Goal: Information Seeking & Learning: Compare options

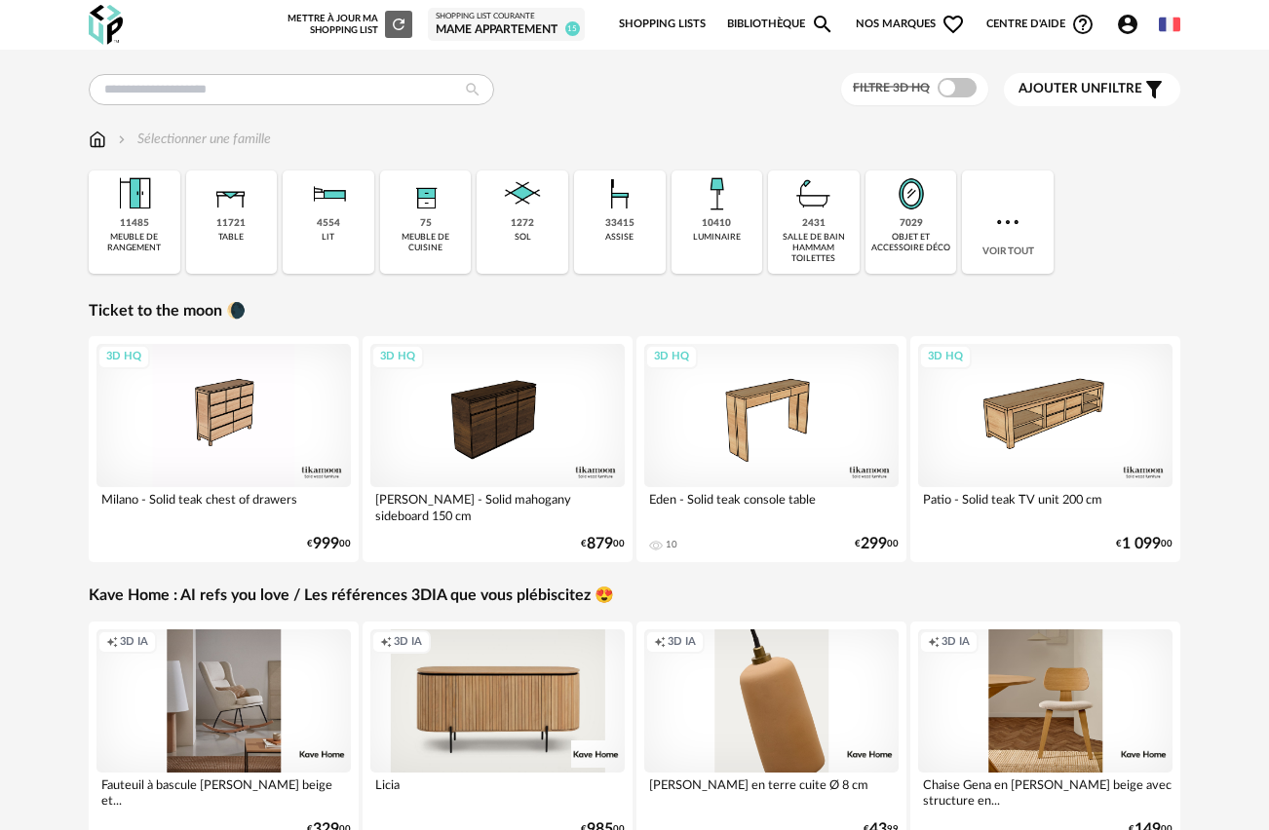
scroll to position [4, 0]
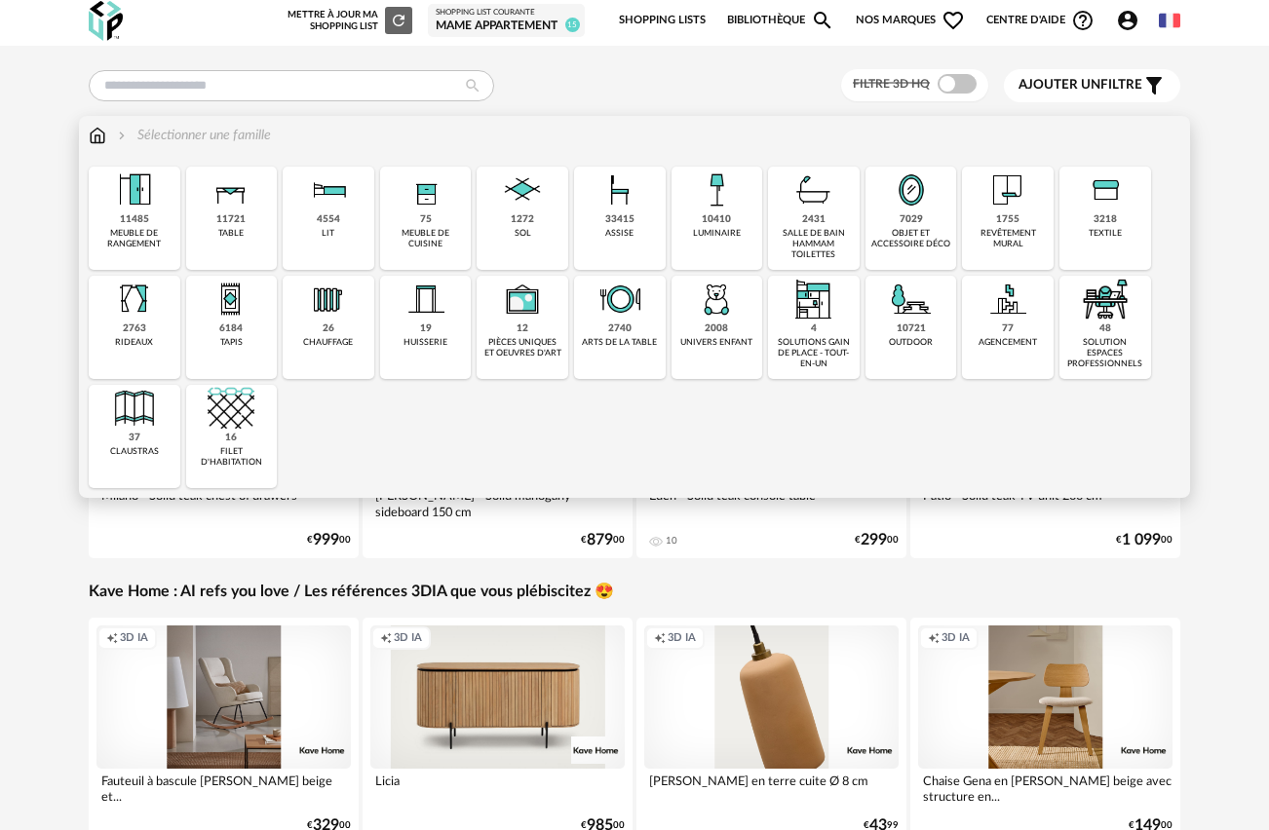
click at [632, 203] on img at bounding box center [619, 190] width 47 height 47
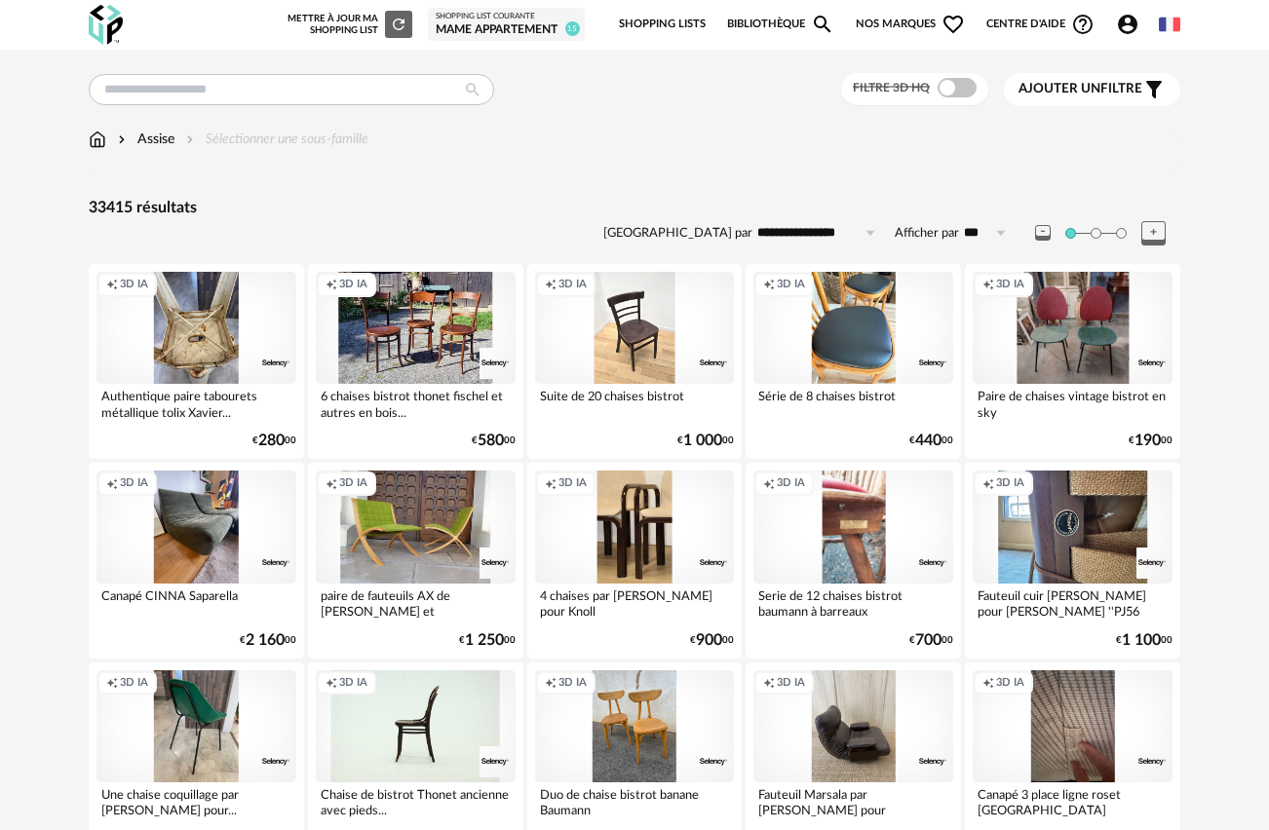
click at [976, 230] on input "***" at bounding box center [988, 232] width 58 height 31
click at [982, 409] on span "500" at bounding box center [992, 416] width 26 height 16
type input "***"
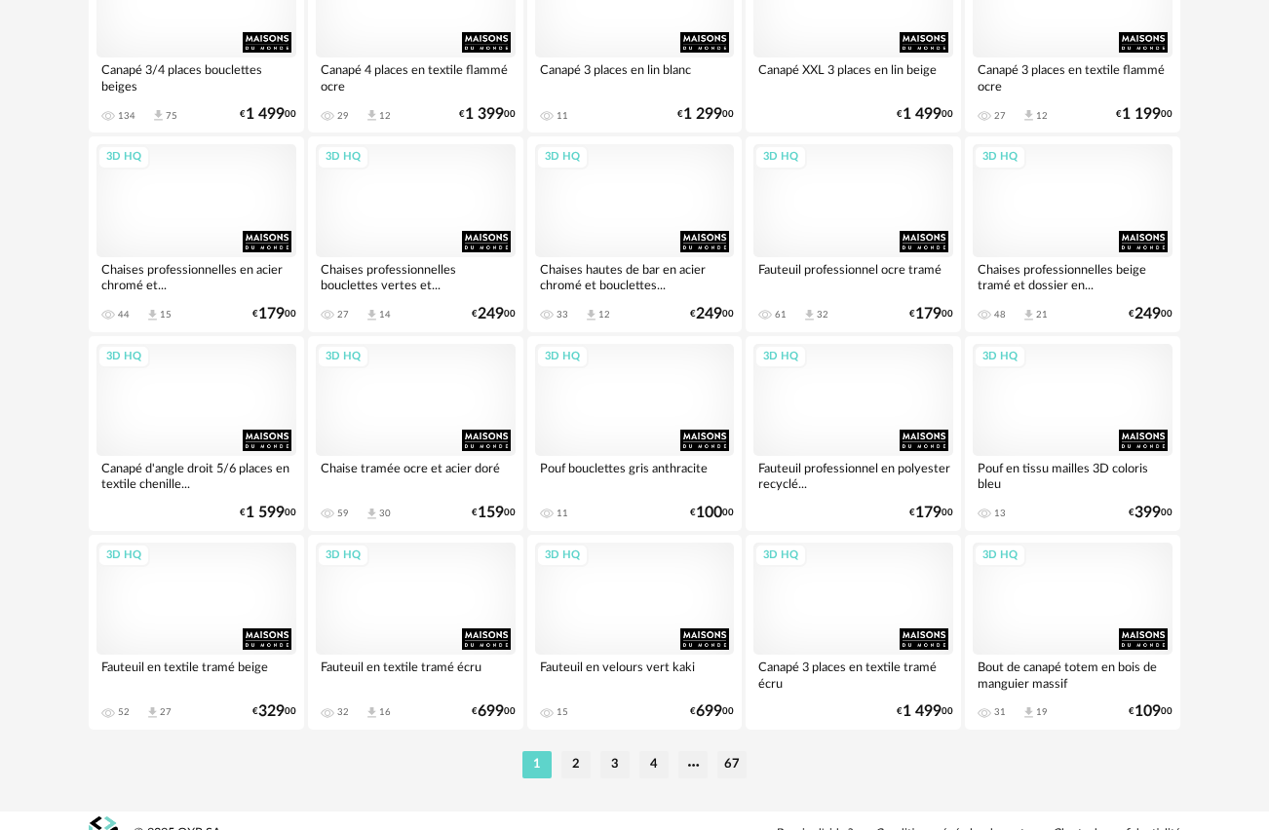
scroll to position [19455, 0]
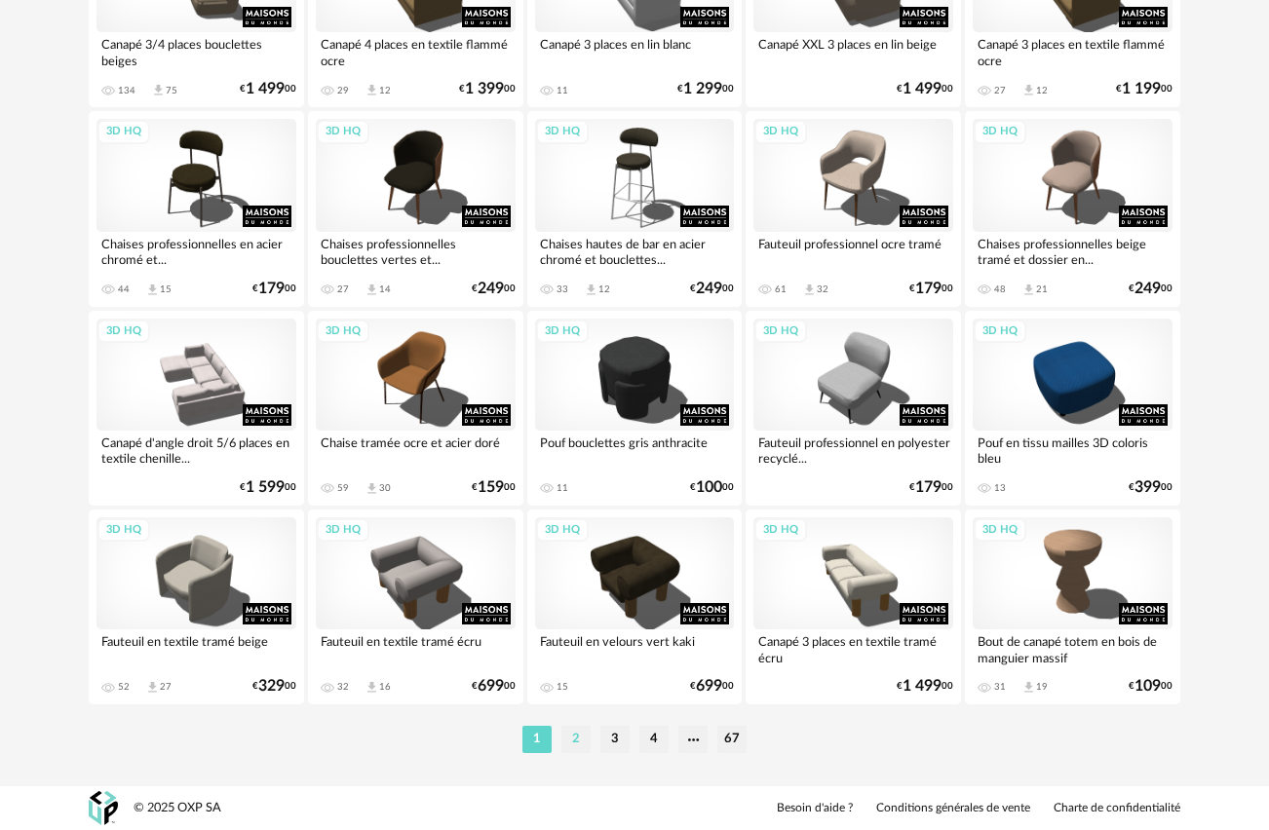
click at [584, 744] on li "2" at bounding box center [575, 739] width 29 height 27
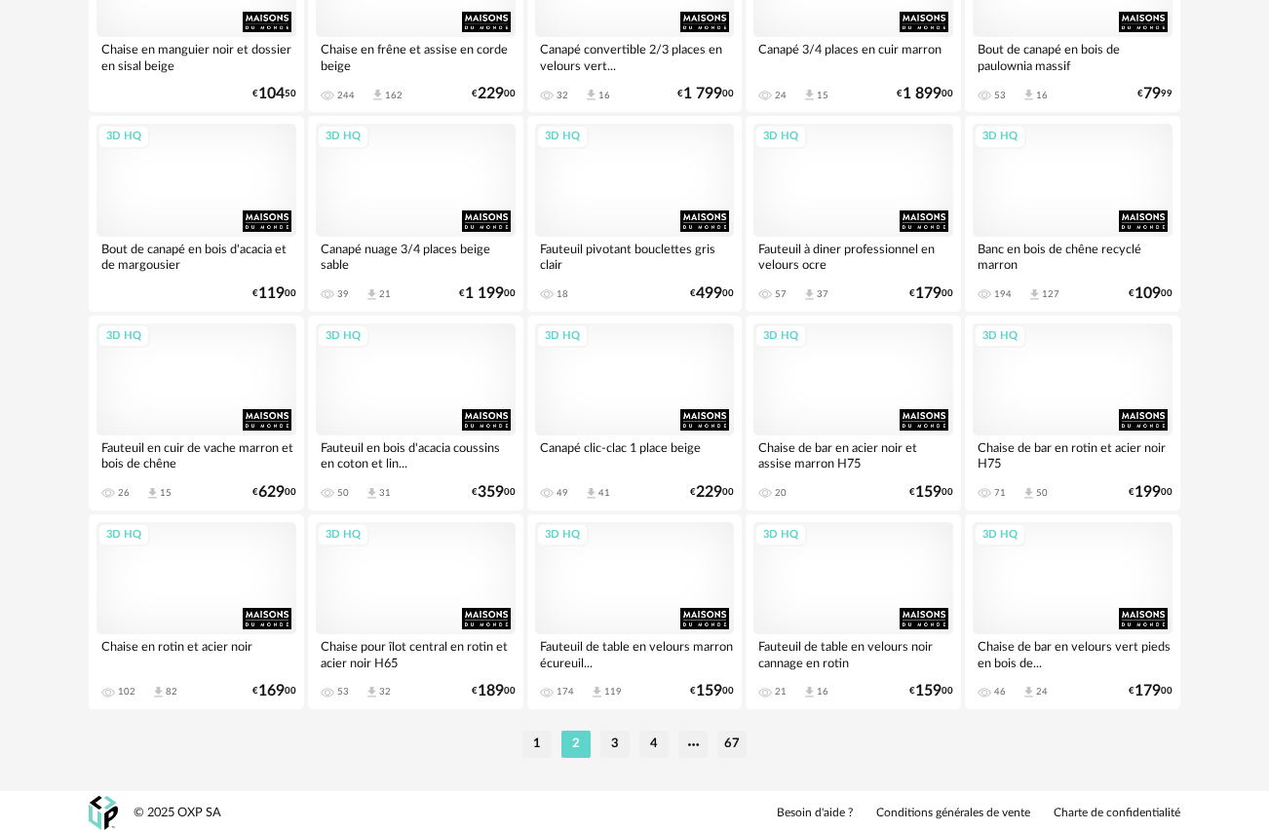
scroll to position [19455, 0]
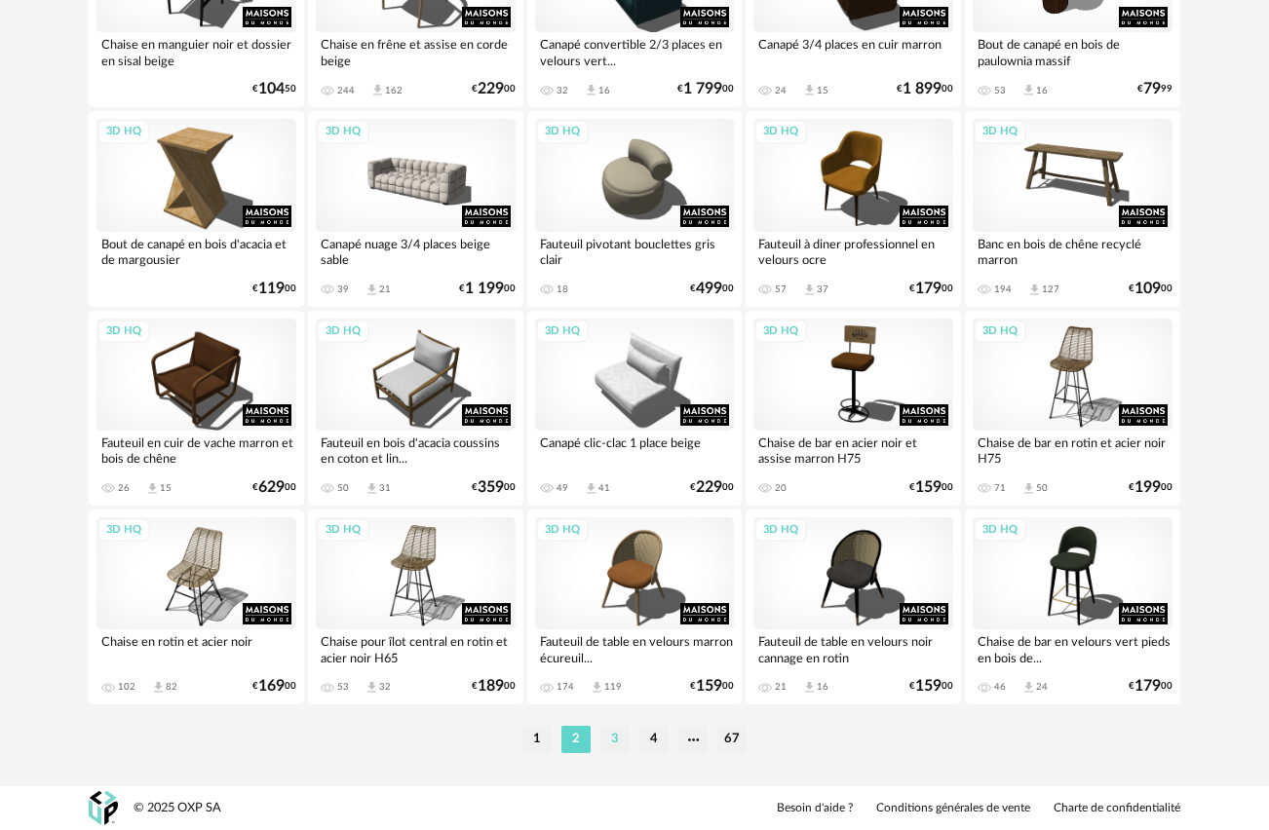
click at [620, 729] on li "3" at bounding box center [614, 739] width 29 height 27
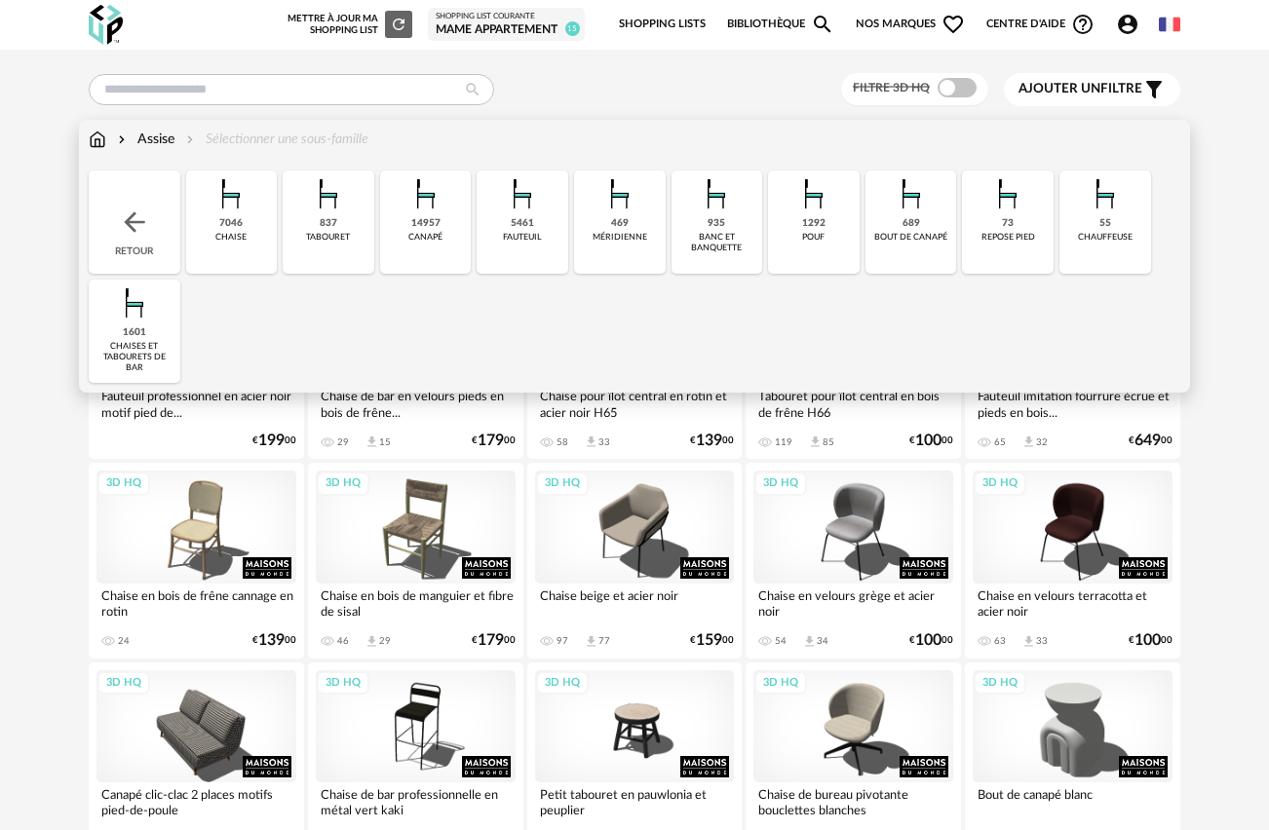
click at [521, 199] on img at bounding box center [522, 194] width 47 height 47
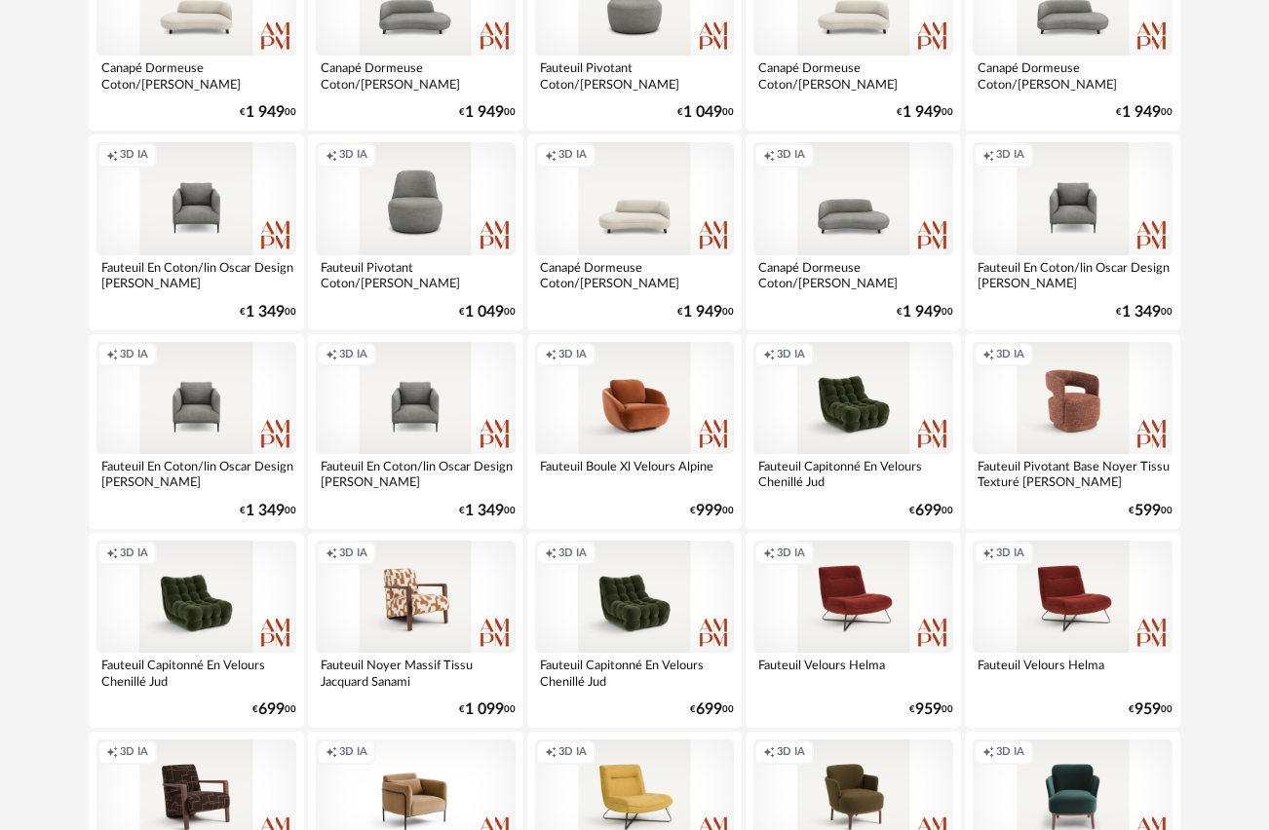
scroll to position [9875, 0]
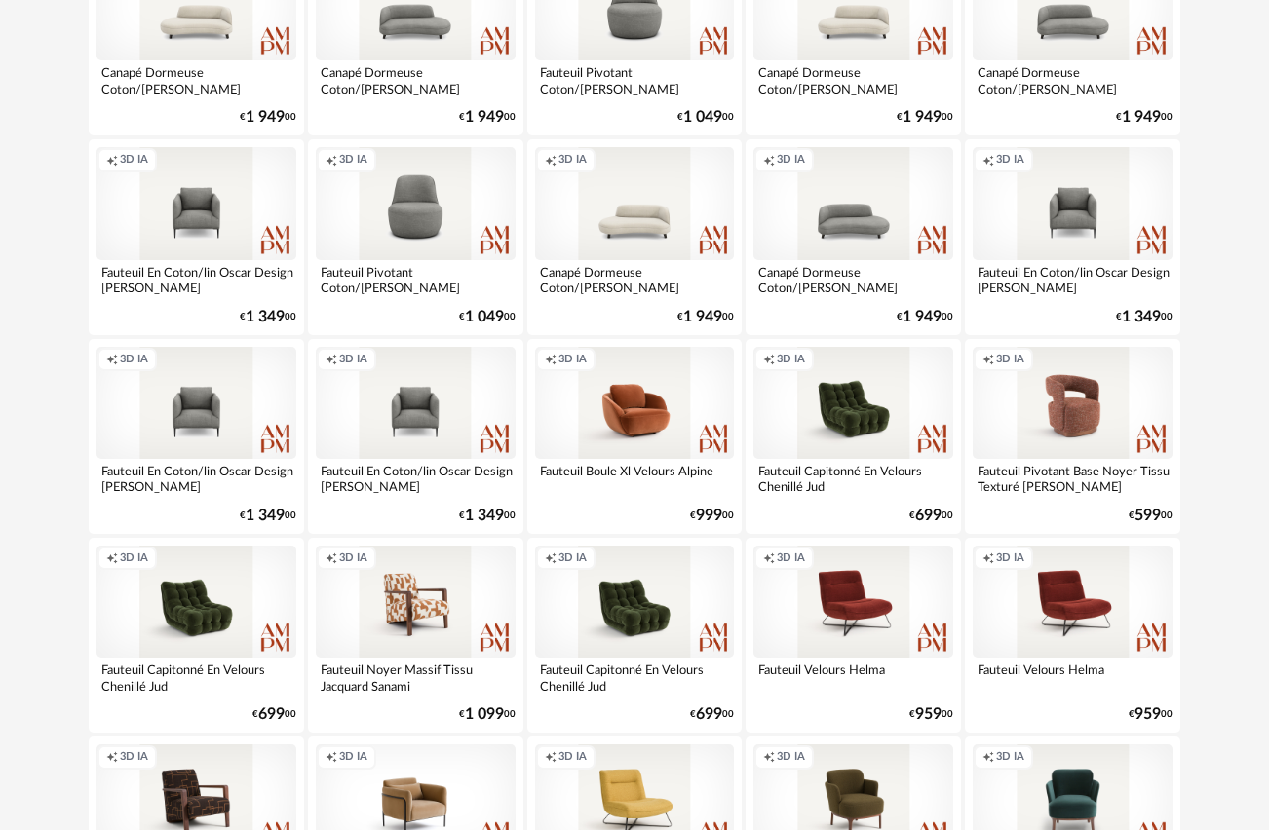
click at [638, 223] on div "Creation icon 3D IA" at bounding box center [635, 203] width 200 height 112
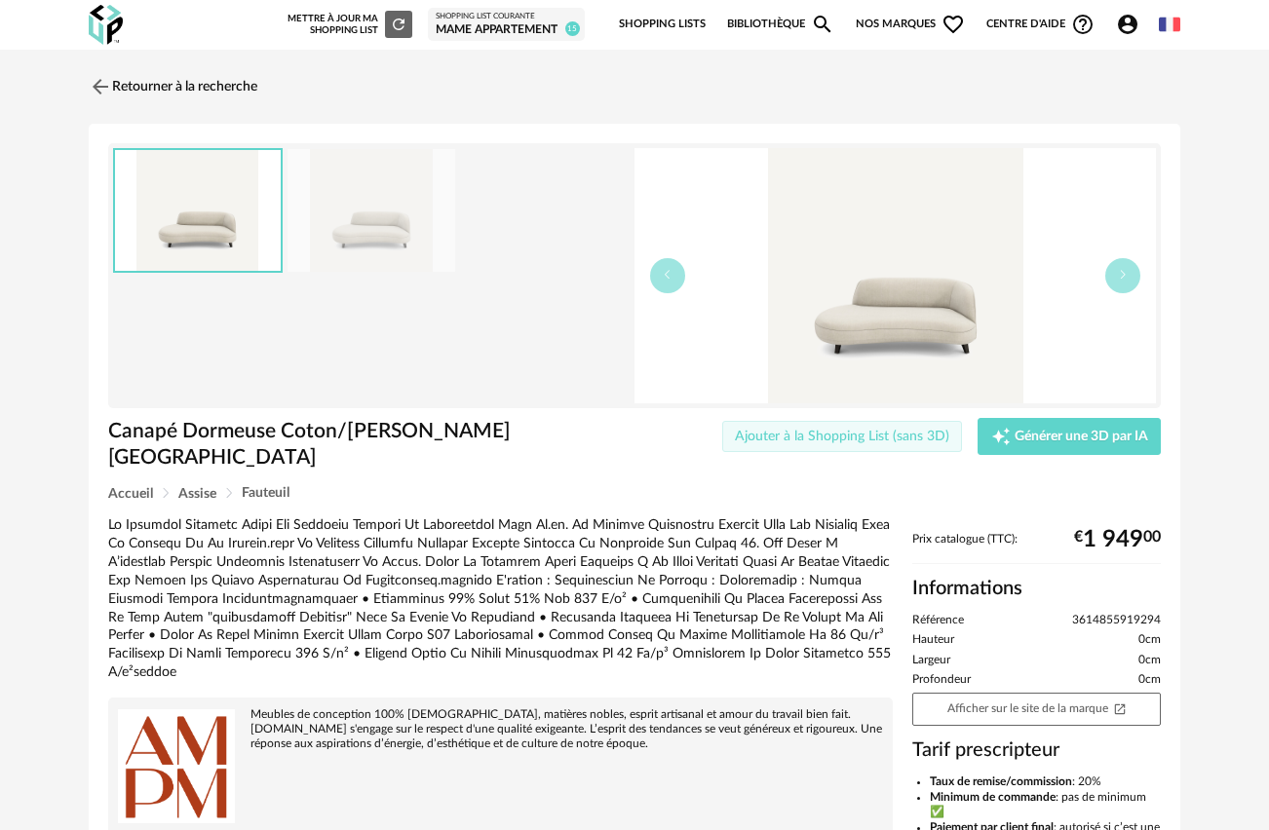
click at [780, 430] on span "Ajouter à la Shopping List (sans 3D)" at bounding box center [842, 437] width 214 height 14
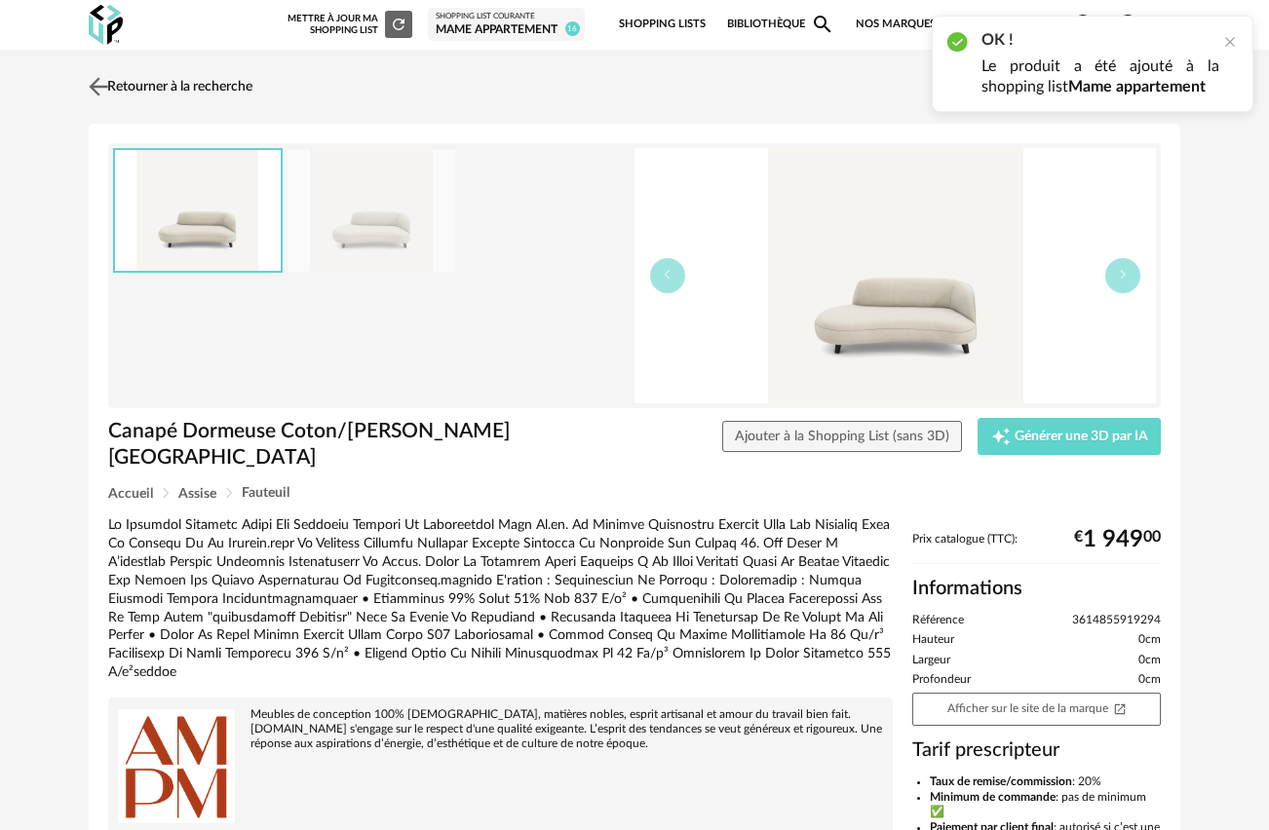
click at [101, 82] on img at bounding box center [99, 86] width 28 height 28
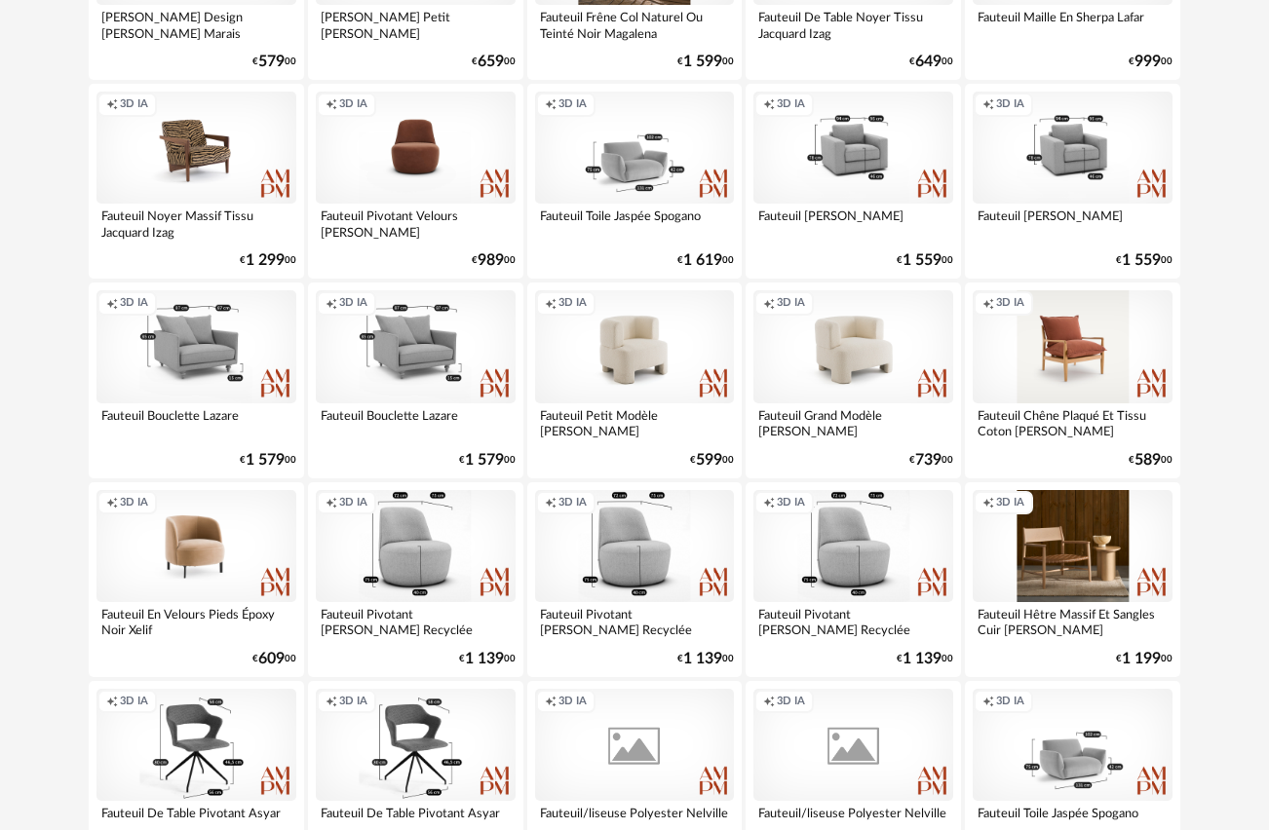
scroll to position [14005, 0]
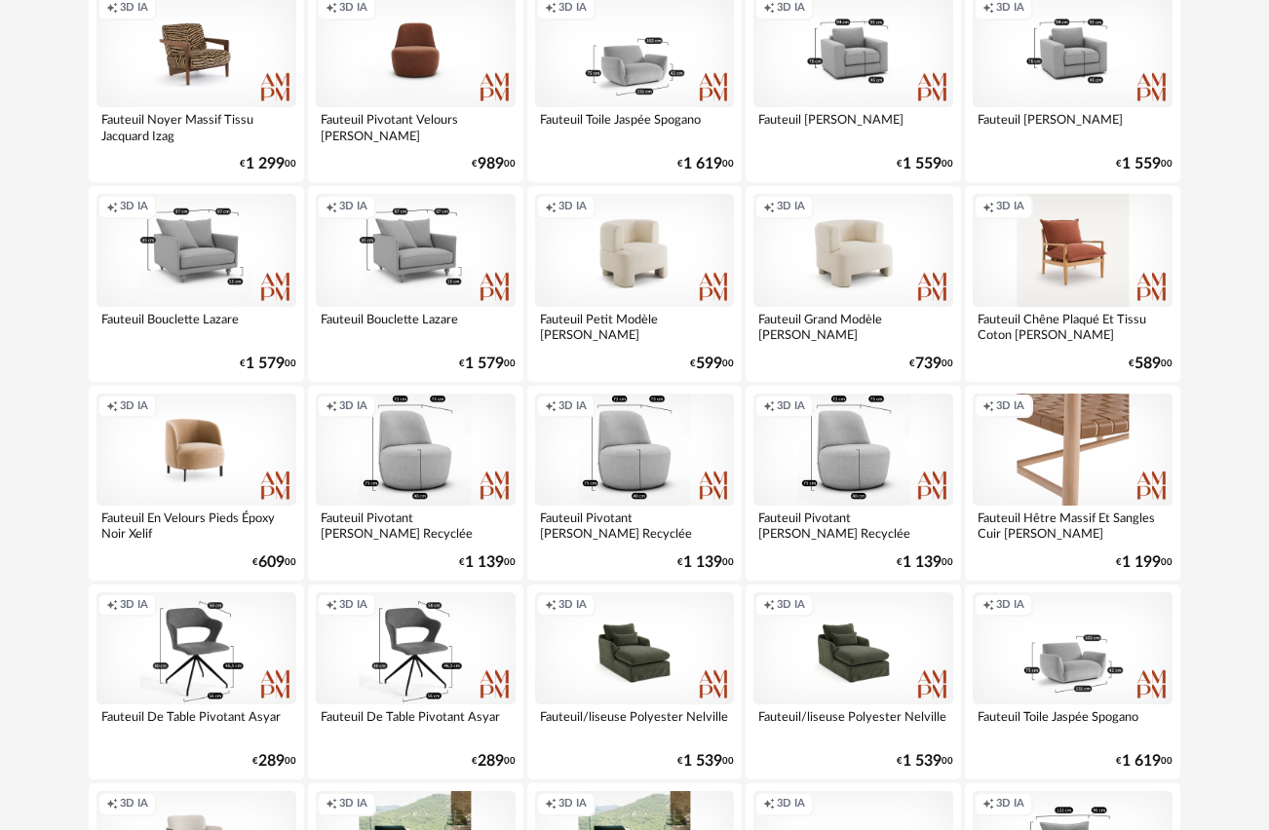
click at [1056, 456] on div "Creation icon 3D IA" at bounding box center [1073, 450] width 200 height 112
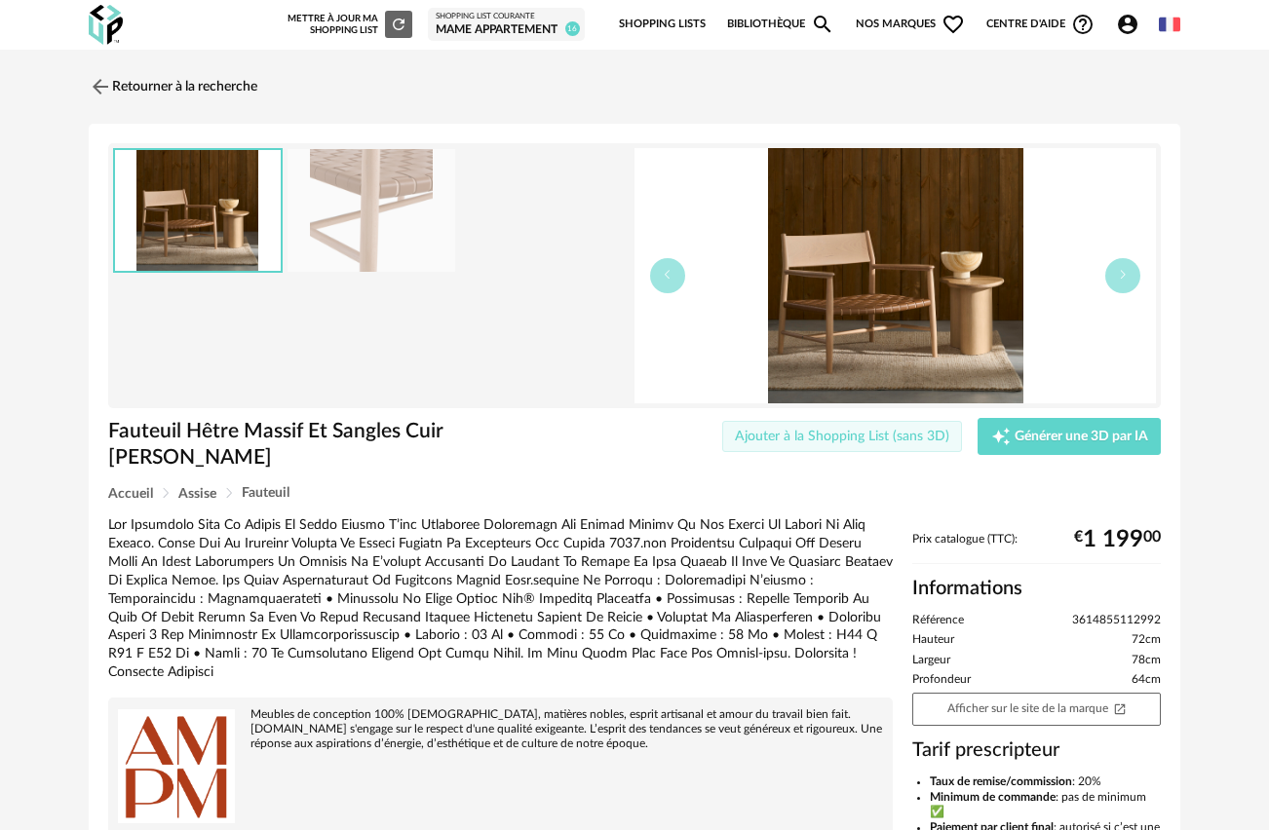
click at [815, 430] on span "Ajouter à la Shopping List (sans 3D)" at bounding box center [842, 437] width 214 height 14
click at [105, 87] on img at bounding box center [99, 86] width 28 height 28
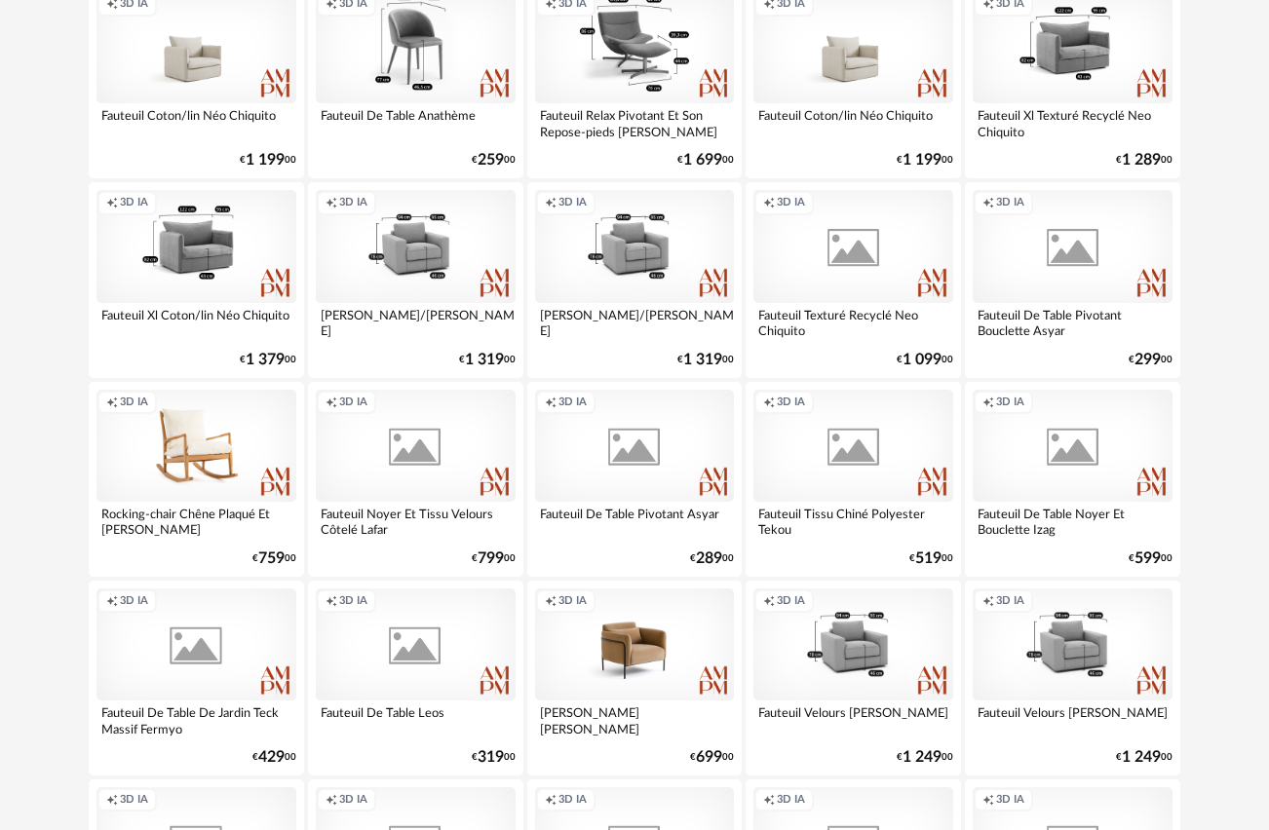
scroll to position [15017, 0]
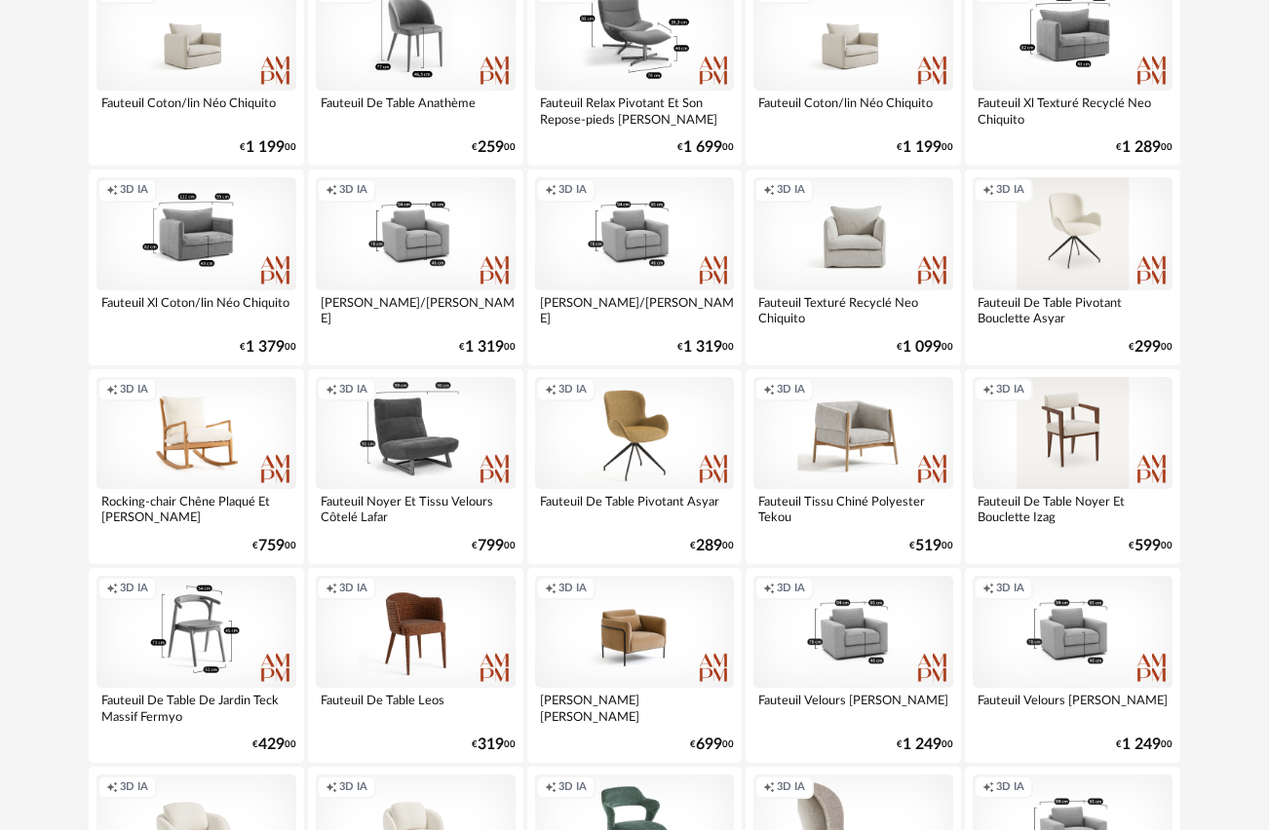
click at [165, 633] on div "Creation icon 3D IA" at bounding box center [196, 632] width 200 height 112
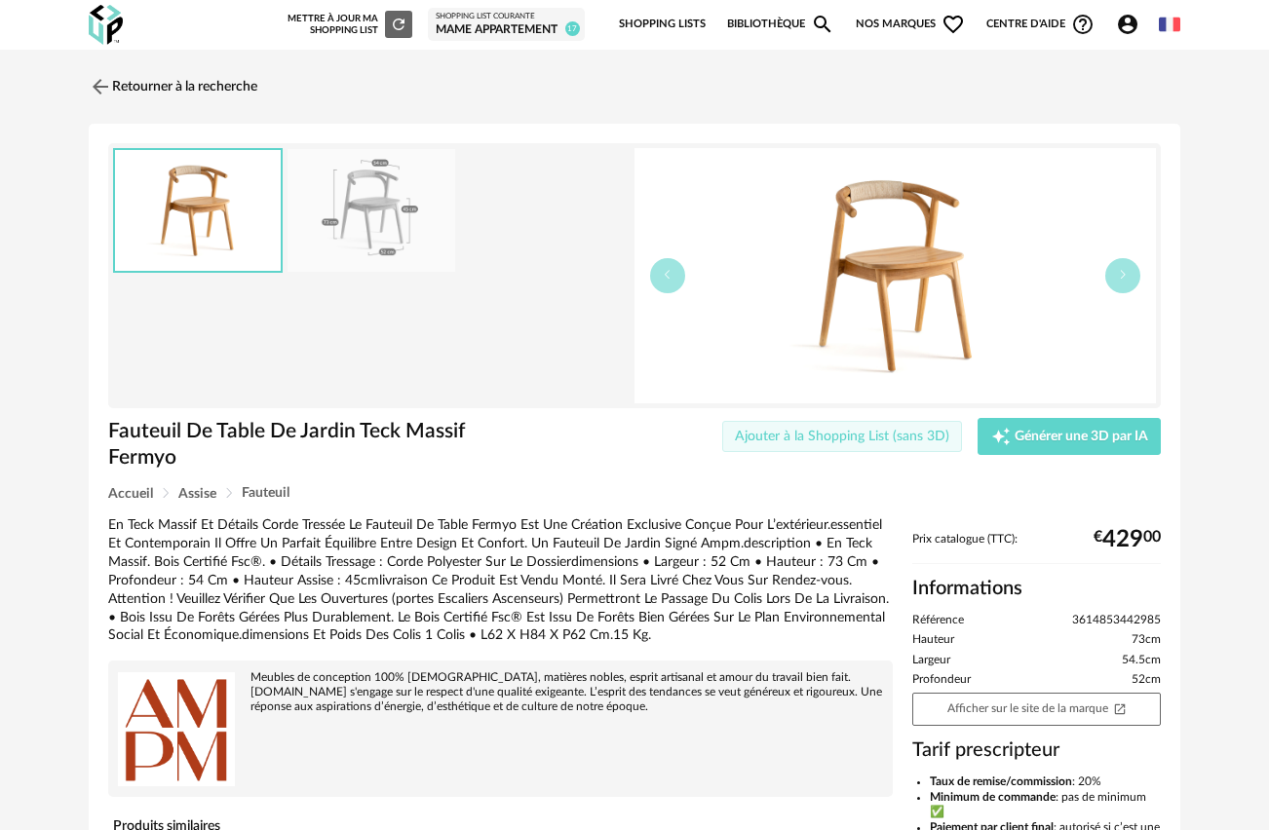
click at [872, 439] on span "Ajouter à la Shopping List (sans 3D)" at bounding box center [842, 437] width 214 height 14
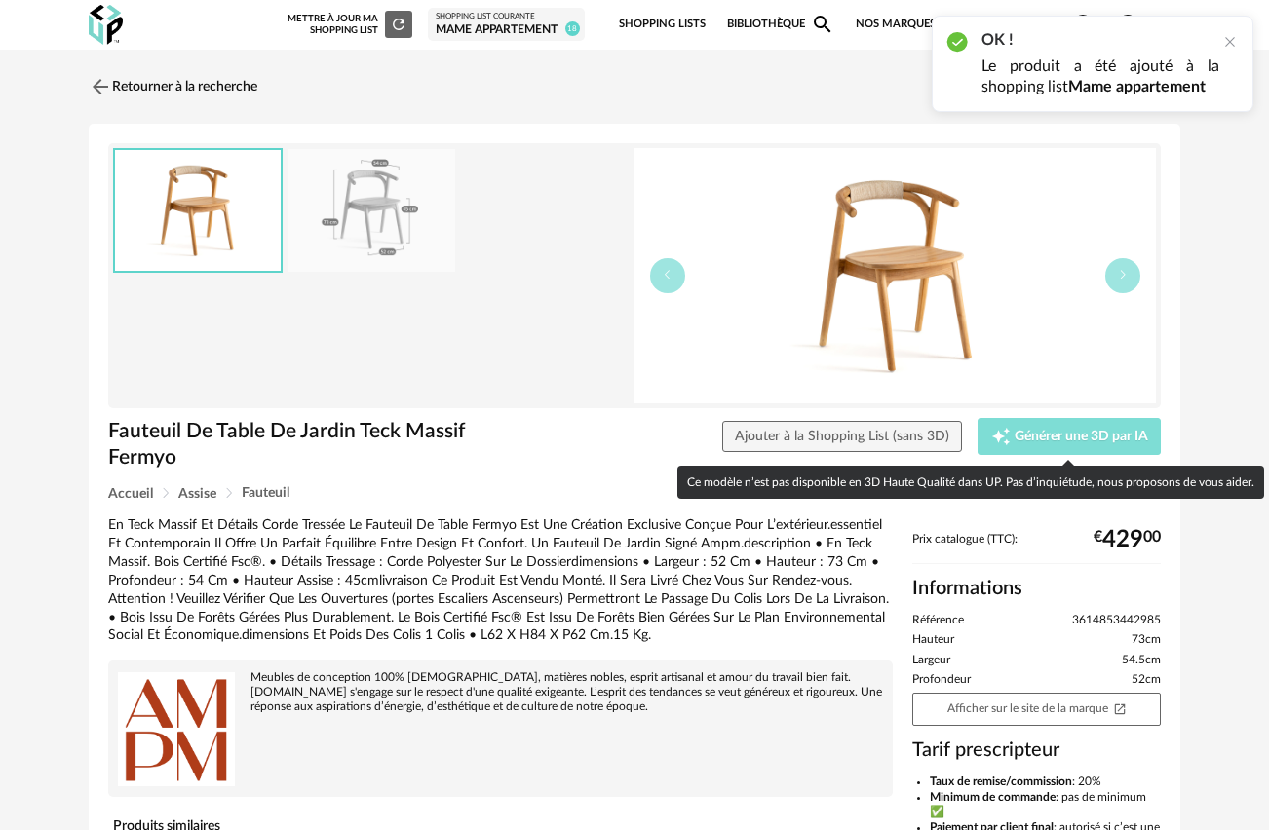
click at [1056, 435] on span "Générer une 3D par IA" at bounding box center [1081, 437] width 134 height 14
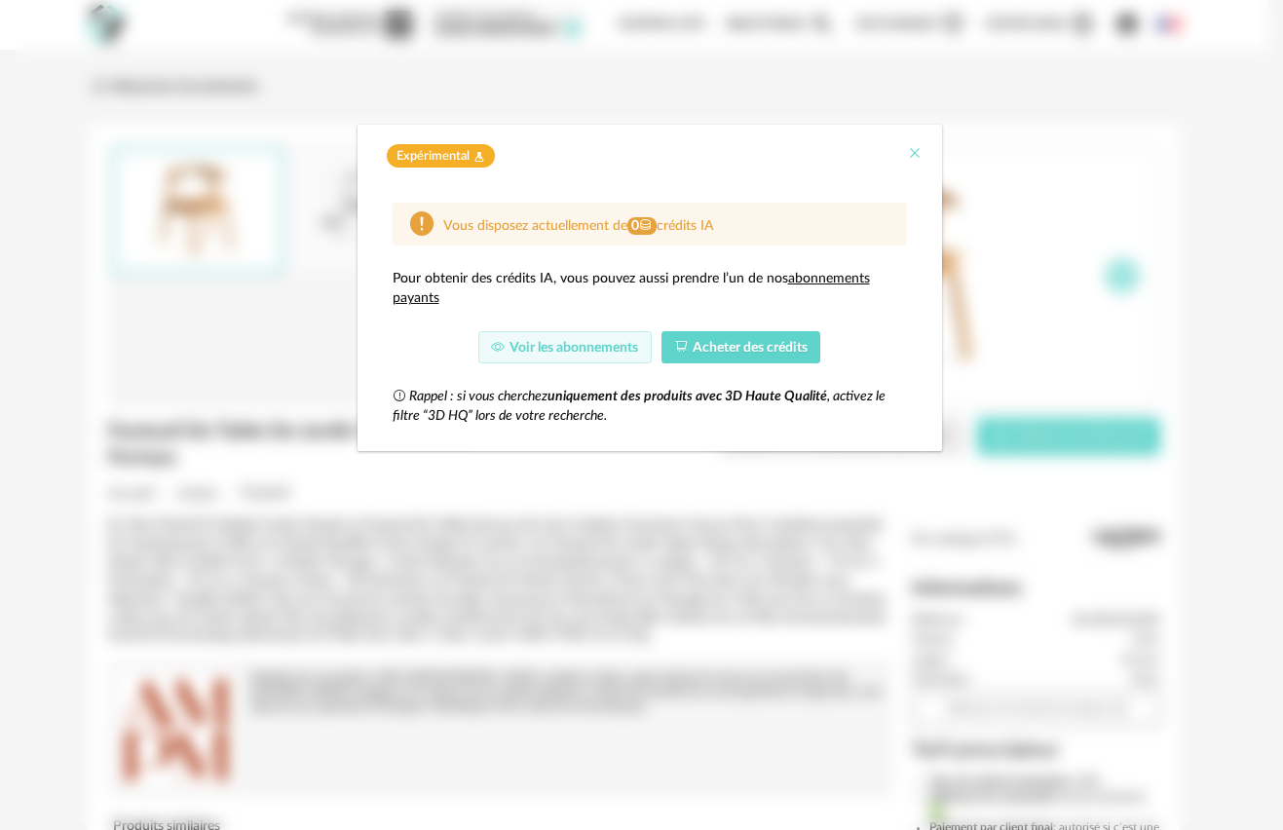
click at [914, 153] on icon "Close" at bounding box center [915, 153] width 16 height 16
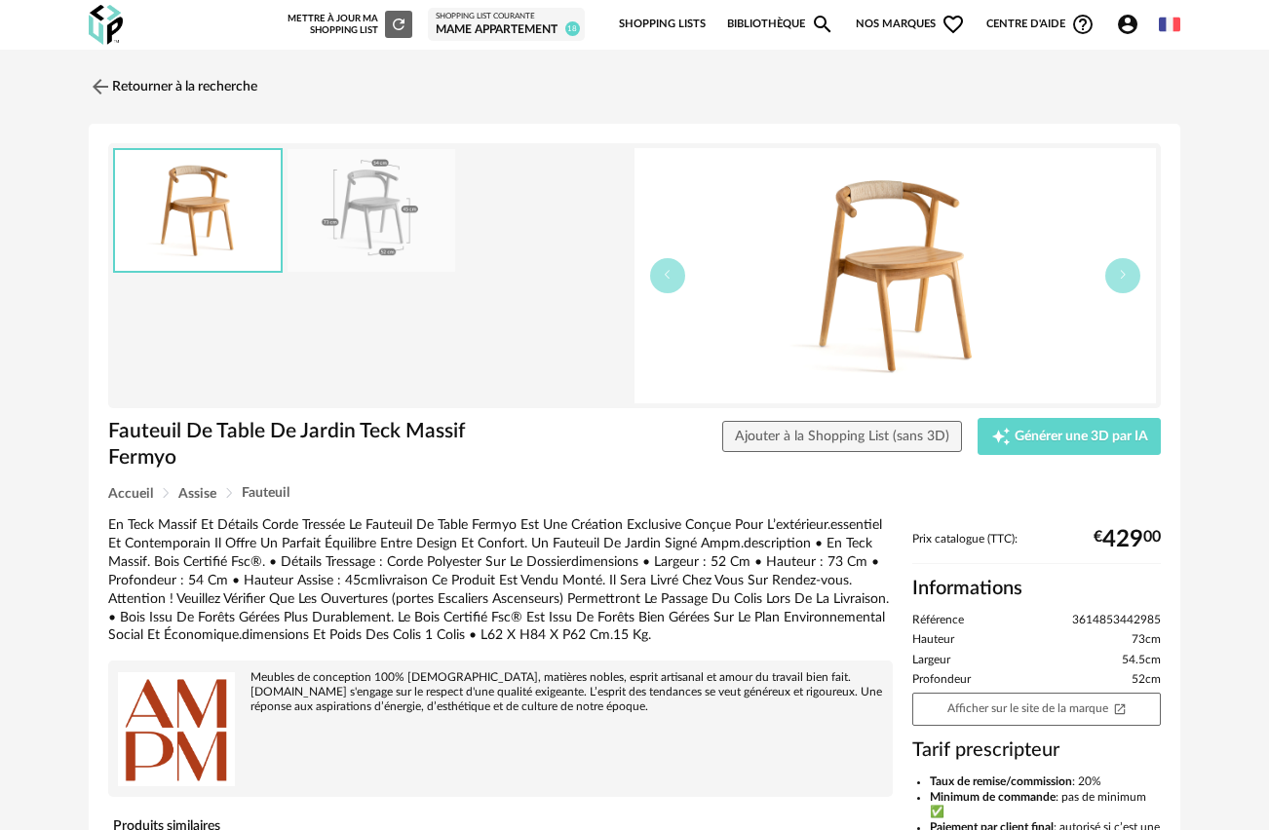
click at [905, 257] on img at bounding box center [894, 275] width 521 height 255
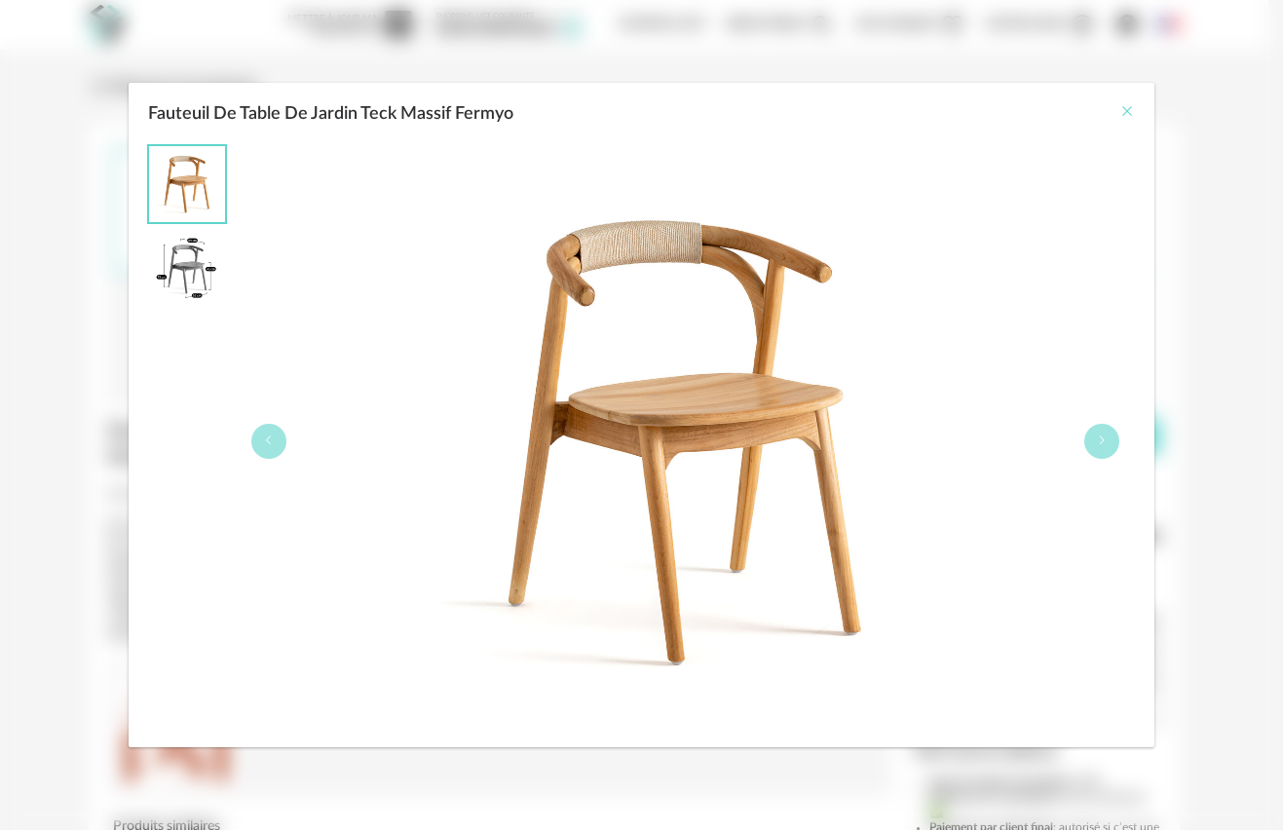
click at [1126, 110] on icon "Close" at bounding box center [1128, 111] width 16 height 16
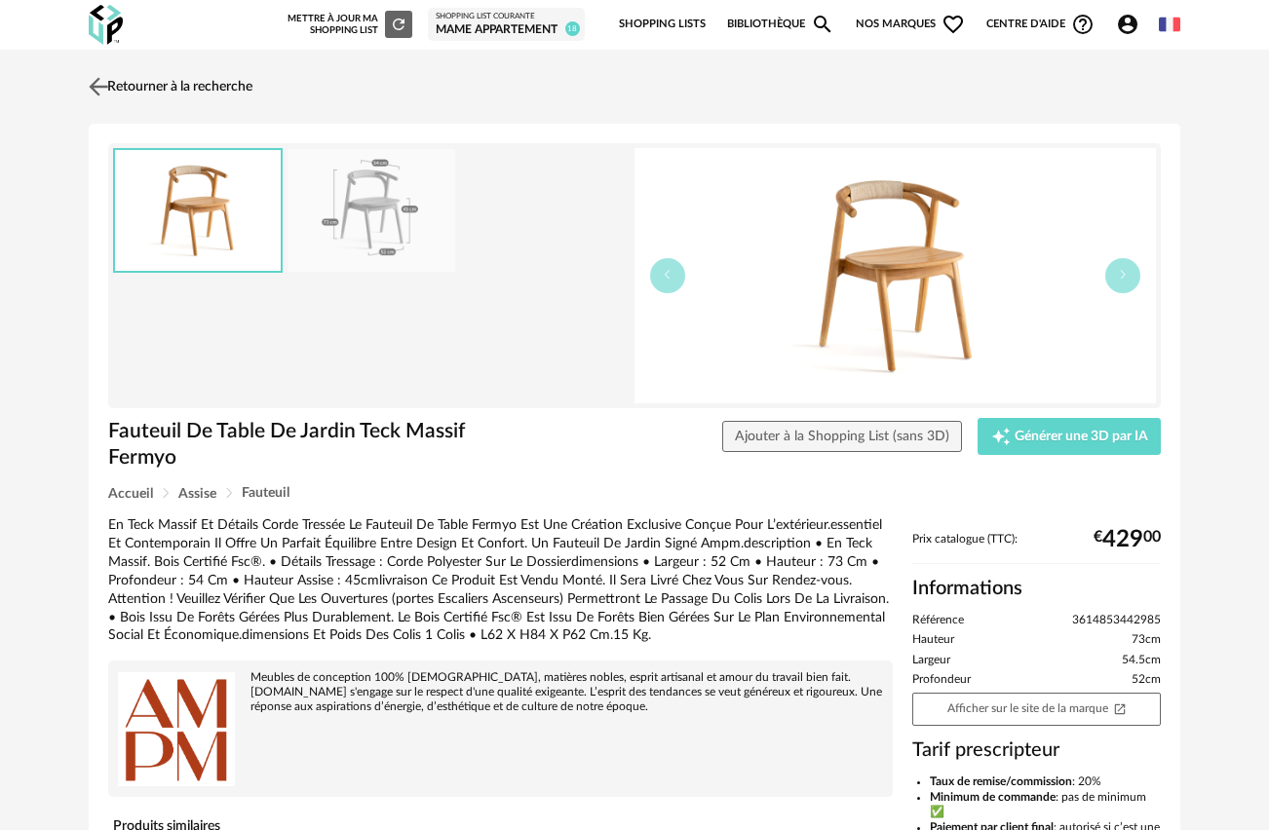
click at [96, 84] on img at bounding box center [99, 86] width 28 height 28
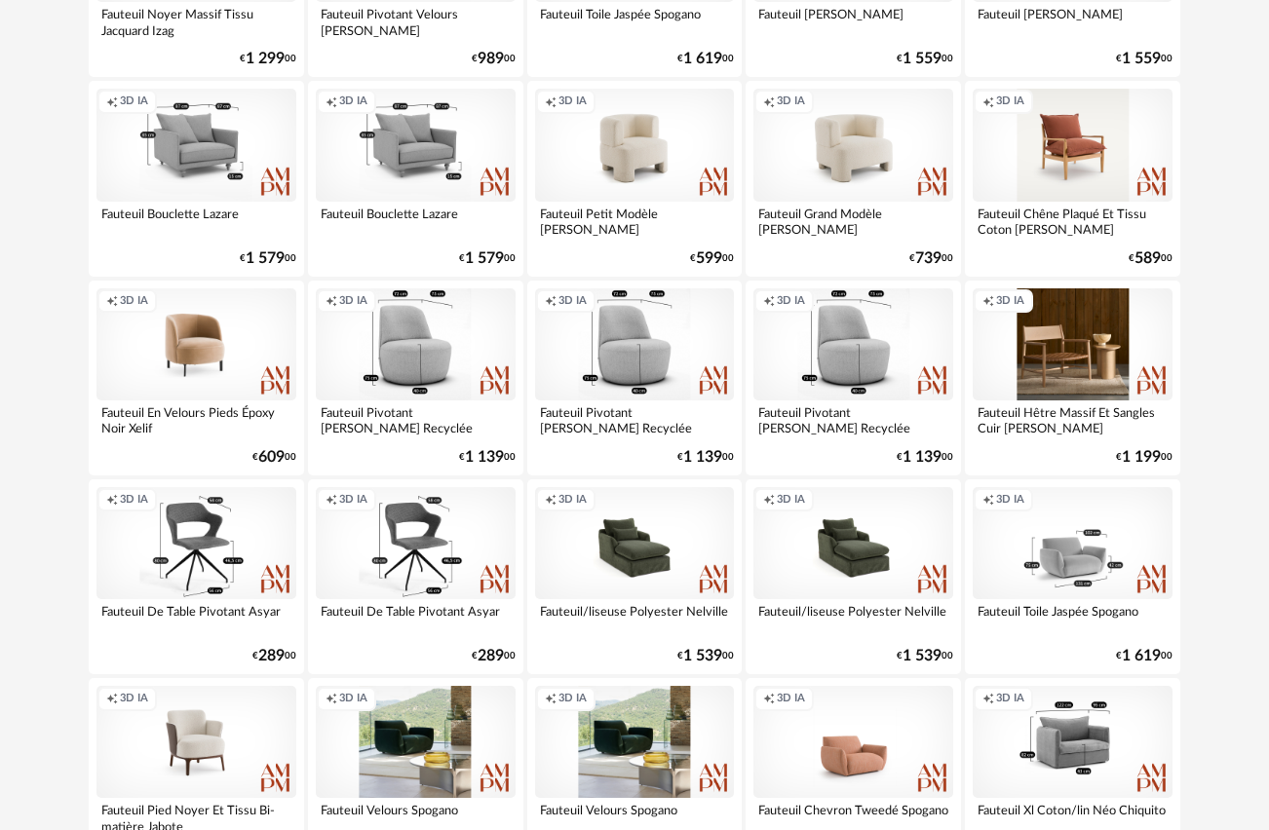
scroll to position [14107, 0]
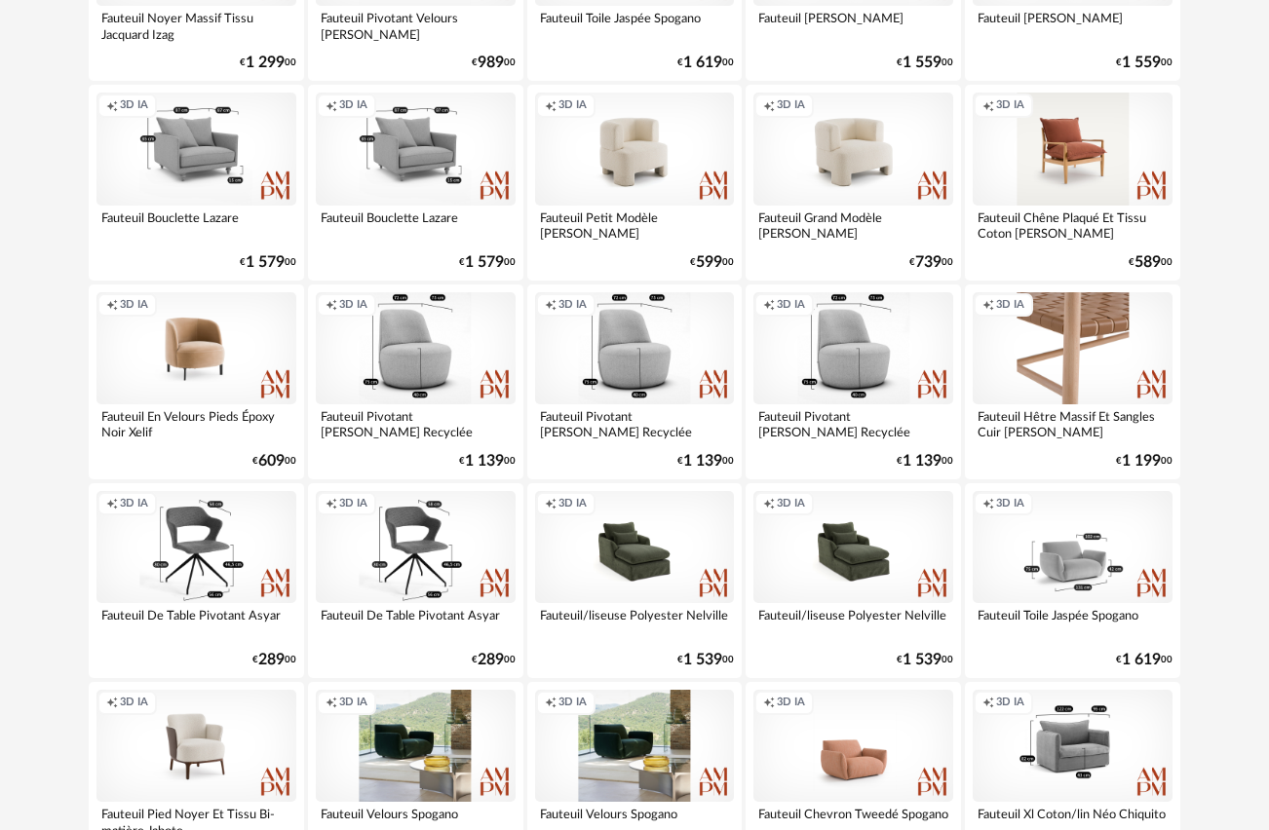
click at [1042, 349] on div "Creation icon 3D IA" at bounding box center [1073, 348] width 200 height 112
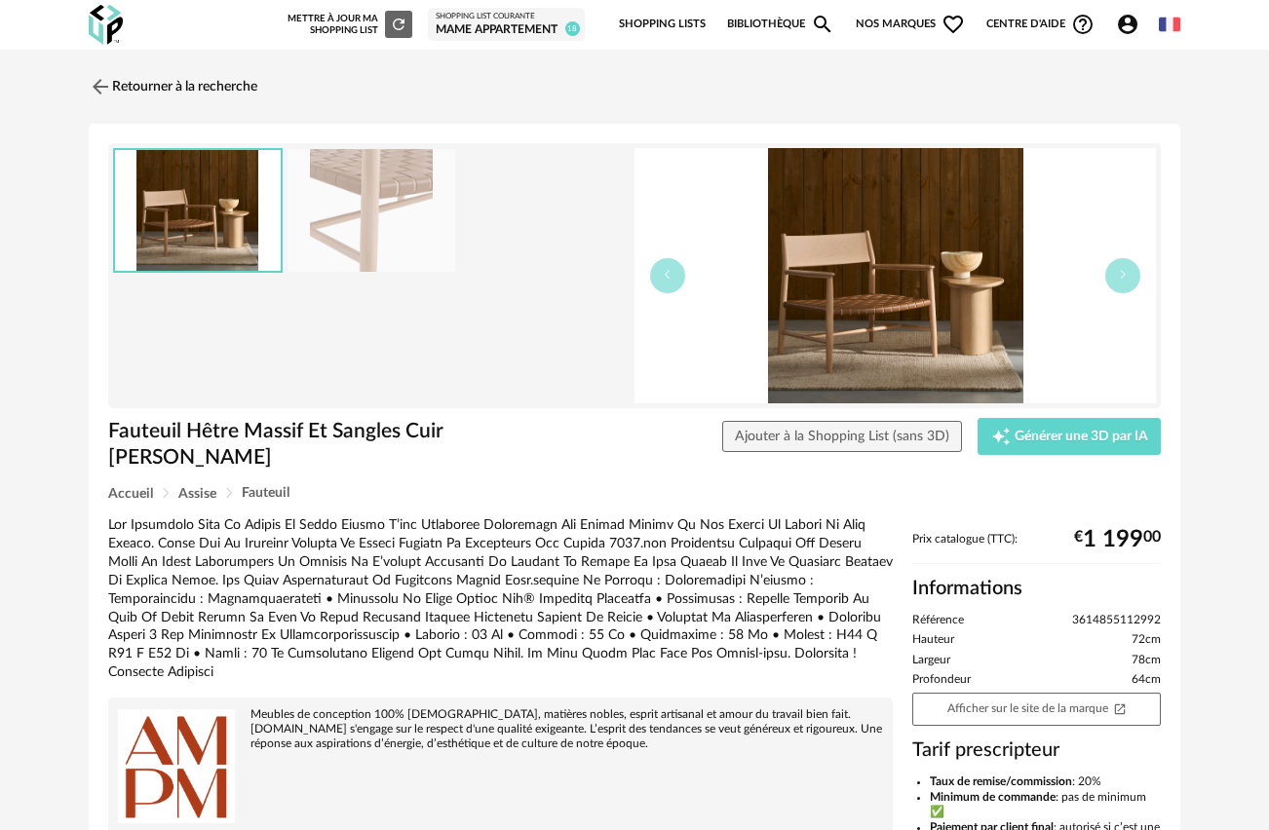
click at [346, 222] on img at bounding box center [371, 211] width 168 height 124
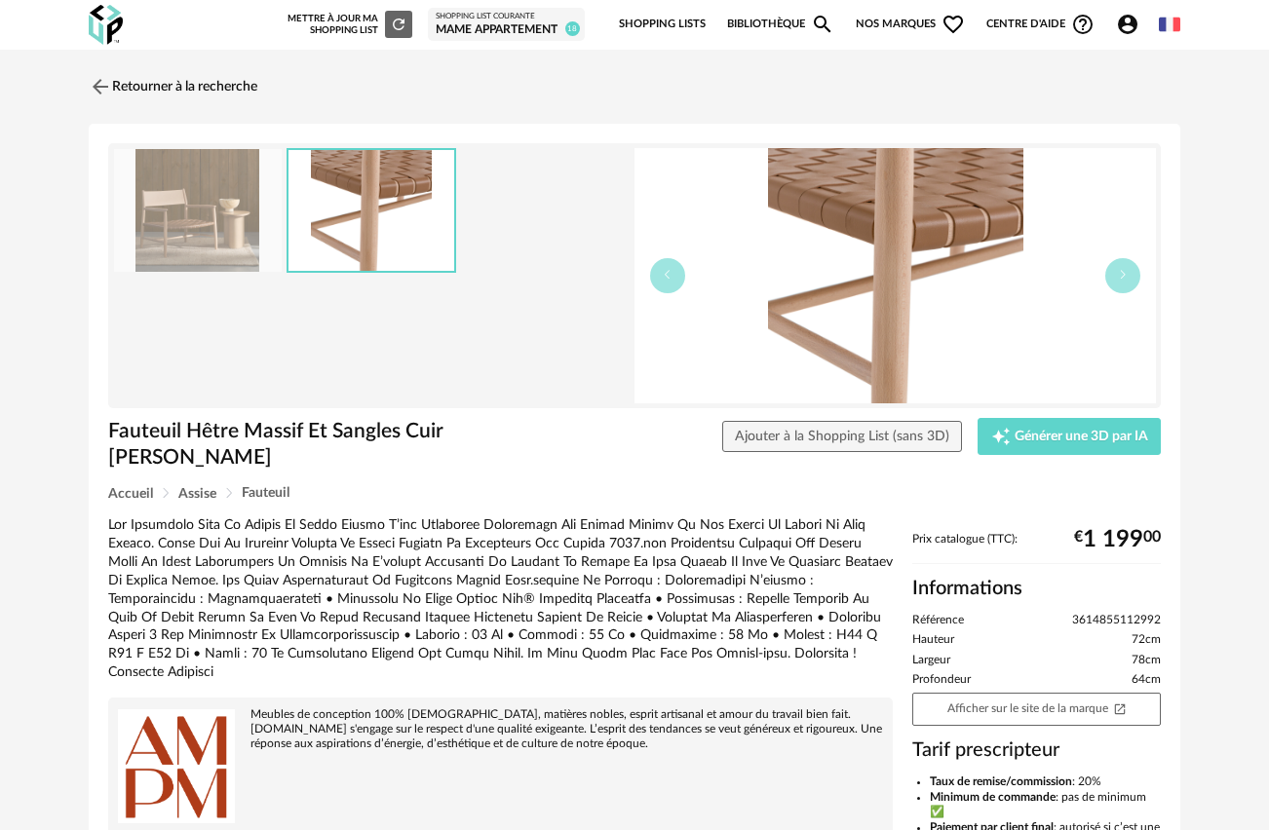
click at [891, 286] on img at bounding box center [894, 275] width 521 height 255
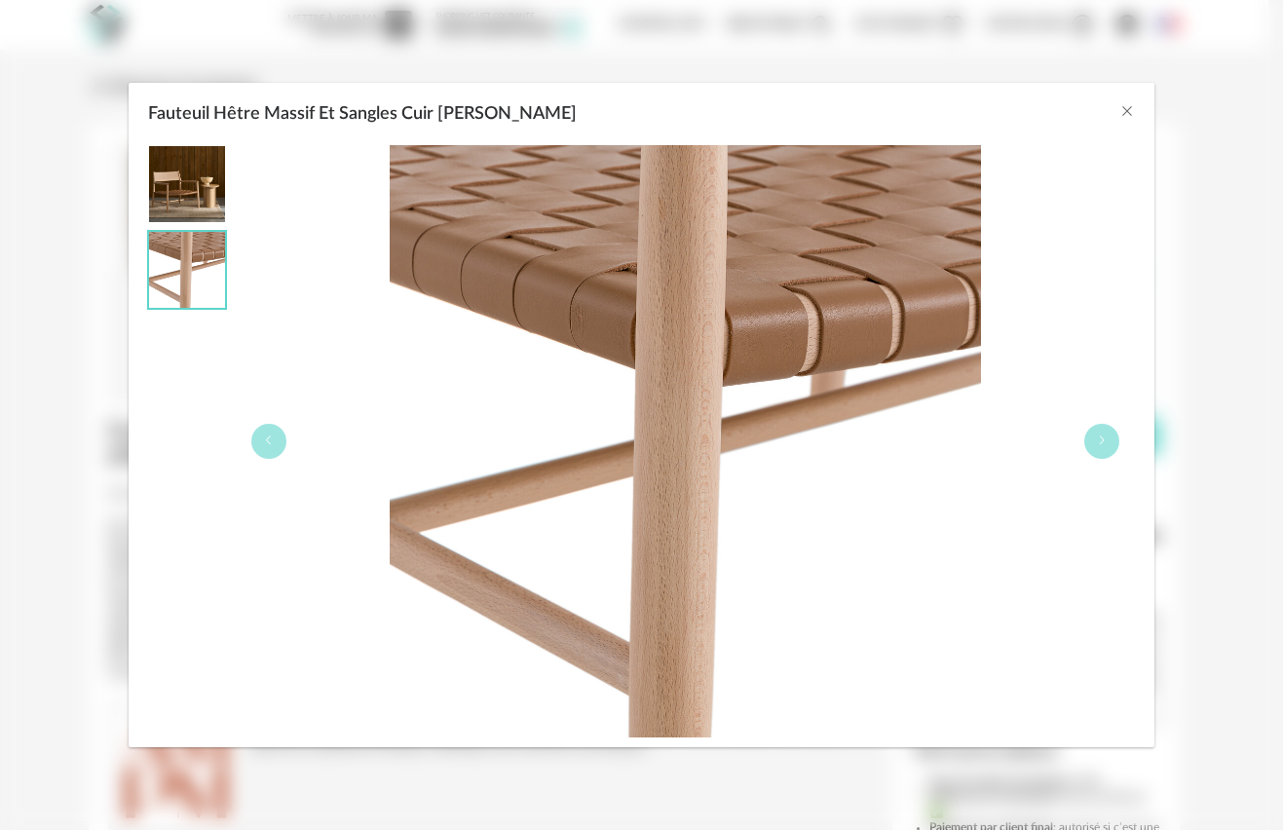
click at [166, 169] on img "Fauteuil Hêtre Massif Et Sangles Cuir Milda" at bounding box center [187, 184] width 76 height 76
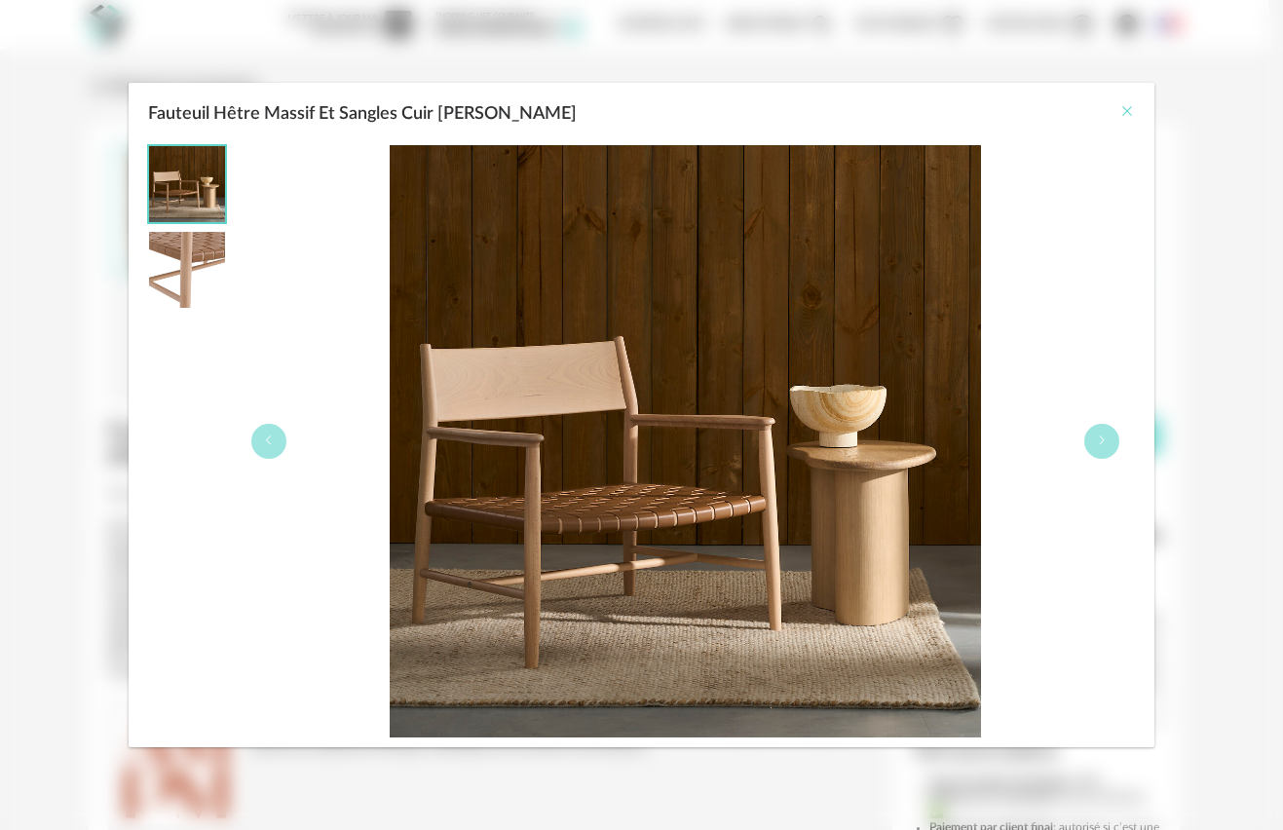
click at [1126, 106] on icon "Close" at bounding box center [1128, 111] width 16 height 16
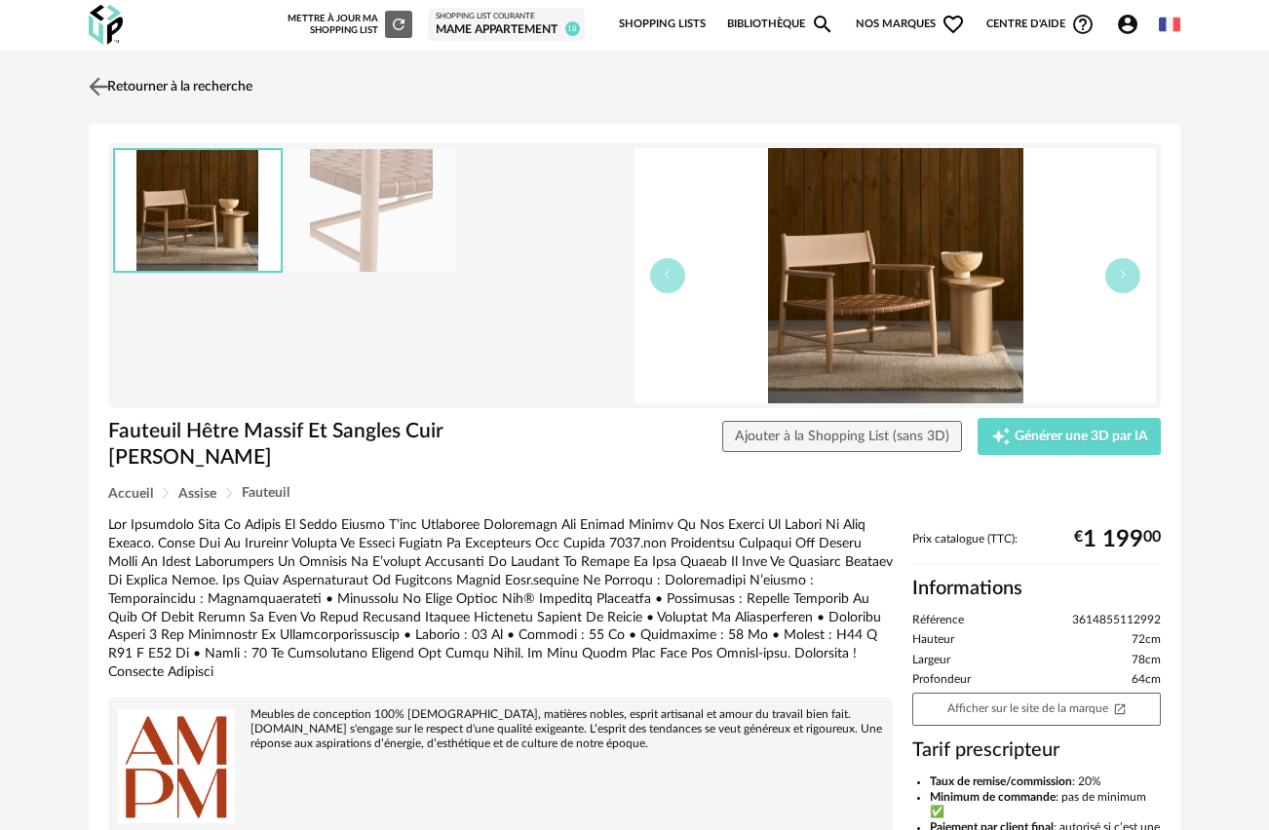
click at [100, 88] on img at bounding box center [99, 86] width 28 height 28
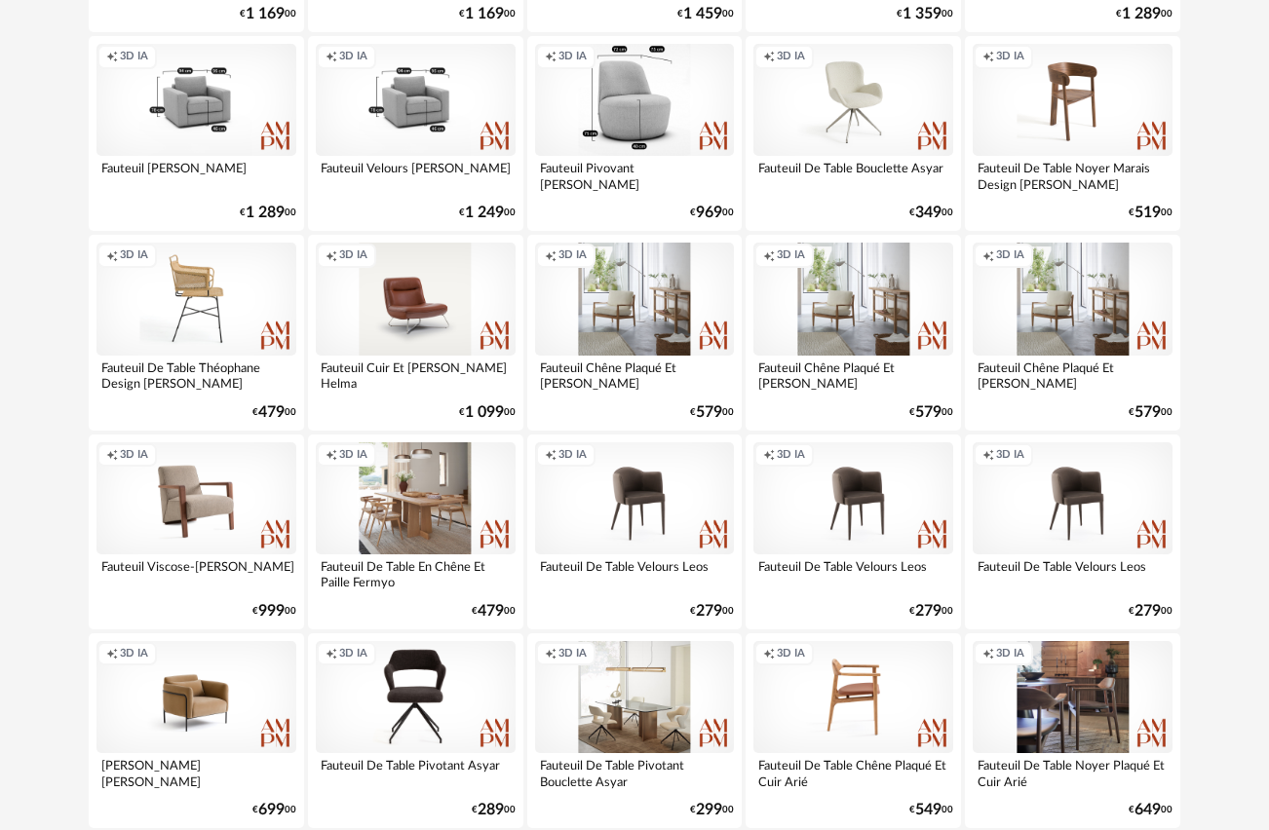
scroll to position [16204, 0]
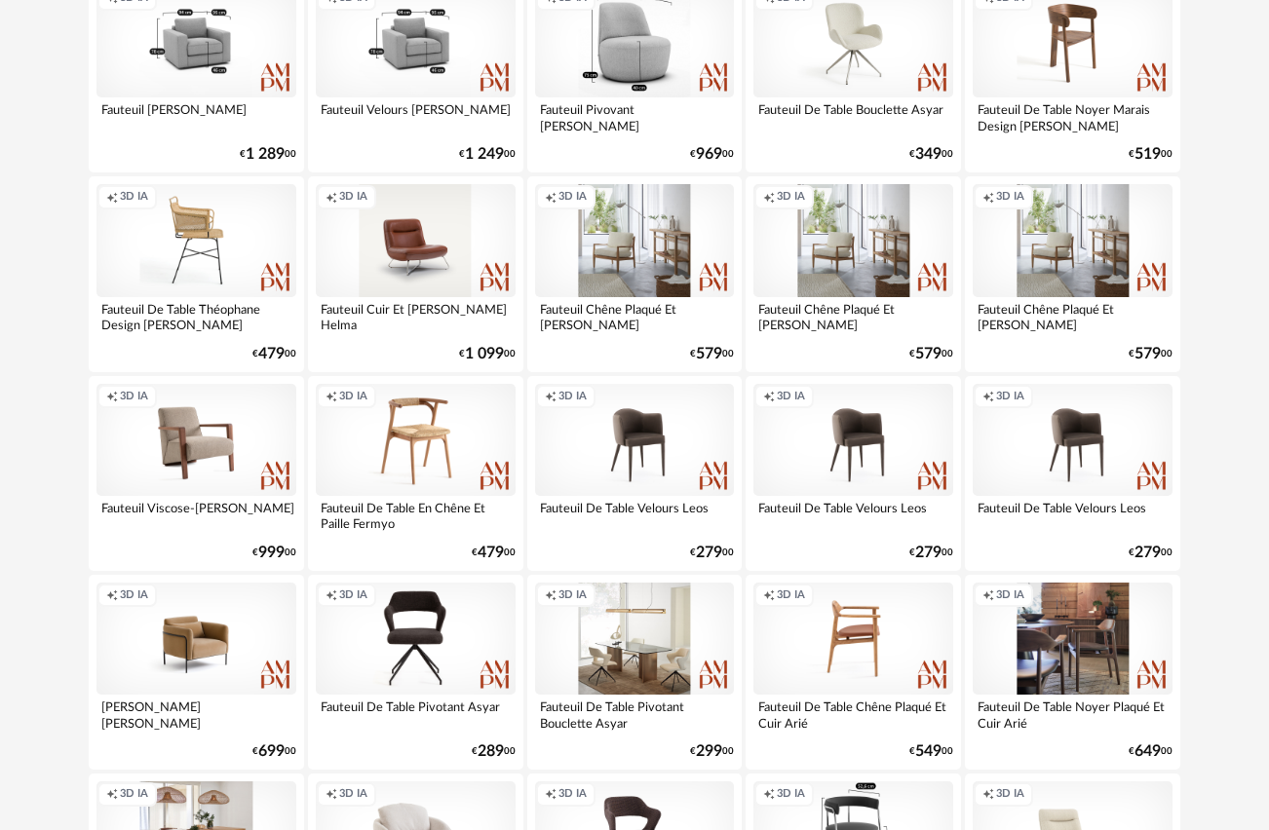
click at [413, 437] on div "Creation icon 3D IA" at bounding box center [416, 440] width 200 height 112
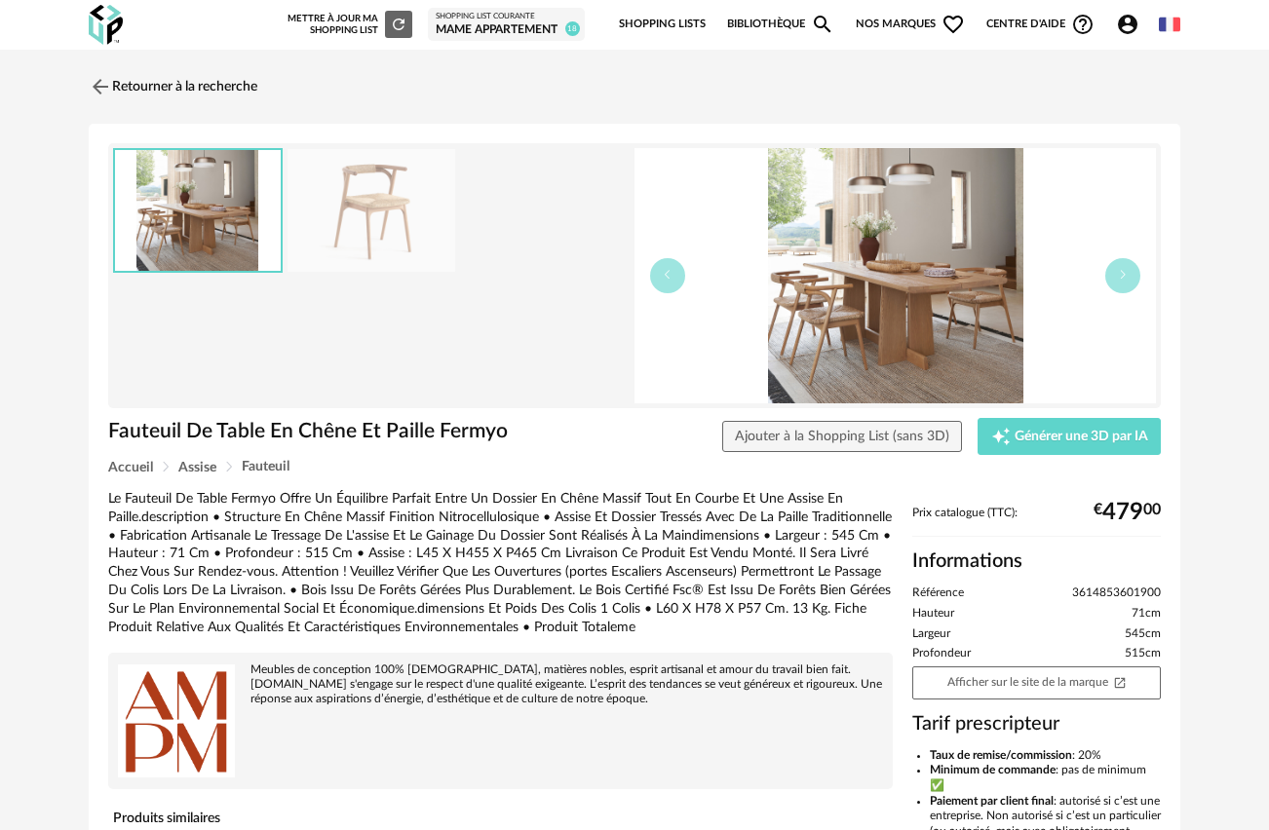
click at [385, 212] on img at bounding box center [371, 211] width 168 height 124
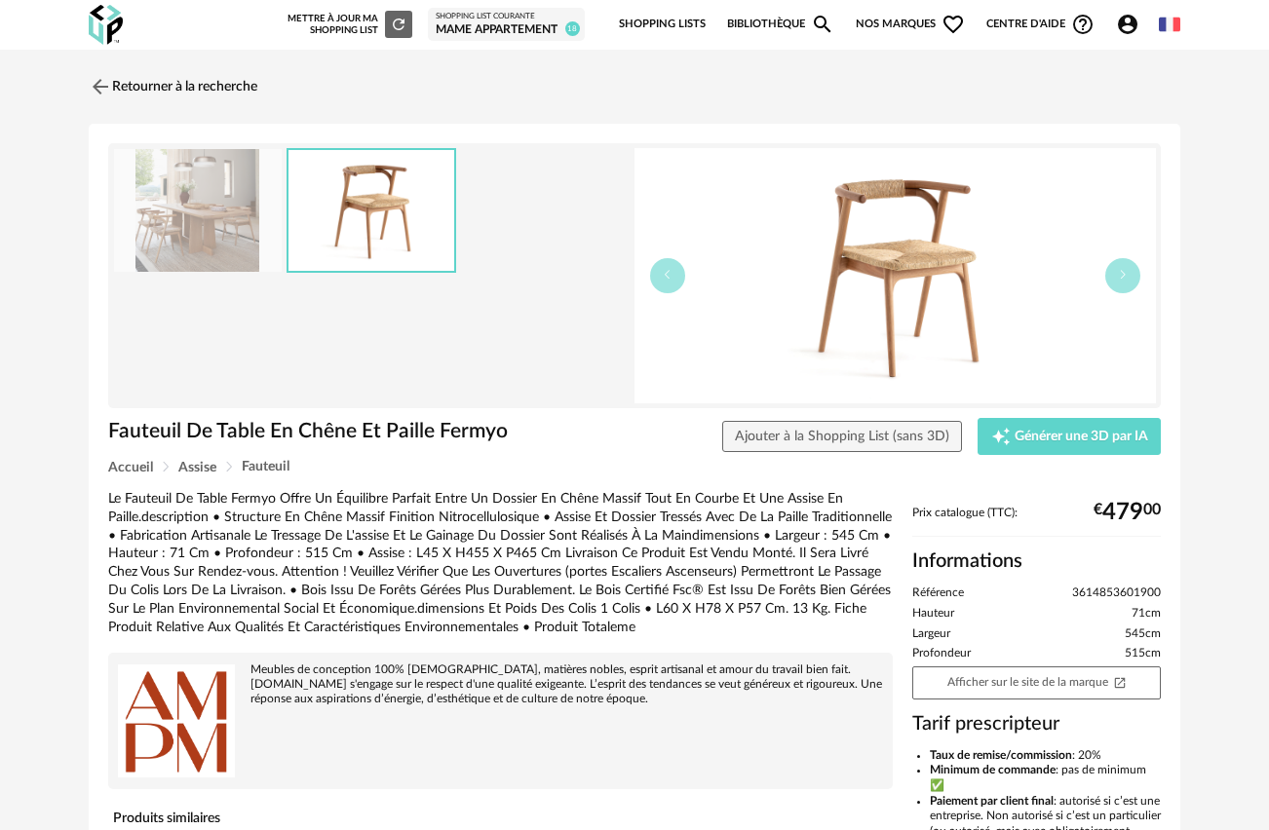
click at [924, 294] on img at bounding box center [894, 275] width 521 height 255
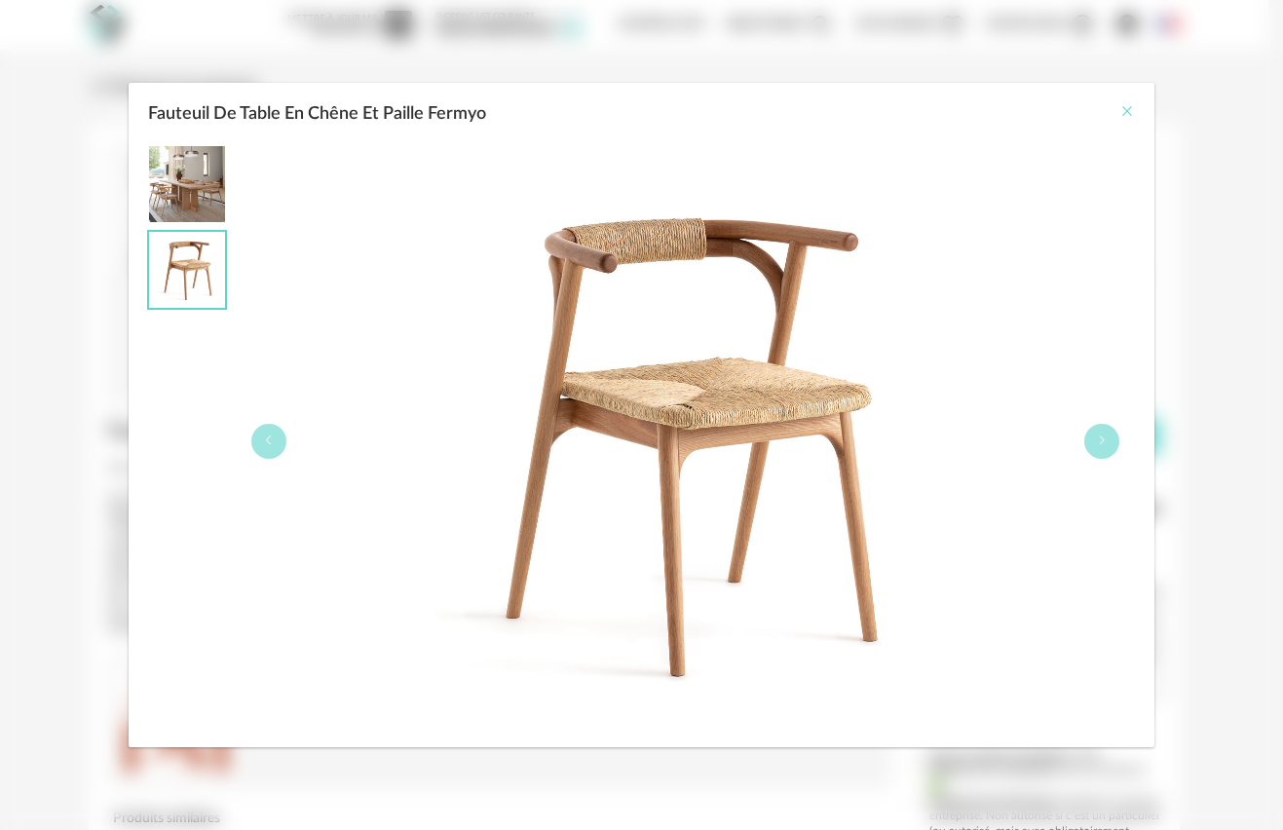
click at [1132, 111] on icon "Close" at bounding box center [1128, 111] width 16 height 16
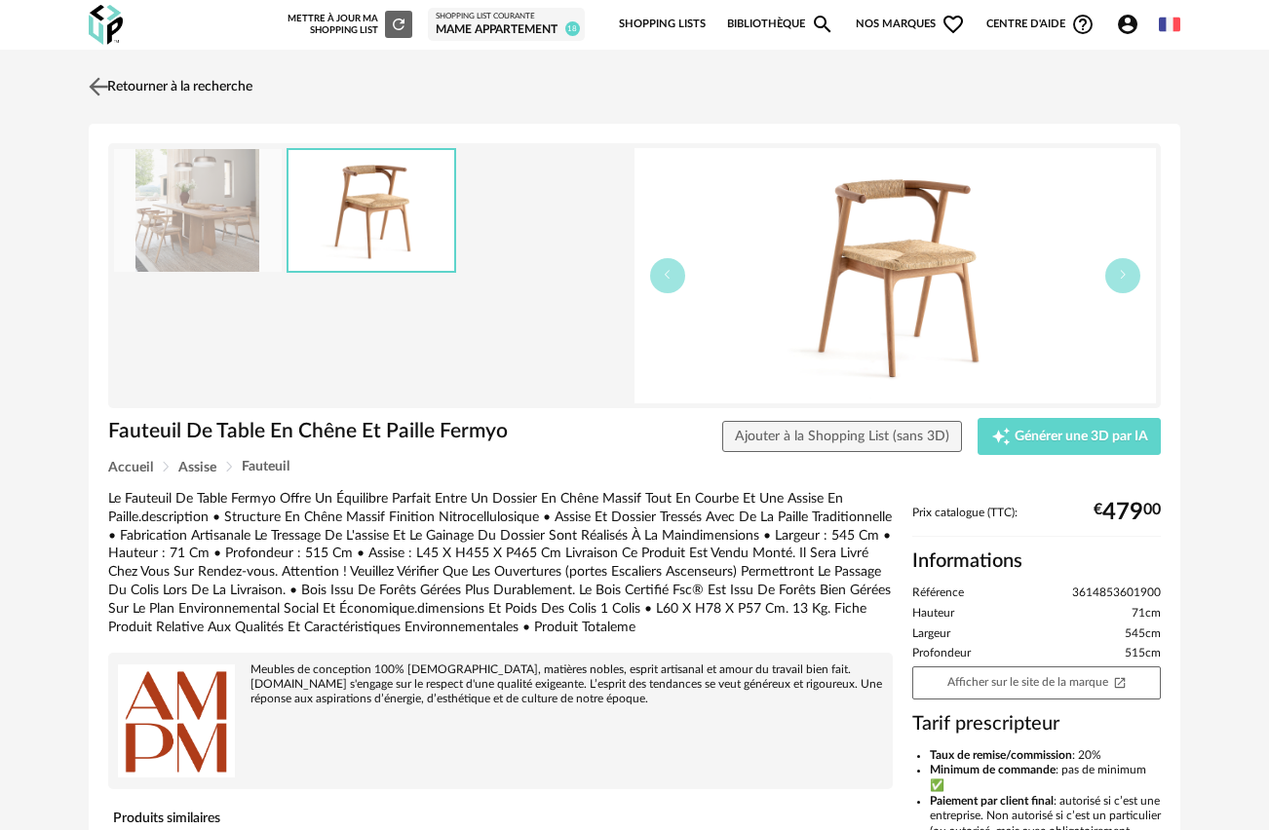
click at [105, 85] on img at bounding box center [99, 86] width 28 height 28
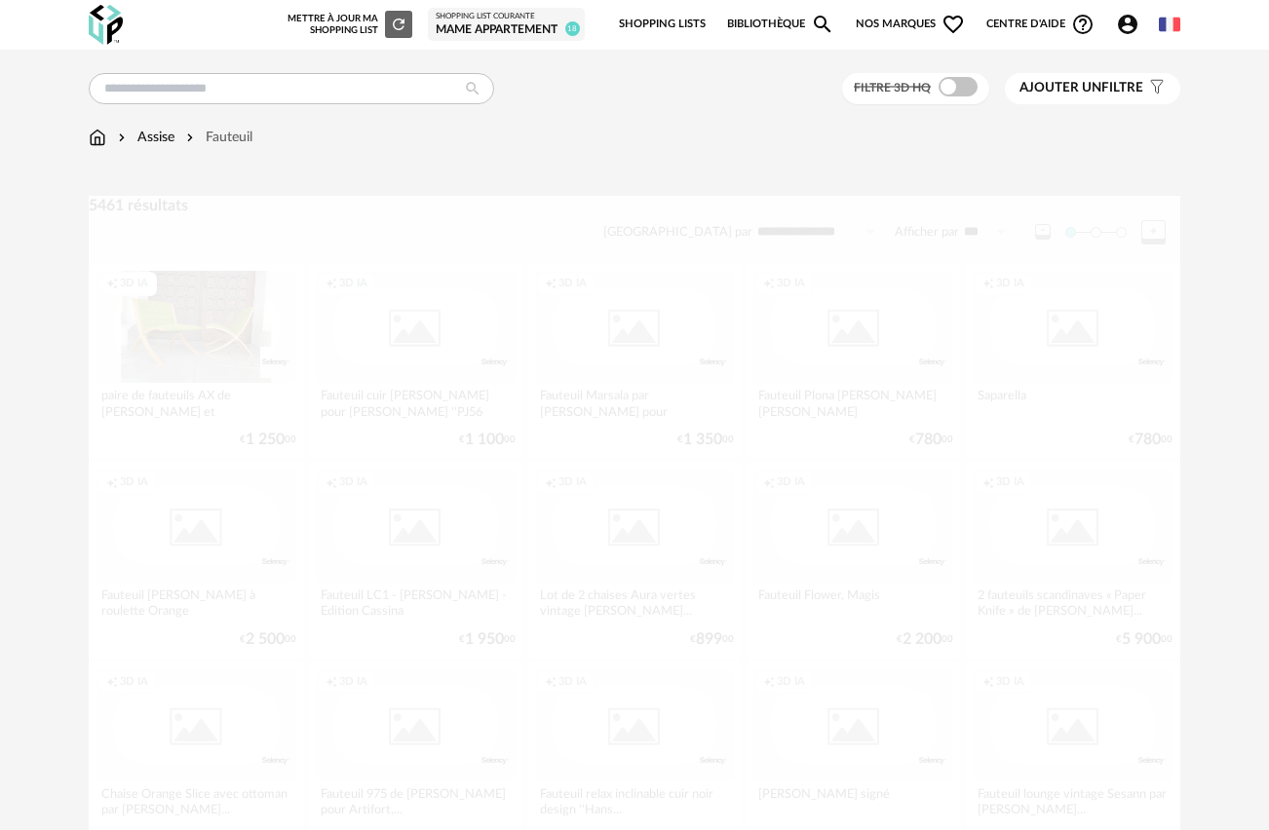
scroll to position [16204, 0]
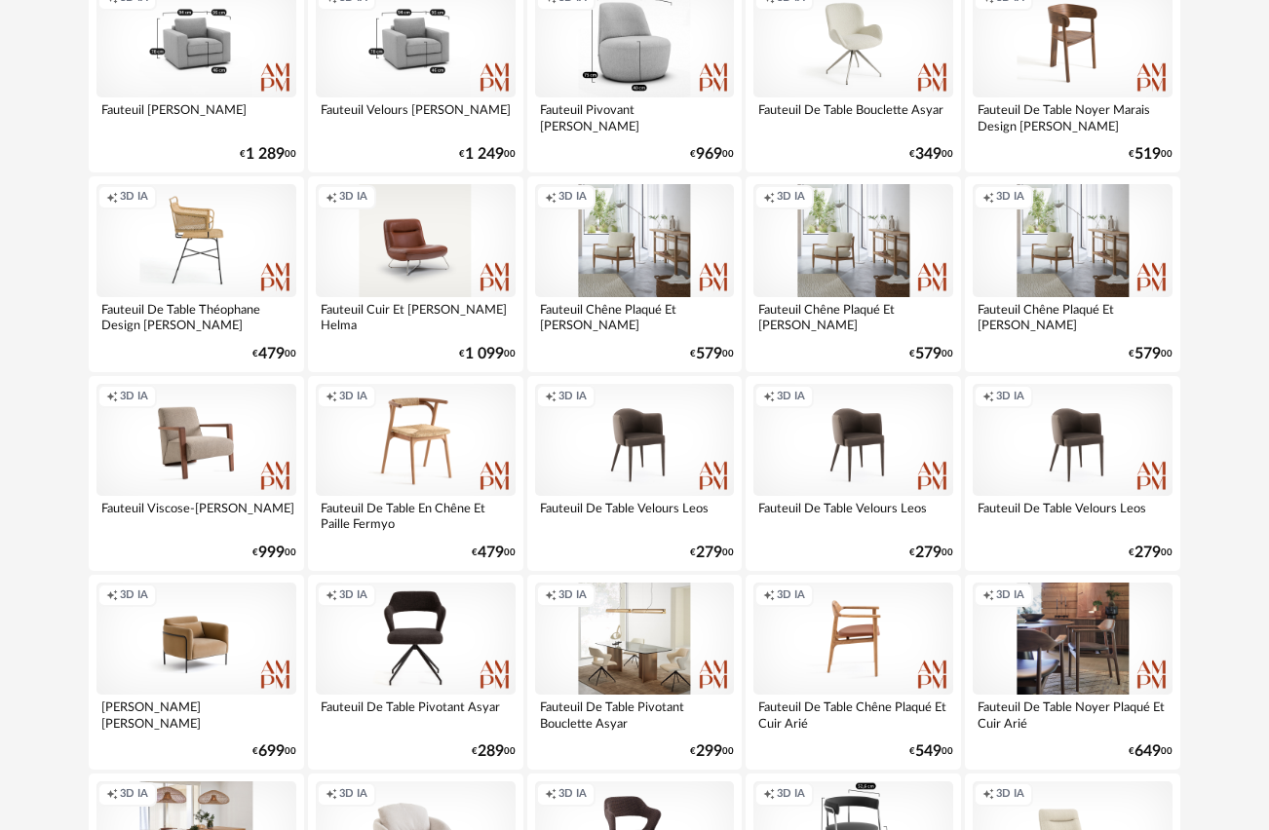
click at [386, 433] on div "Creation icon 3D IA" at bounding box center [416, 440] width 200 height 112
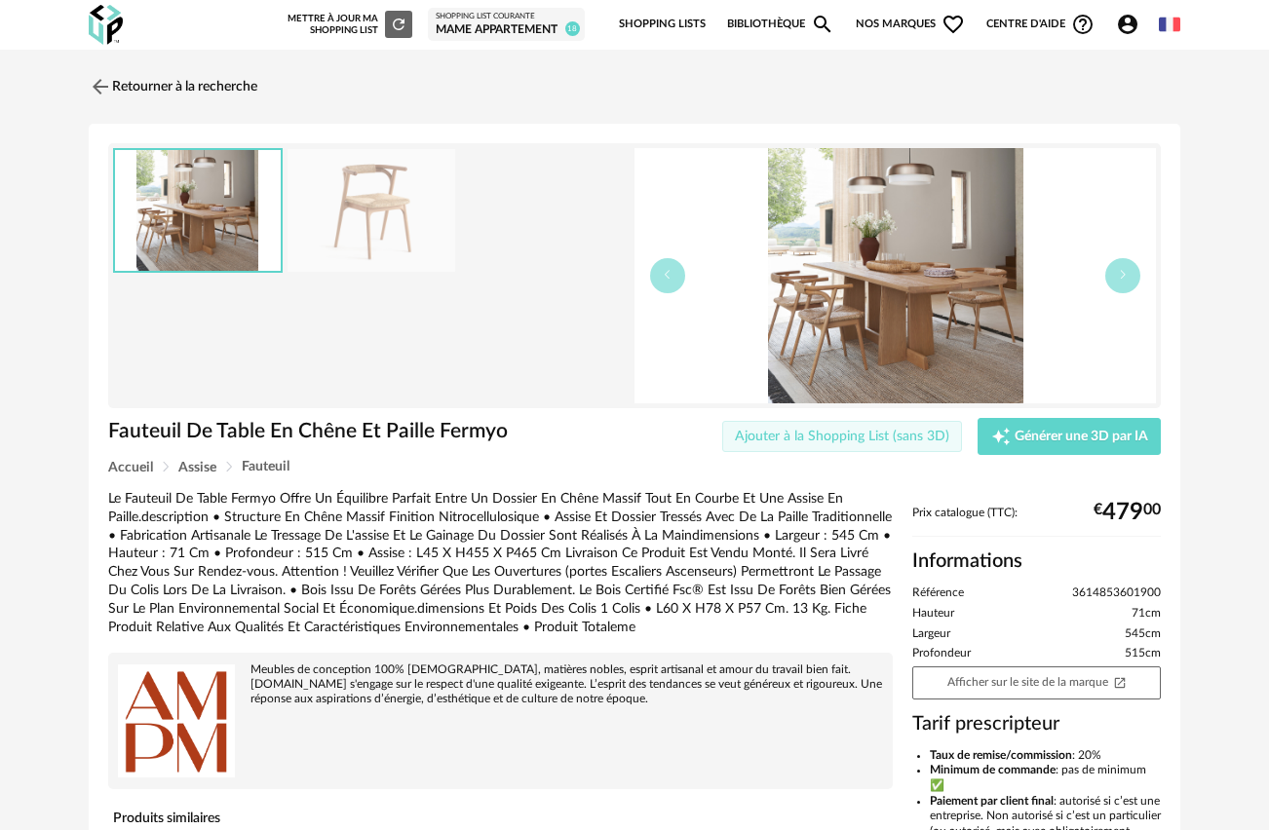
click at [934, 445] on button "Ajouter à la Shopping List (sans 3D)" at bounding box center [842, 436] width 241 height 31
click at [102, 84] on img at bounding box center [99, 86] width 28 height 28
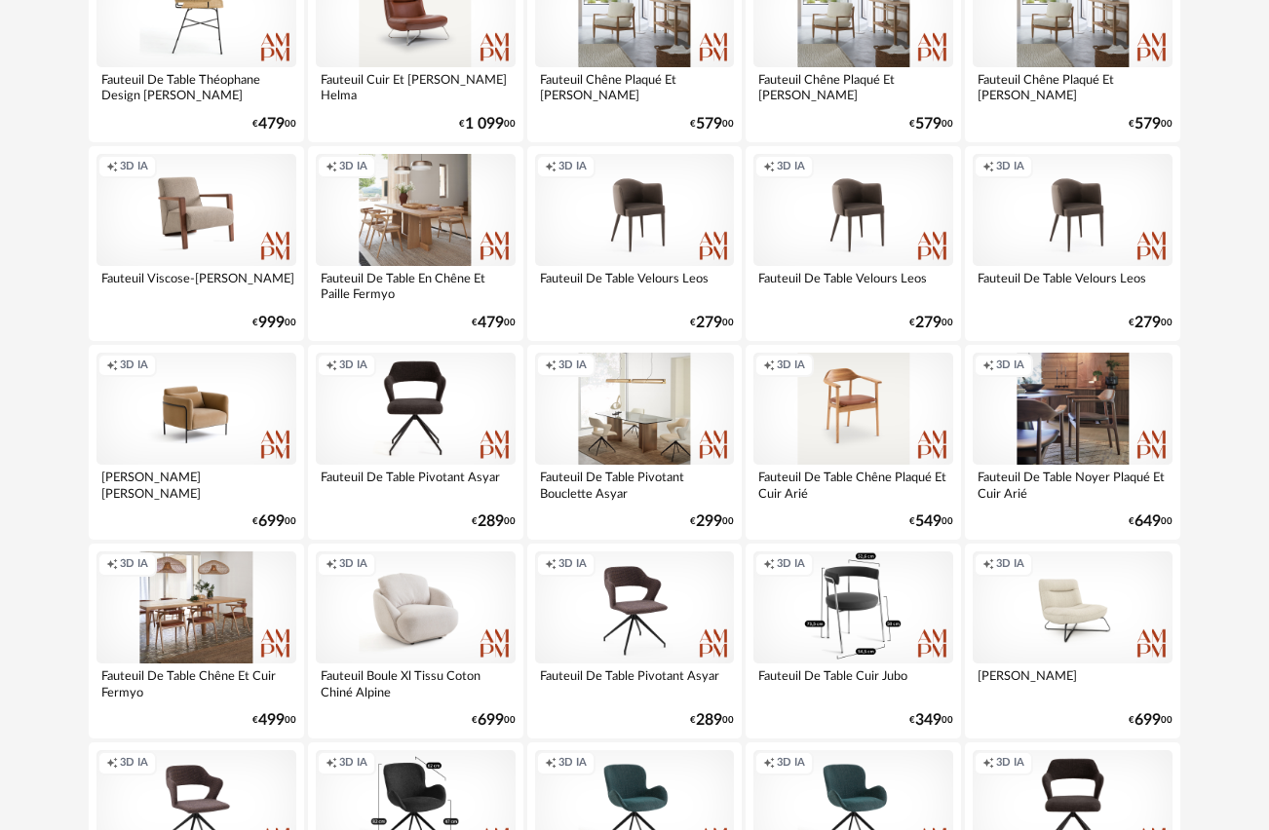
scroll to position [16438, 0]
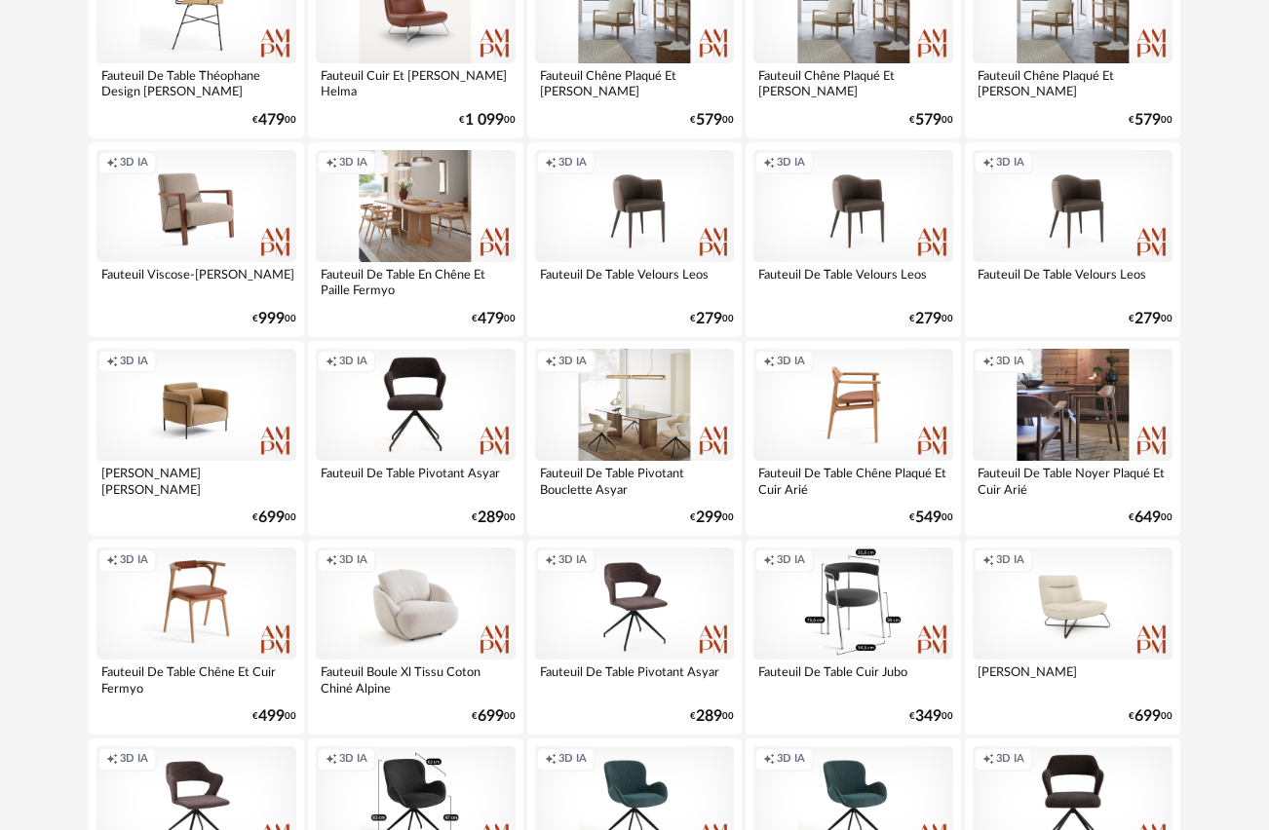
click at [190, 585] on div "Creation icon 3D IA" at bounding box center [196, 604] width 200 height 112
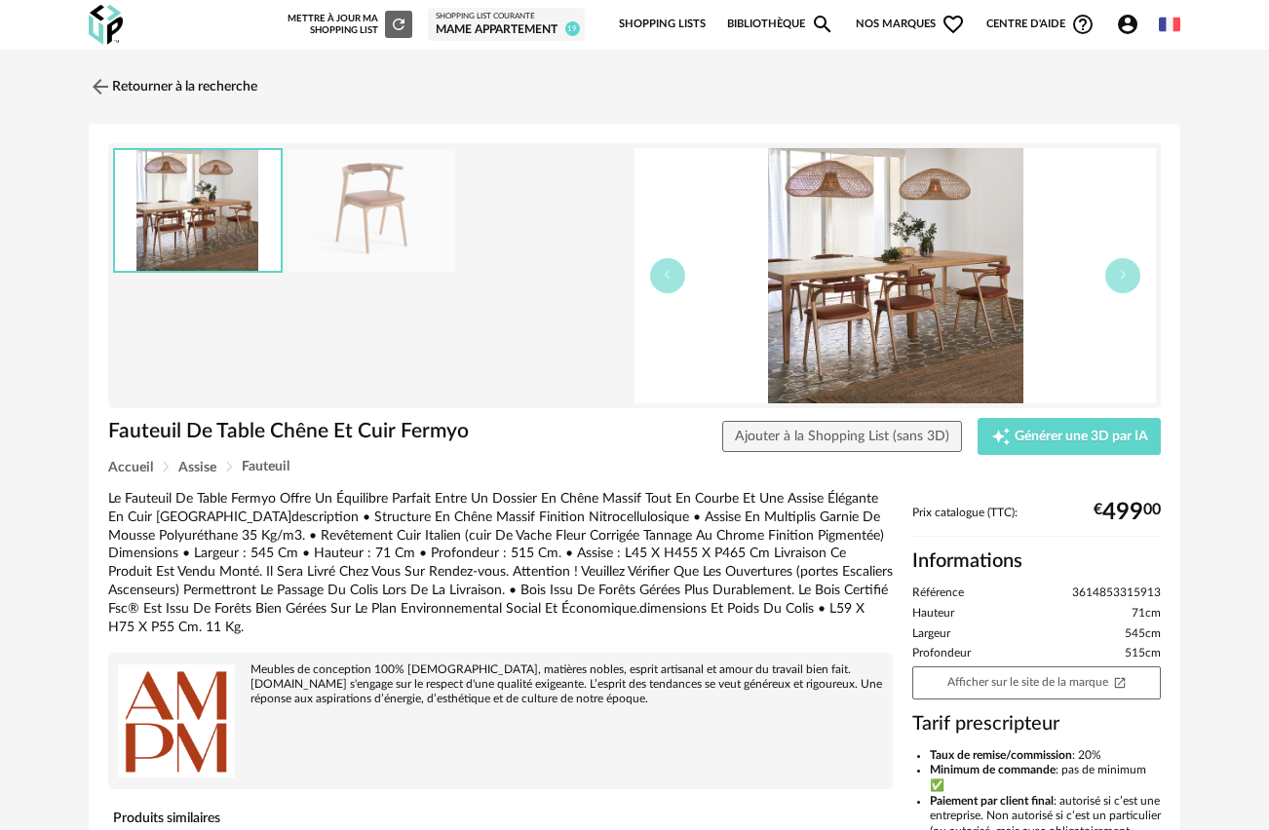
click at [336, 194] on img at bounding box center [371, 211] width 168 height 124
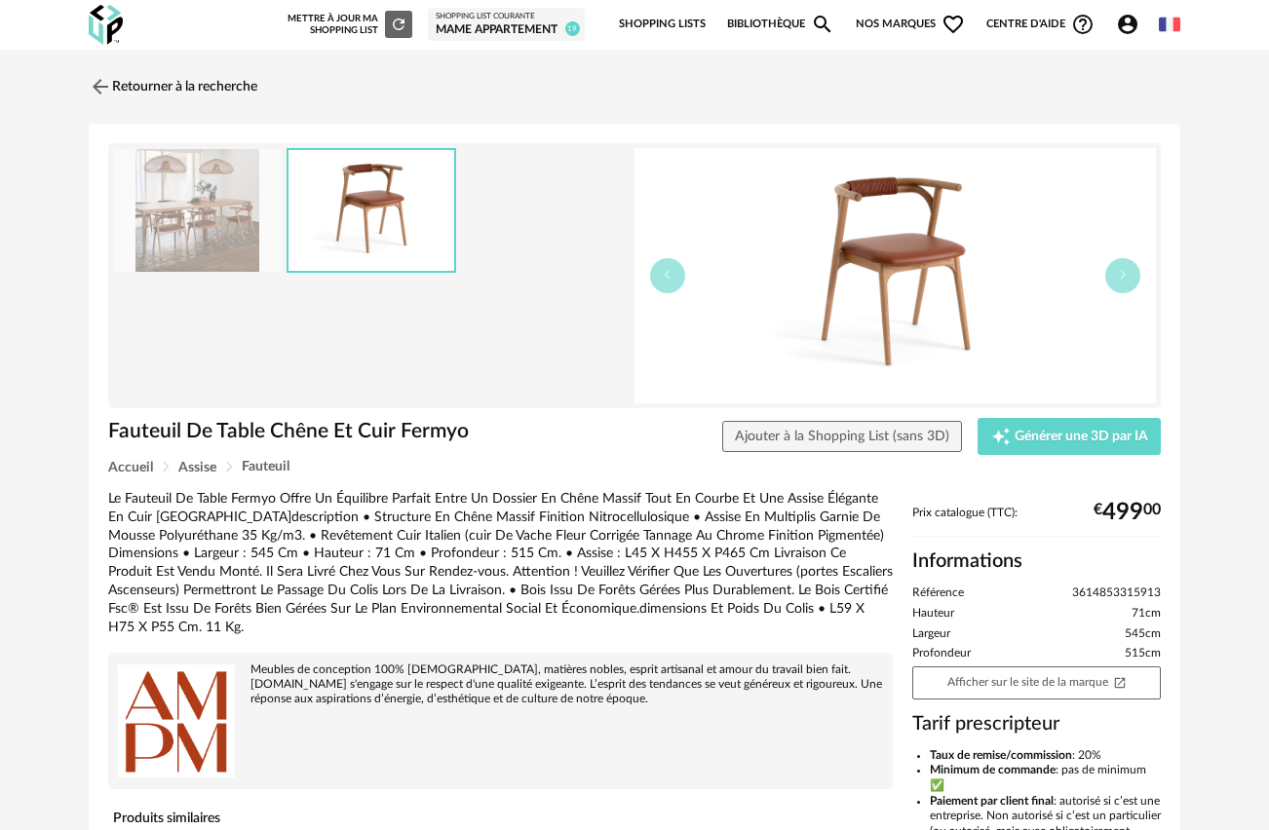
click at [915, 265] on img at bounding box center [894, 275] width 521 height 255
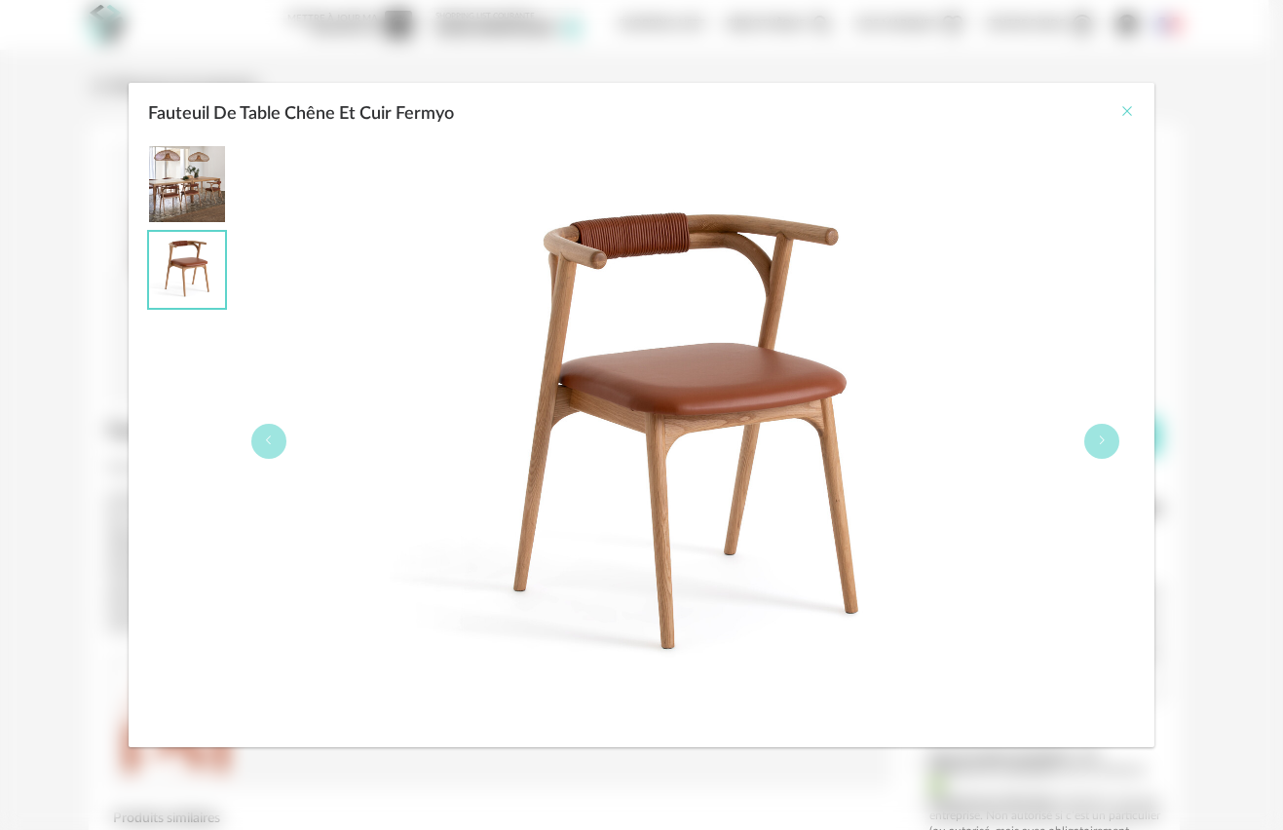
click at [1128, 110] on icon "Close" at bounding box center [1128, 111] width 16 height 16
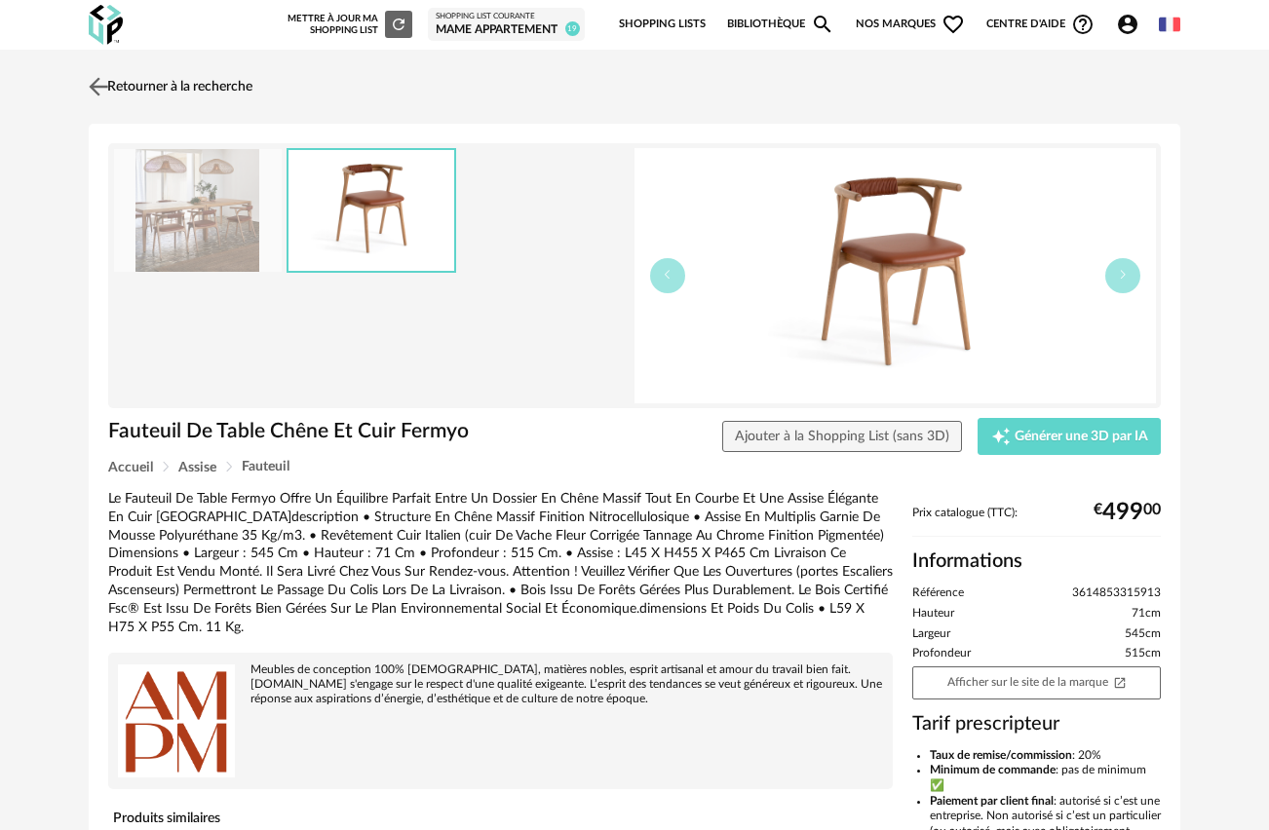
click at [96, 83] on img at bounding box center [99, 86] width 28 height 28
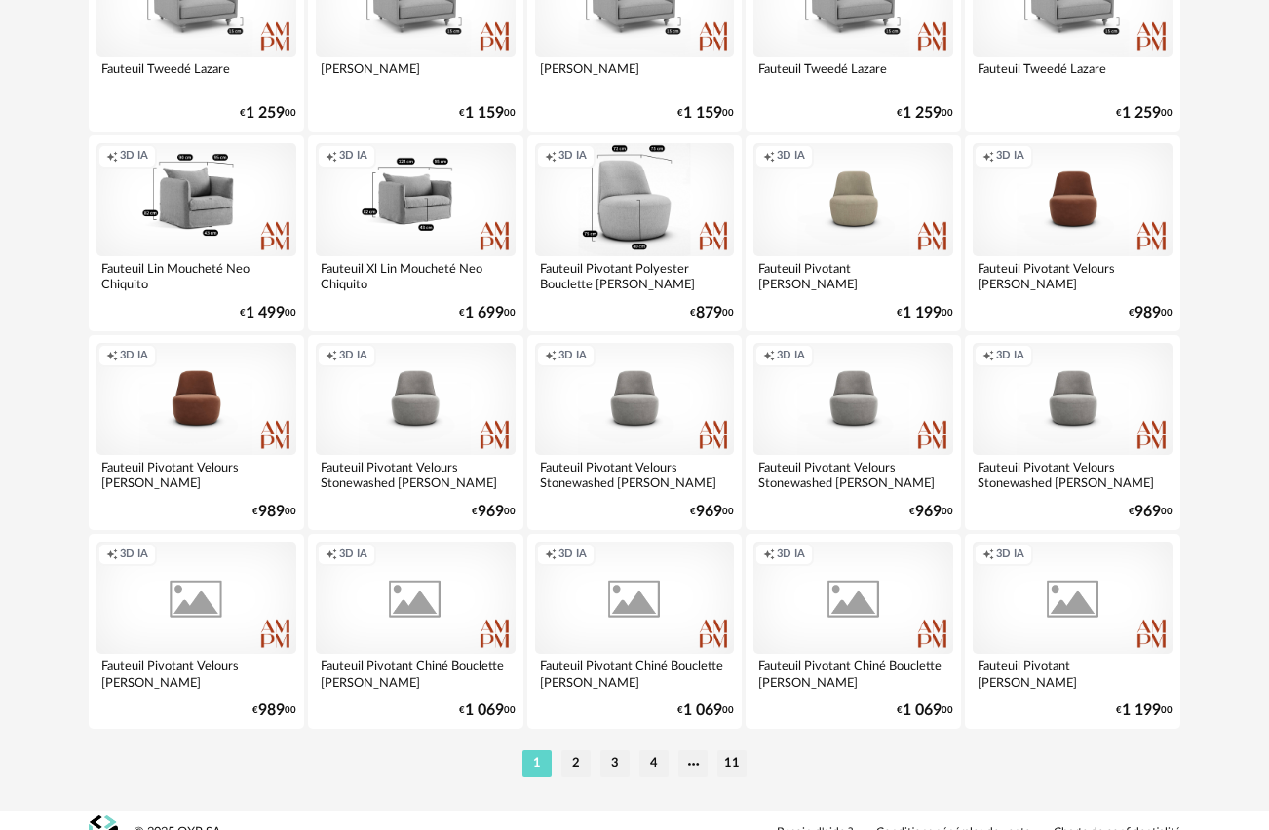
scroll to position [19455, 0]
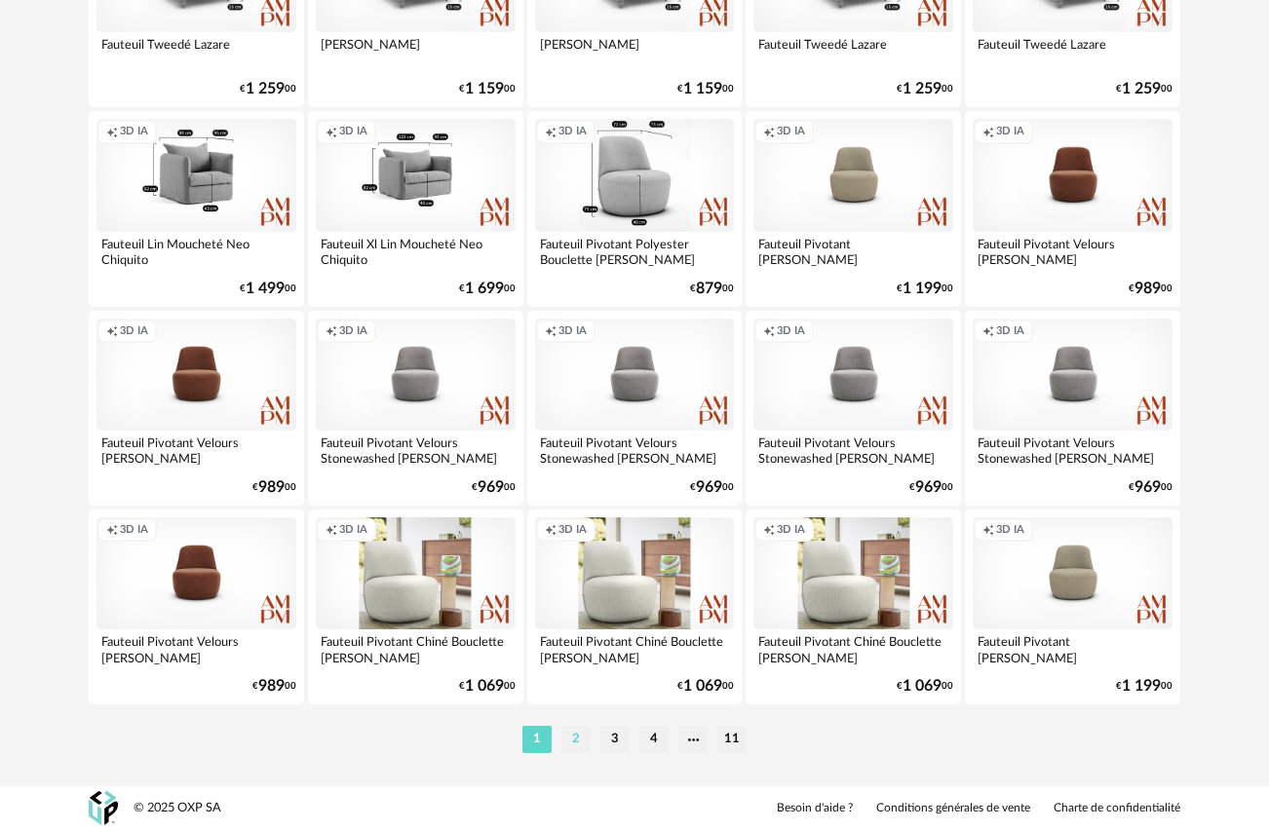
click at [574, 738] on li "2" at bounding box center [575, 739] width 29 height 27
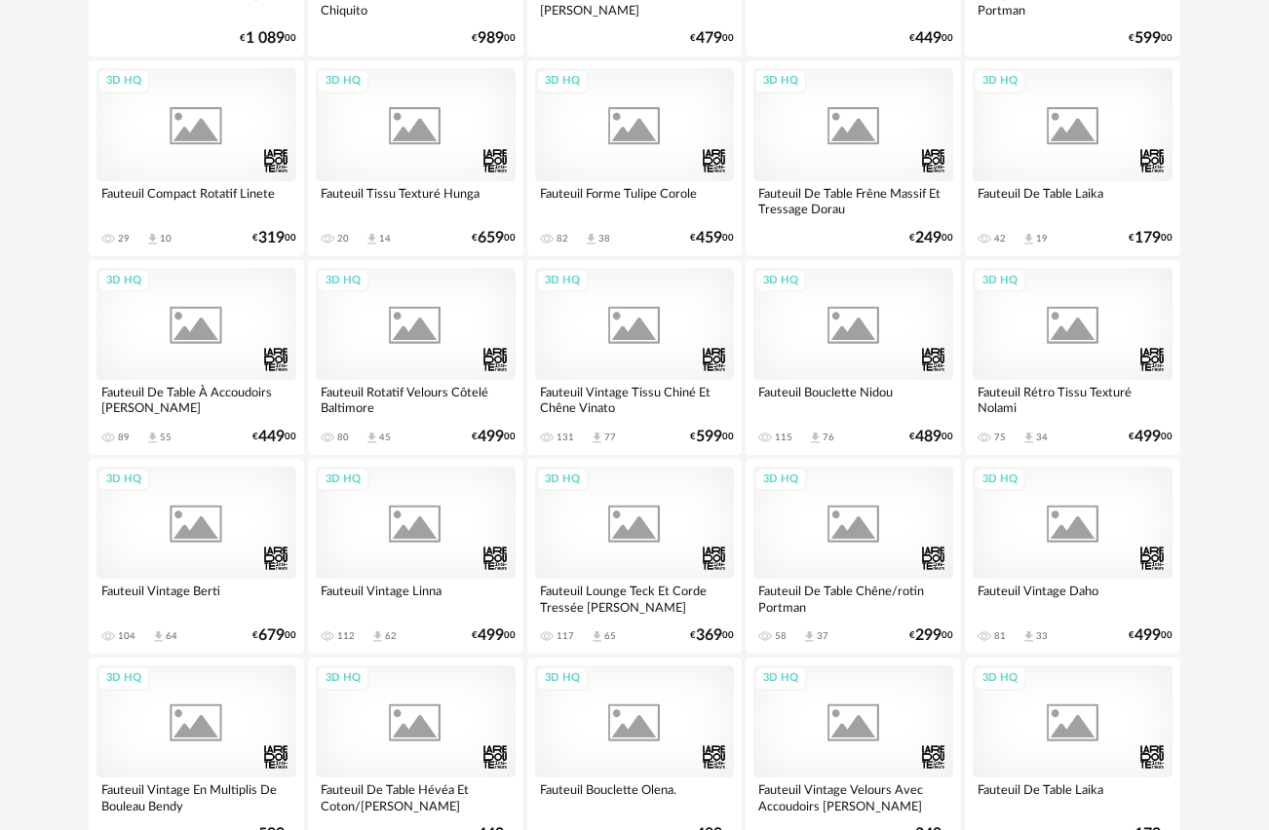
scroll to position [1418, 0]
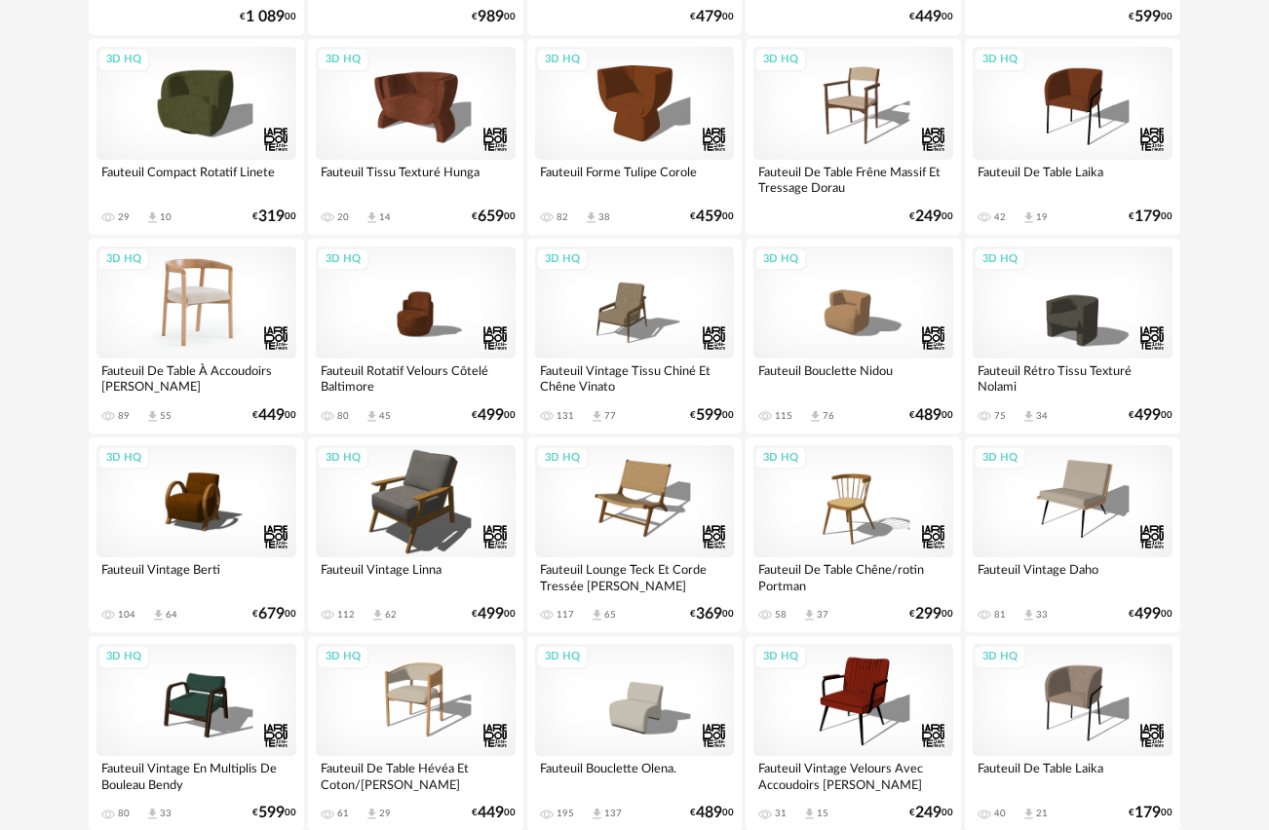
click at [206, 285] on div "3D HQ" at bounding box center [196, 303] width 200 height 112
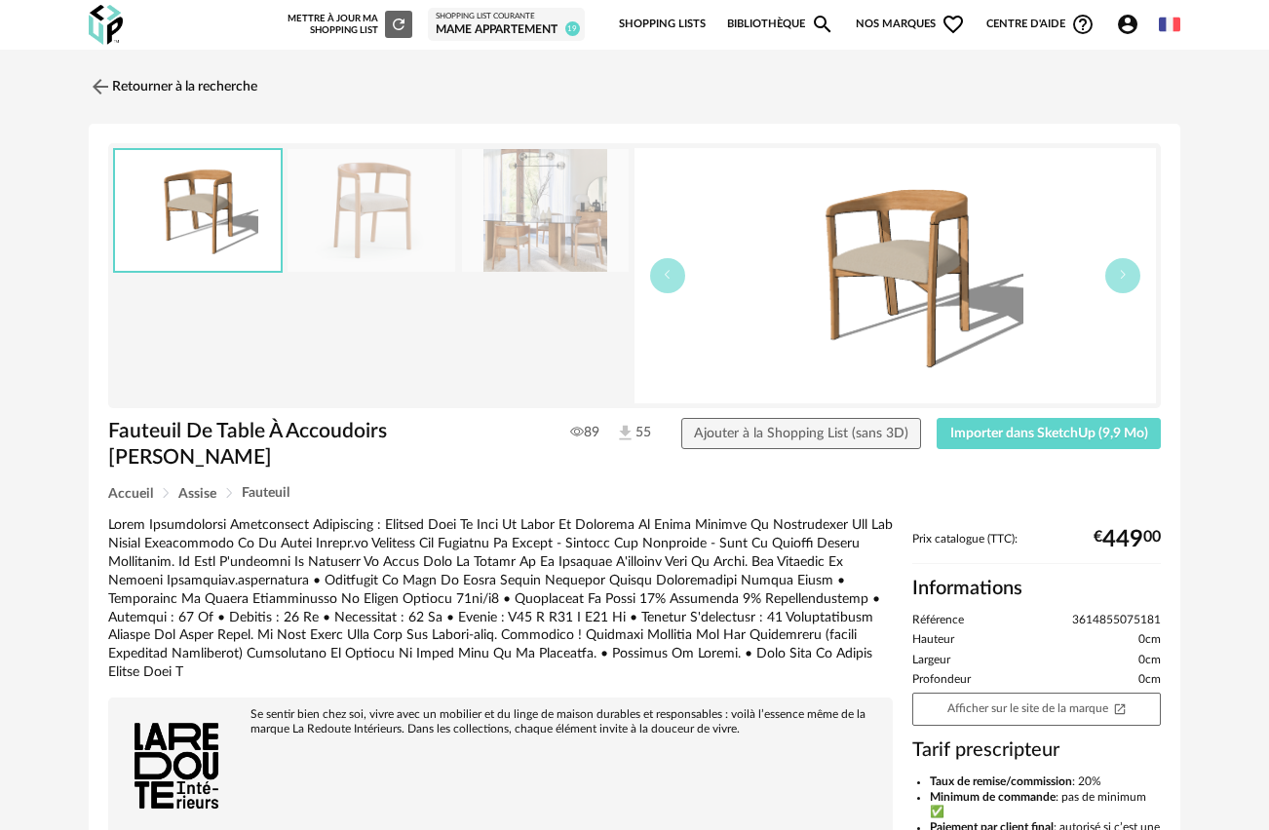
click at [367, 214] on img at bounding box center [371, 211] width 168 height 124
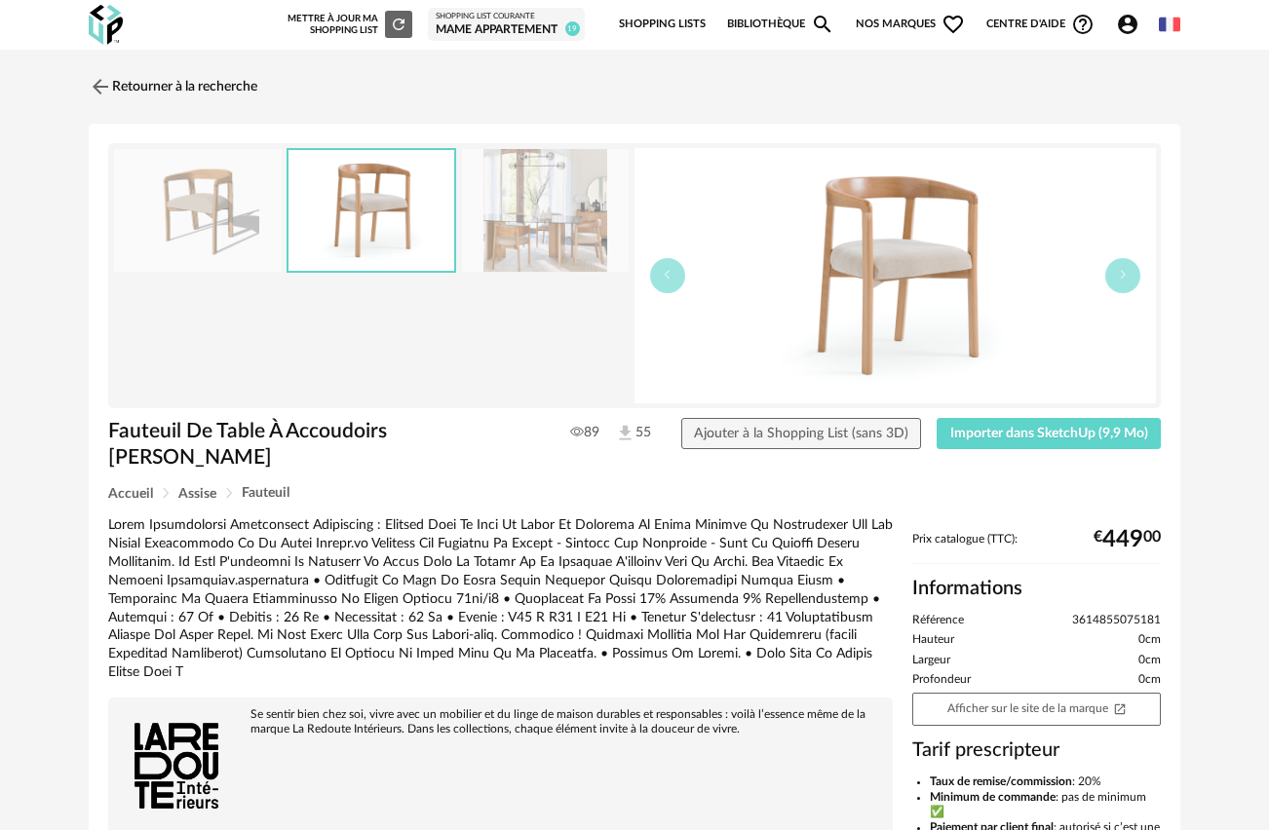
click at [543, 230] on img at bounding box center [546, 211] width 168 height 124
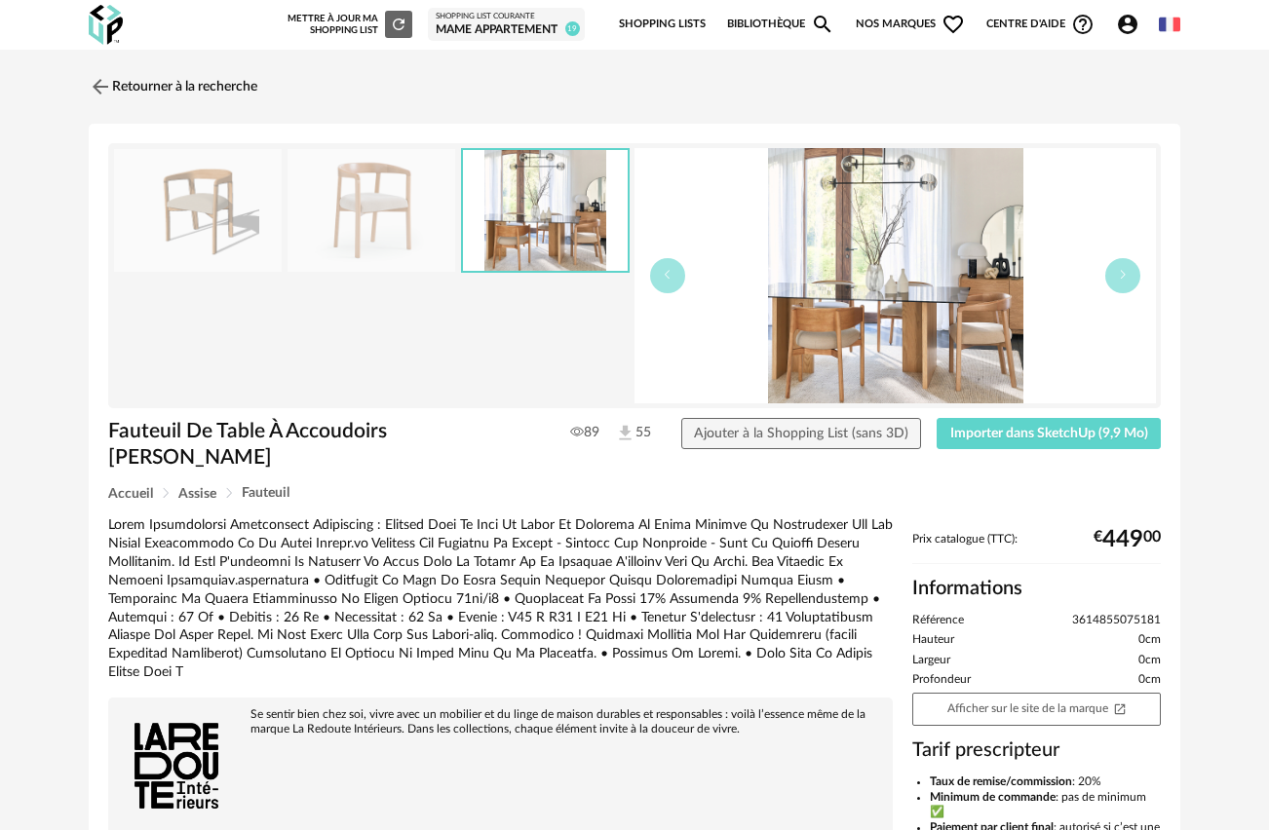
click at [381, 192] on img at bounding box center [371, 211] width 168 height 124
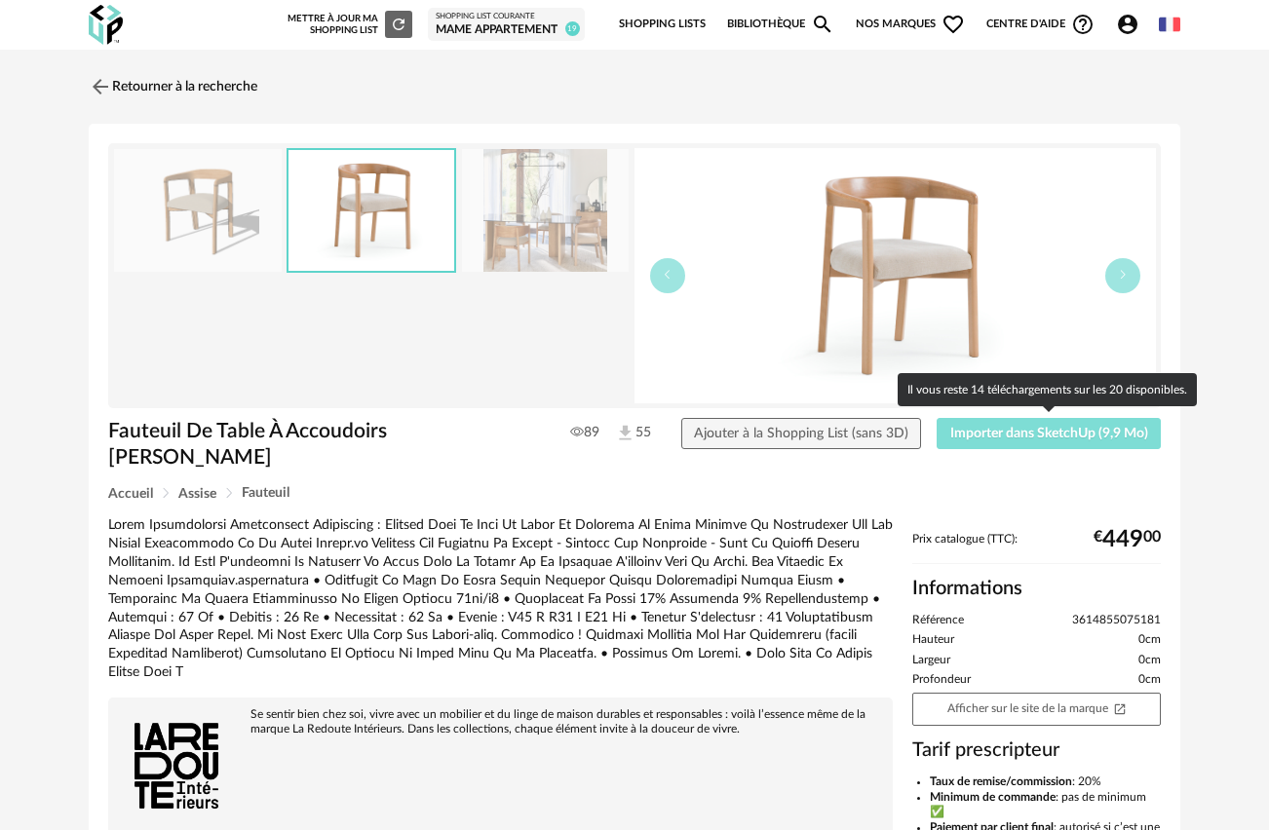
click at [1023, 437] on span "Importer dans SketchUp (9,9 Mo)" at bounding box center [1049, 434] width 198 height 14
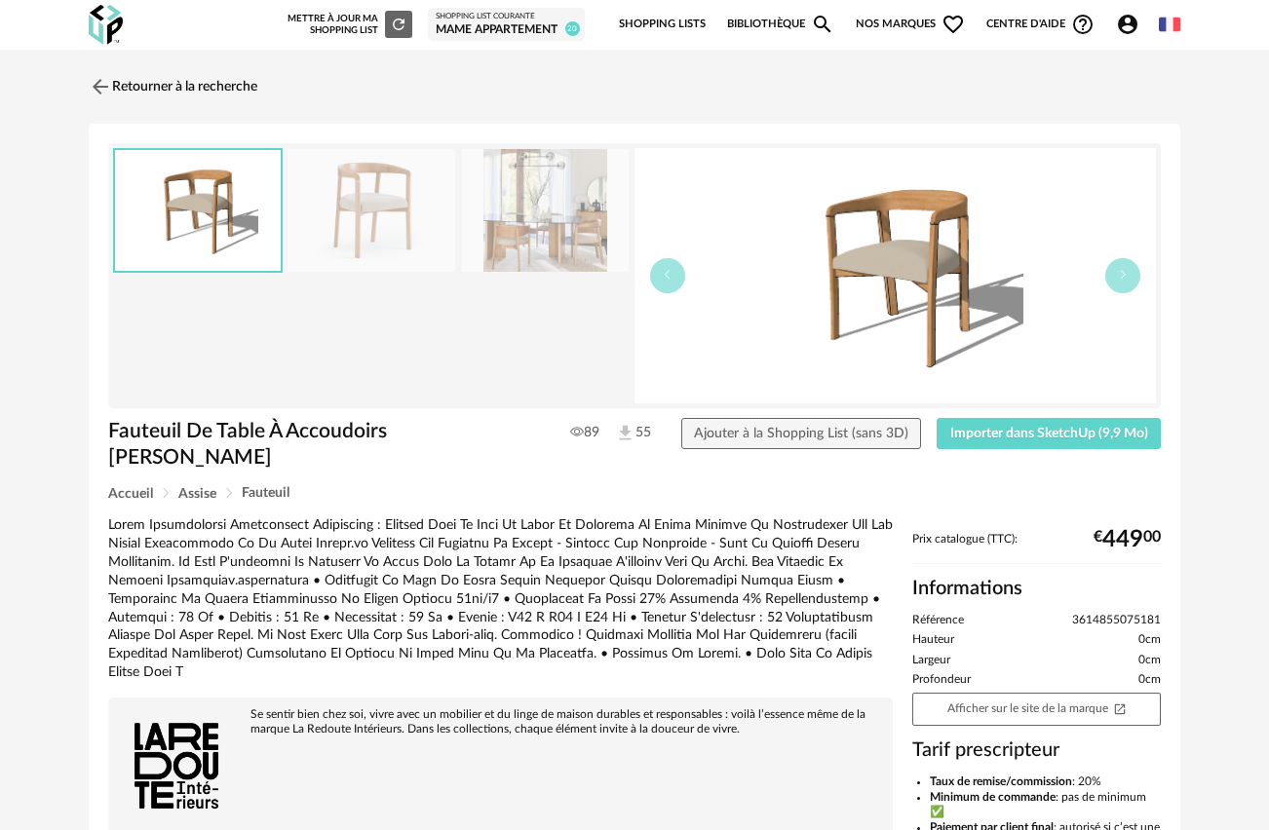
click at [948, 260] on img at bounding box center [894, 275] width 521 height 255
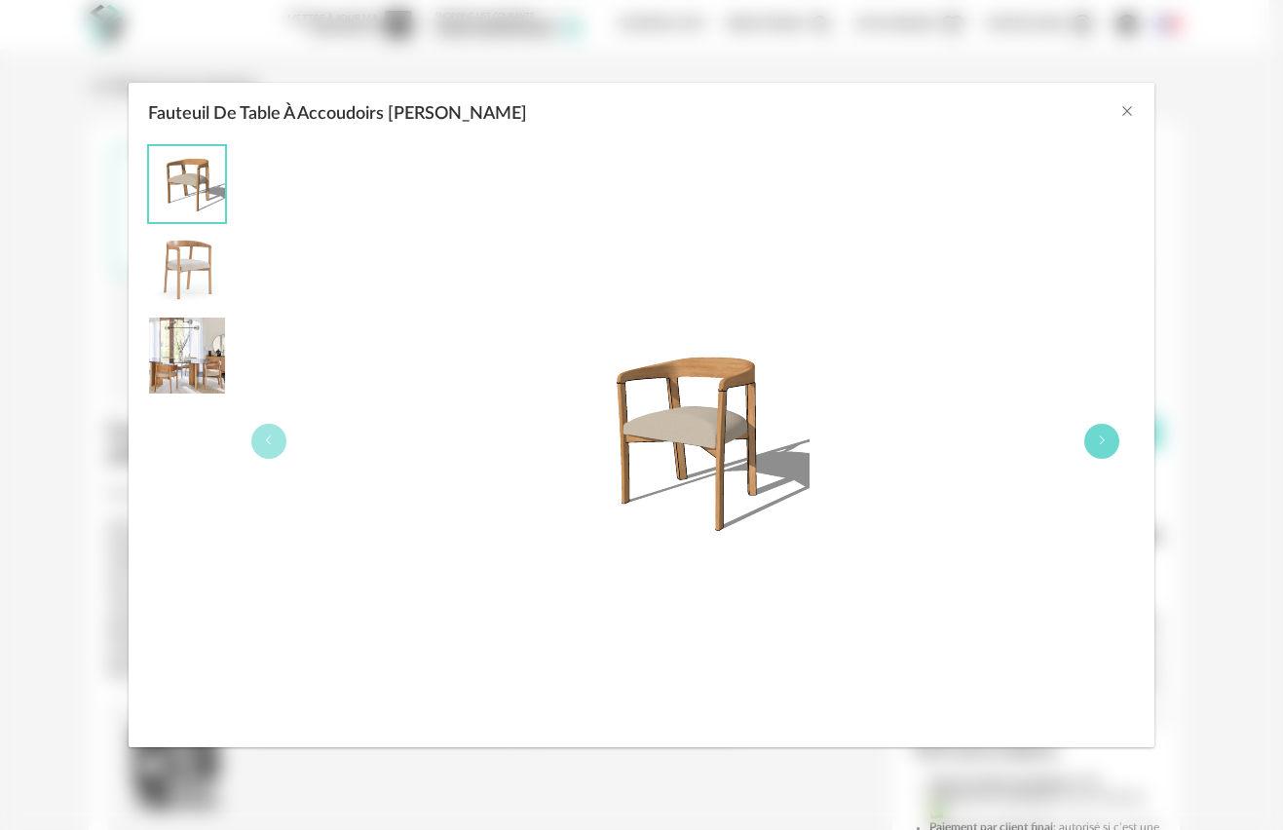
click at [1091, 430] on button "Fauteuil De Table À Accoudoirs Germain" at bounding box center [1102, 441] width 35 height 35
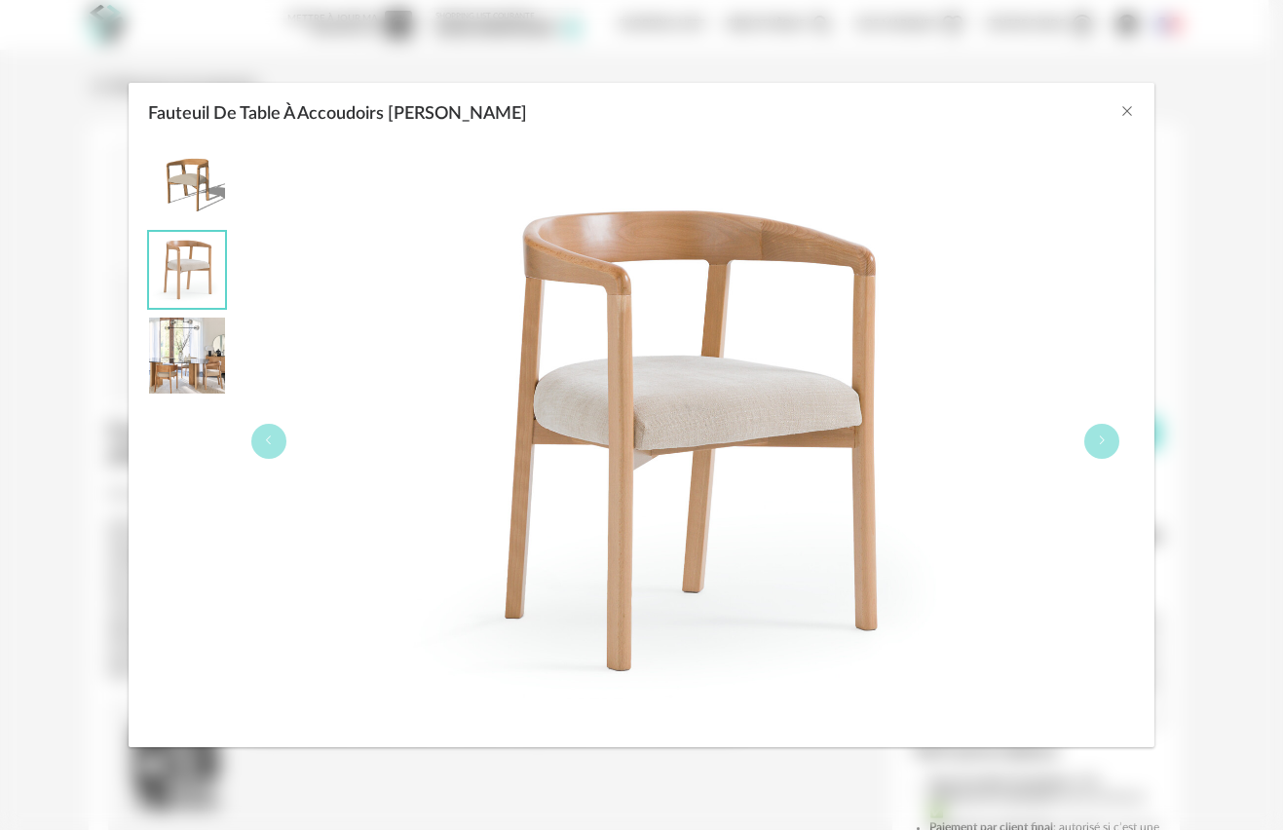
click at [185, 357] on img "Fauteuil De Table À Accoudoirs Germain" at bounding box center [187, 356] width 76 height 76
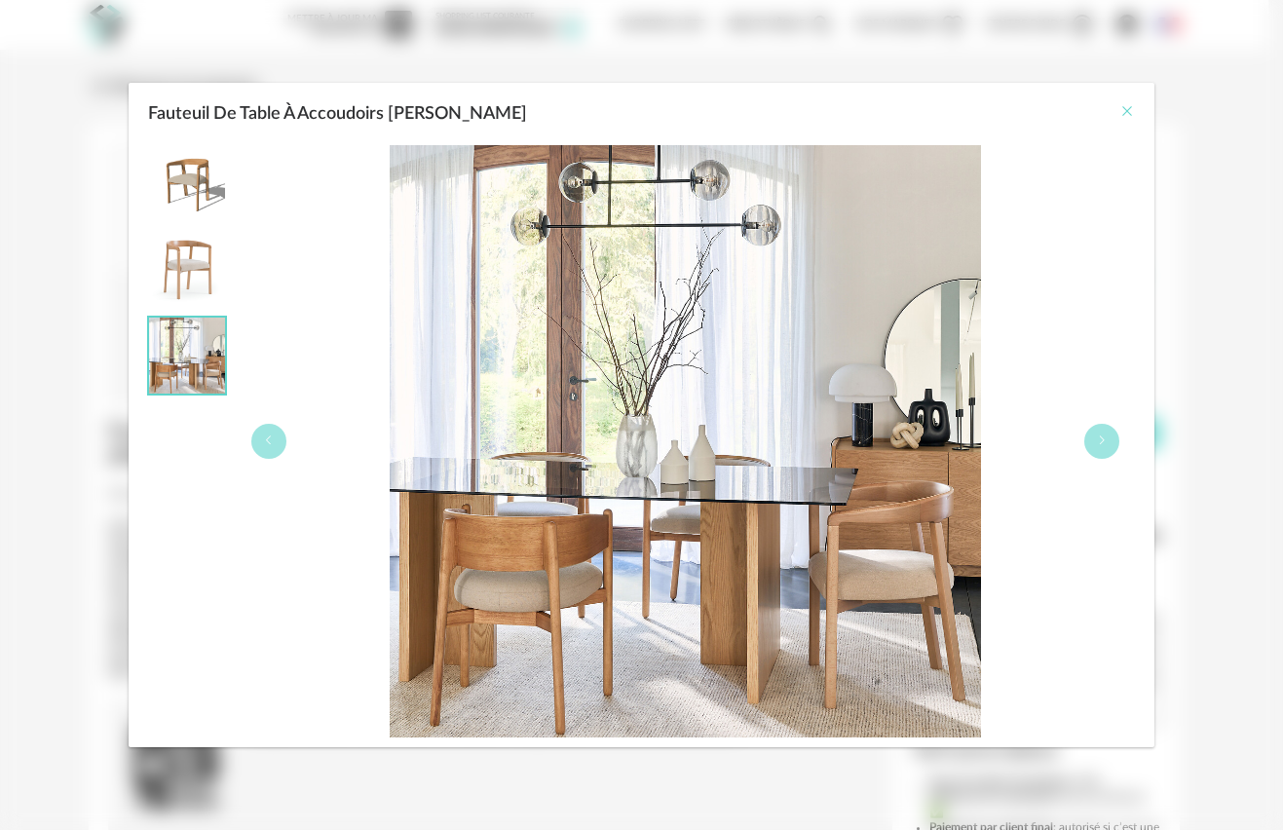
click at [1132, 114] on icon "Close" at bounding box center [1128, 111] width 16 height 16
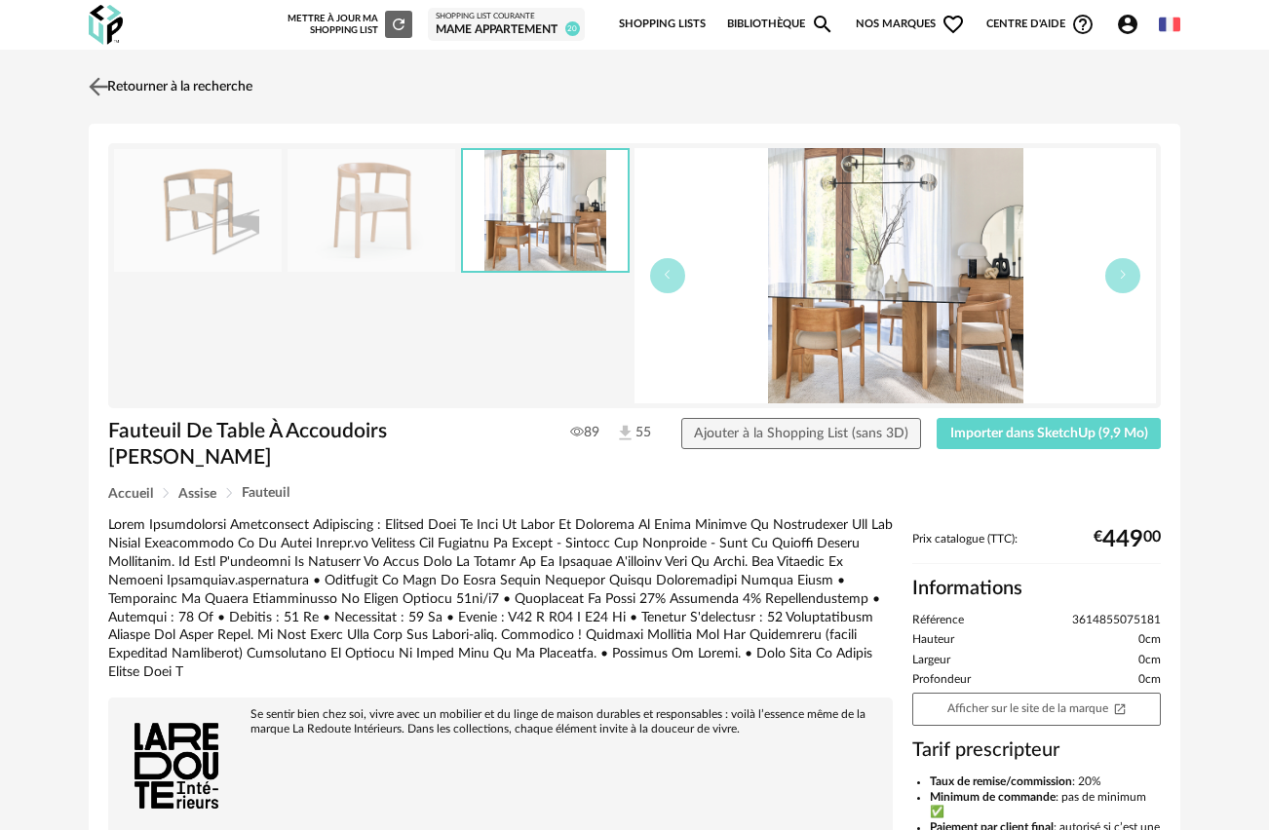
click at [112, 78] on img at bounding box center [99, 86] width 28 height 28
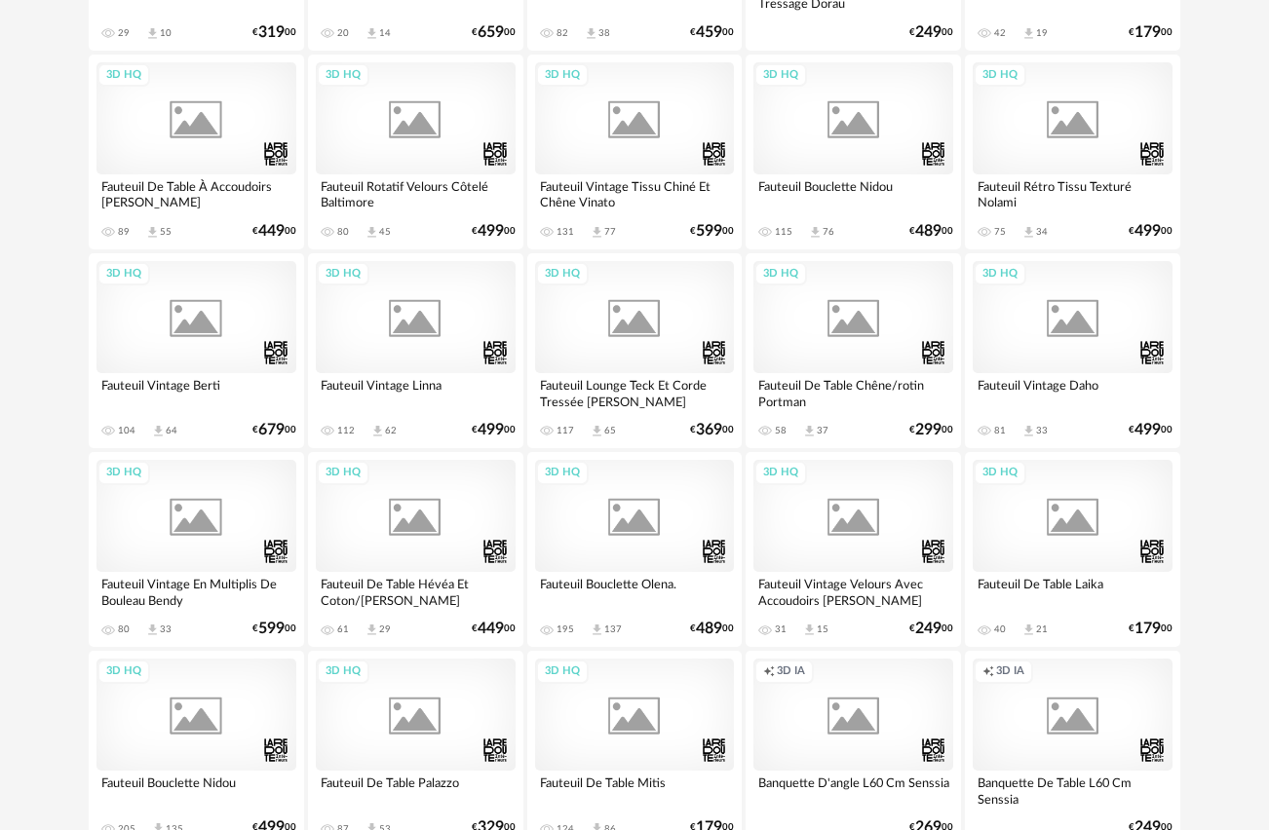
scroll to position [1649, 0]
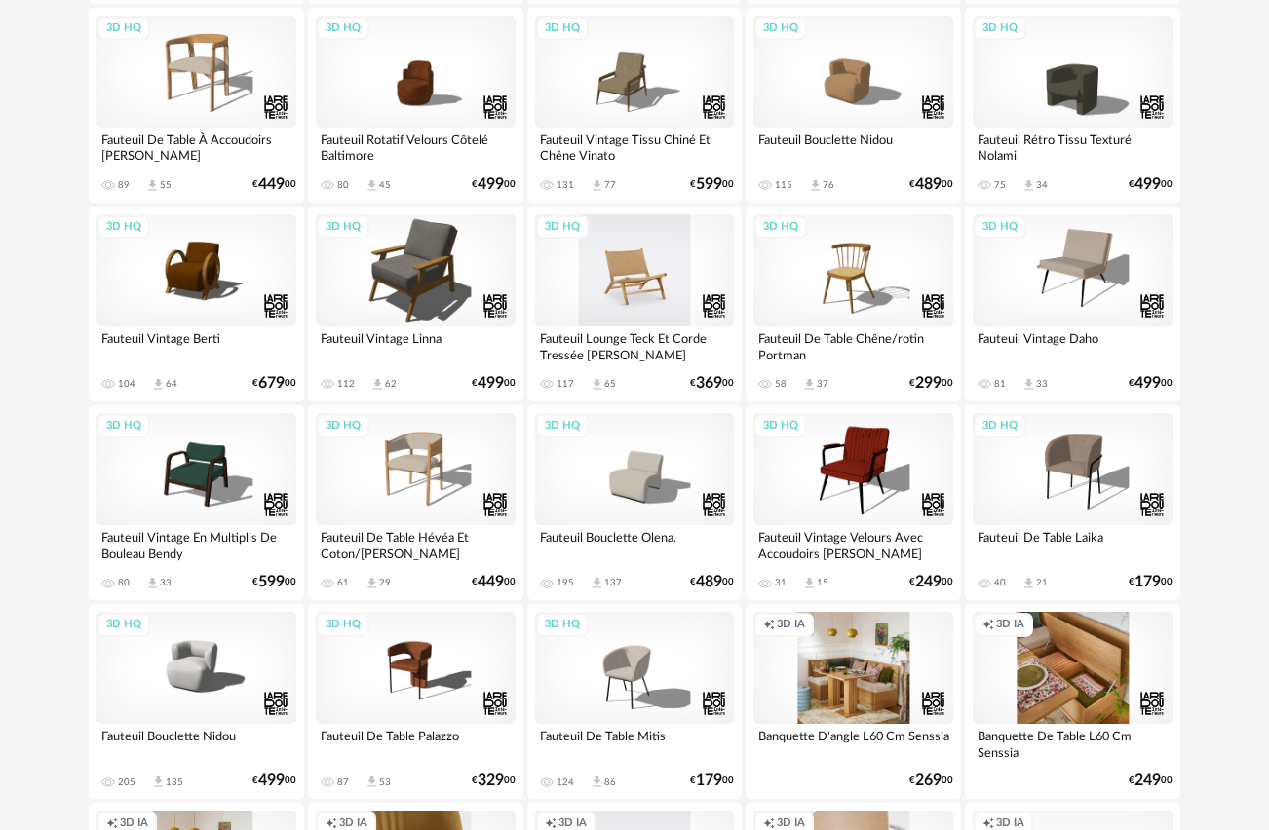
click at [644, 257] on div "3D HQ" at bounding box center [635, 270] width 200 height 112
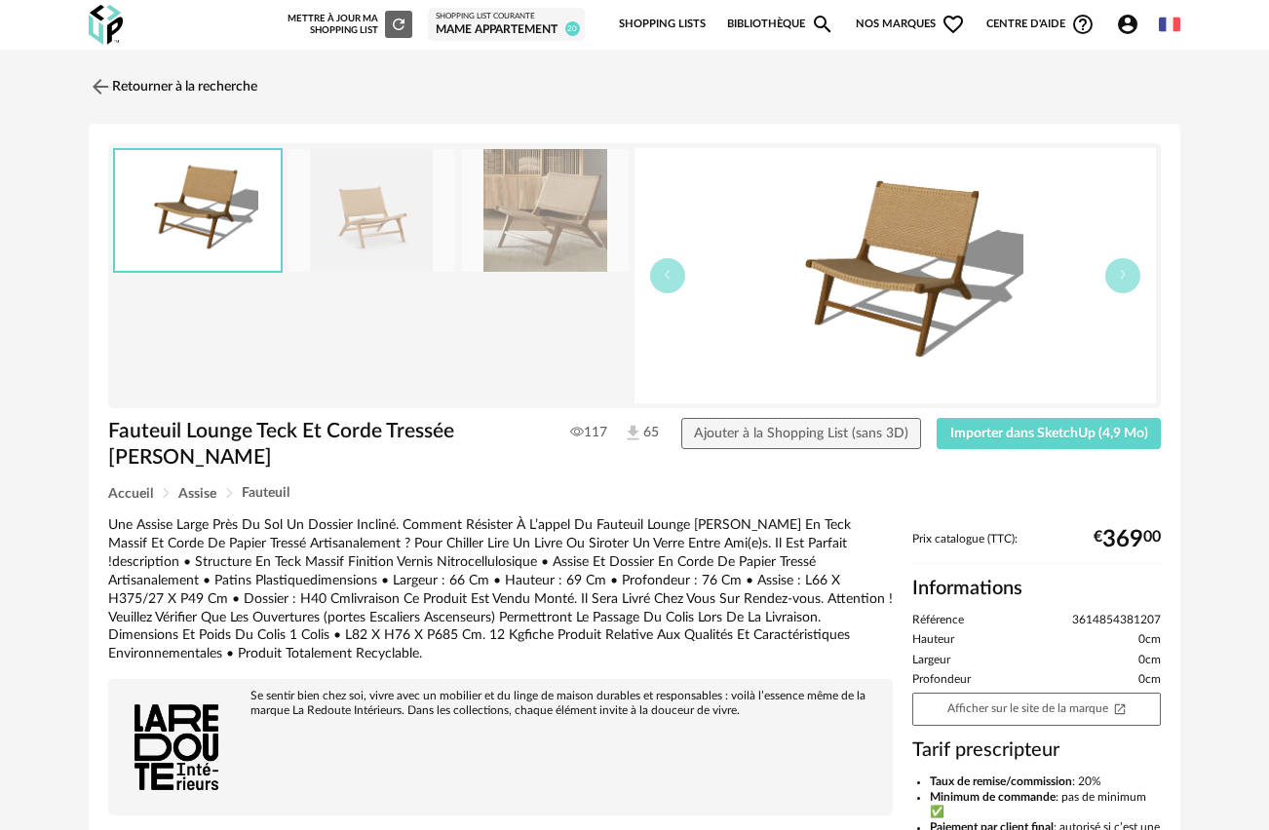
click at [380, 214] on img at bounding box center [371, 211] width 168 height 124
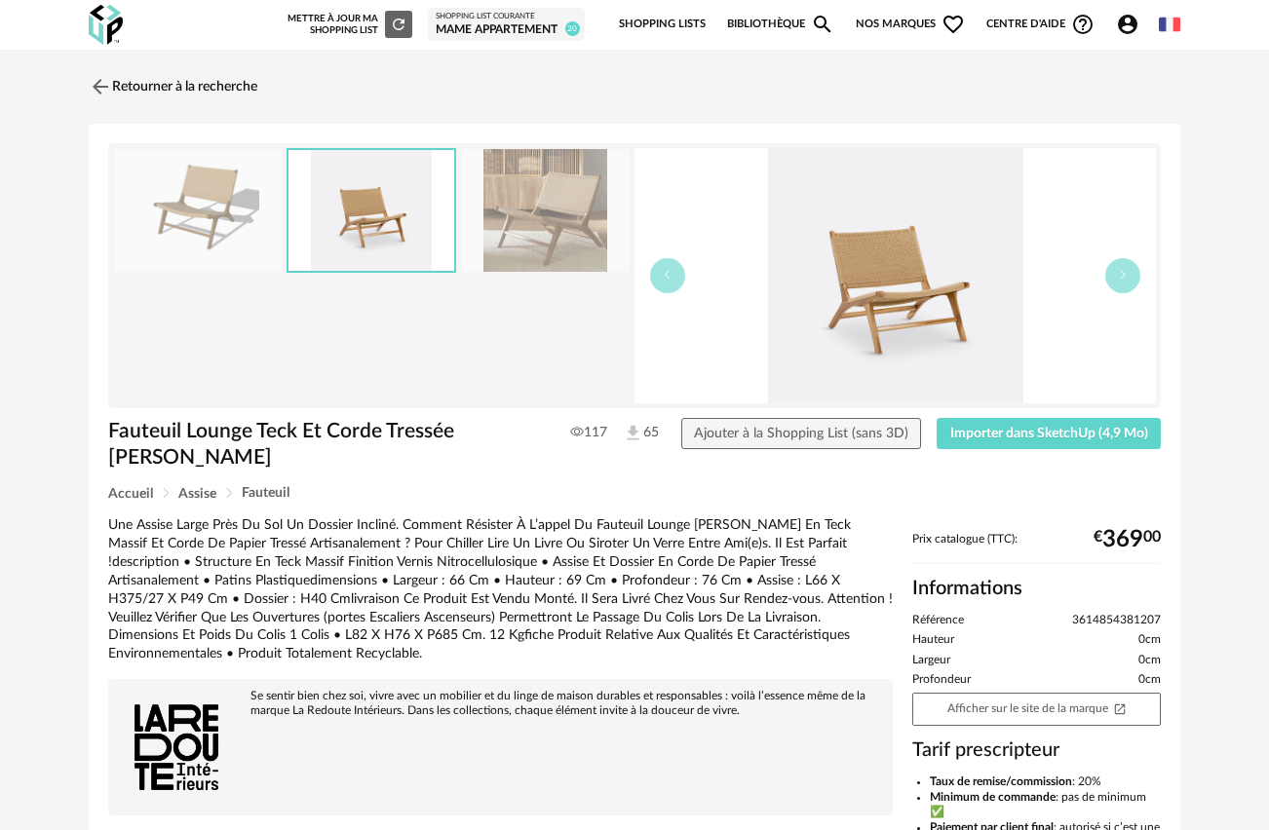
click at [902, 320] on img at bounding box center [894, 275] width 521 height 255
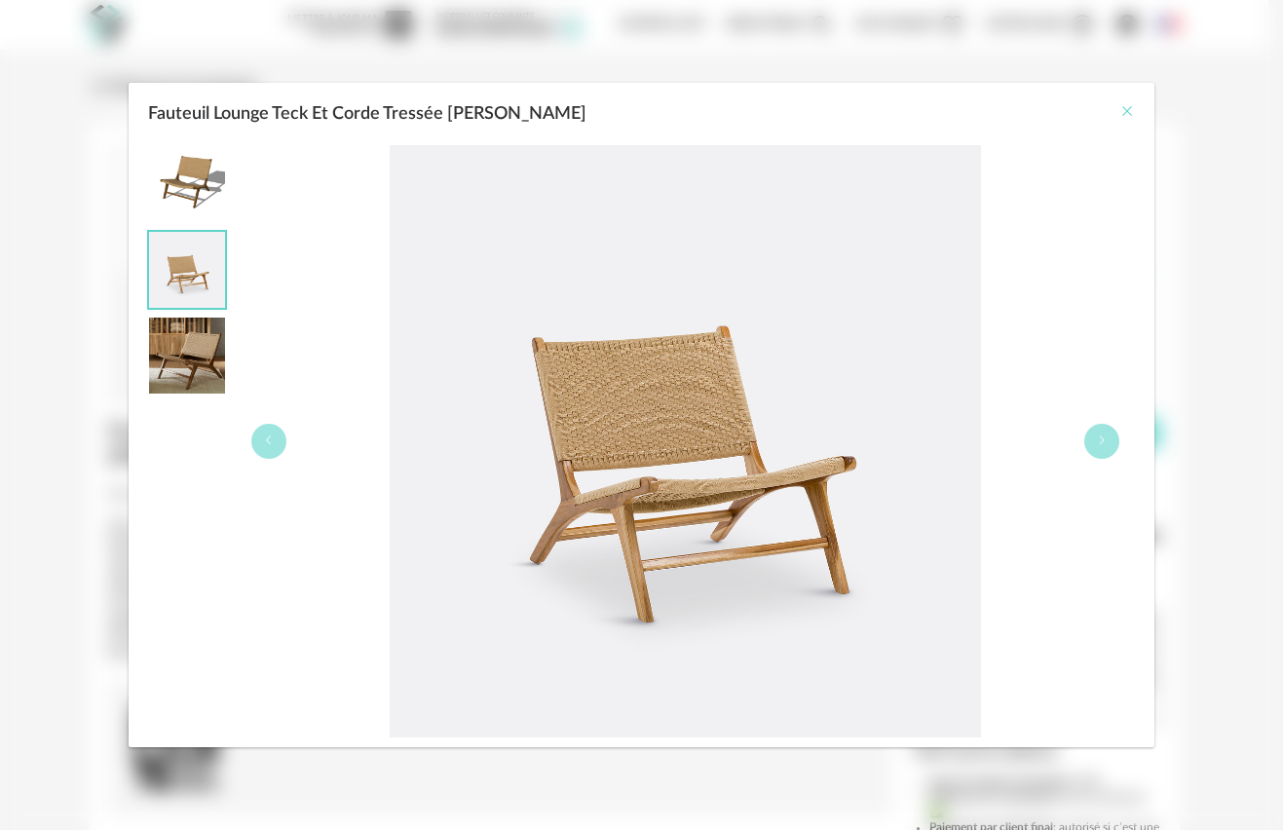
click at [1132, 111] on icon "Close" at bounding box center [1128, 111] width 16 height 16
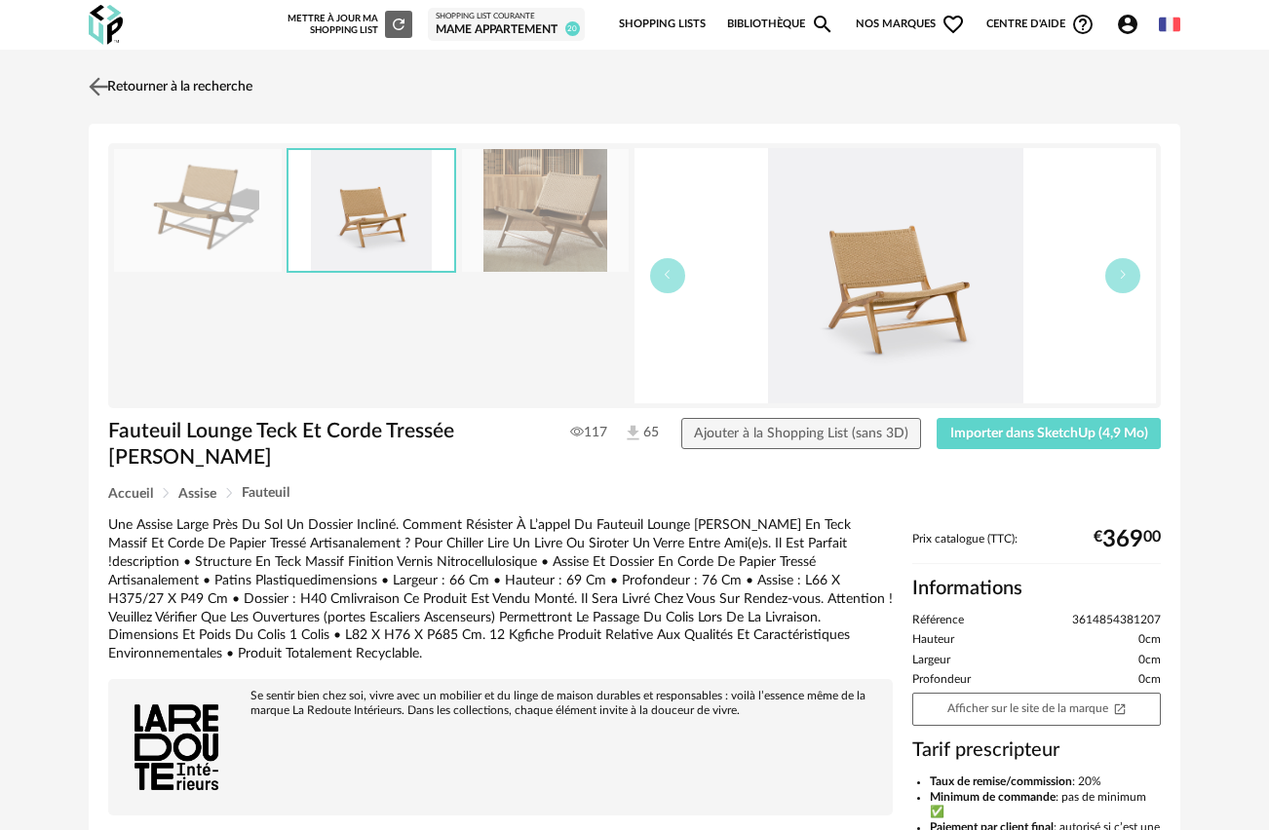
click at [94, 84] on img at bounding box center [99, 86] width 28 height 28
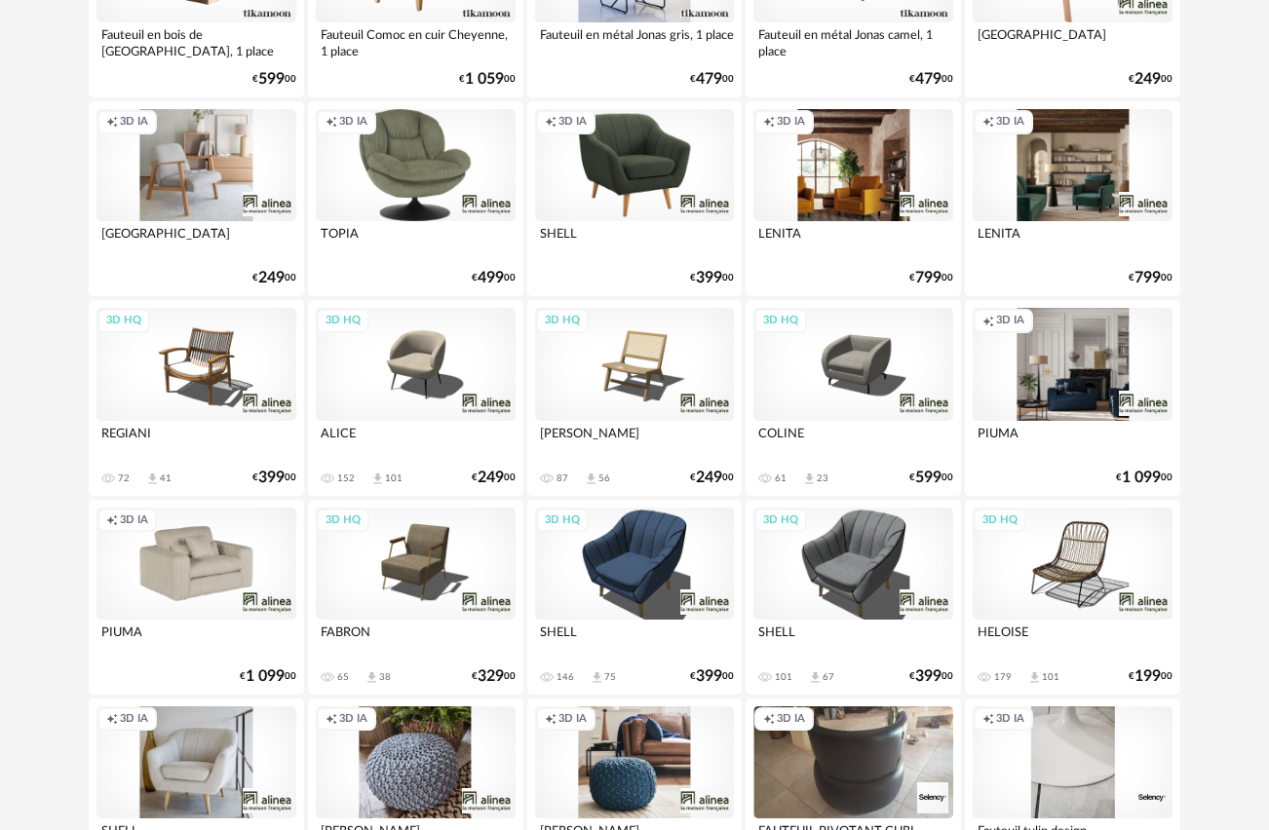
scroll to position [7635, 0]
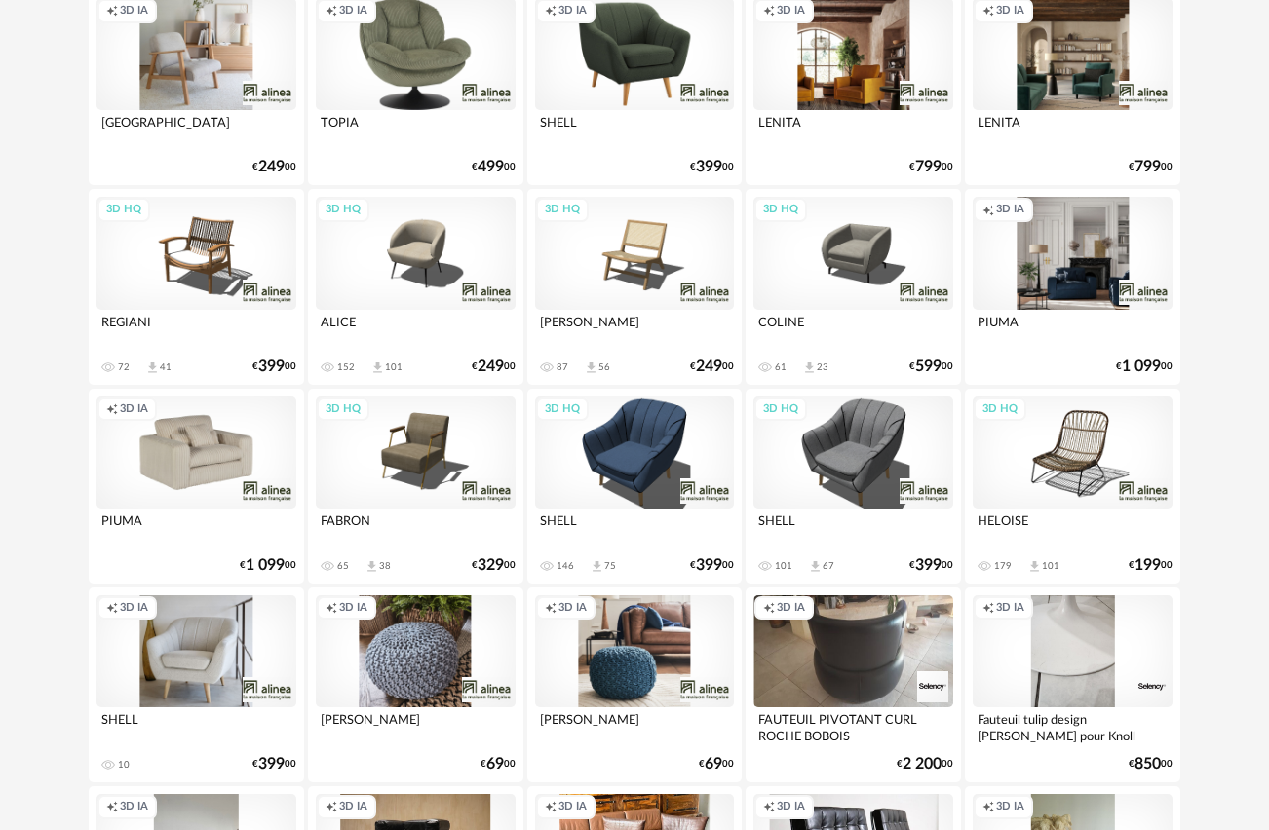
click at [644, 266] on div "3D HQ" at bounding box center [635, 253] width 200 height 112
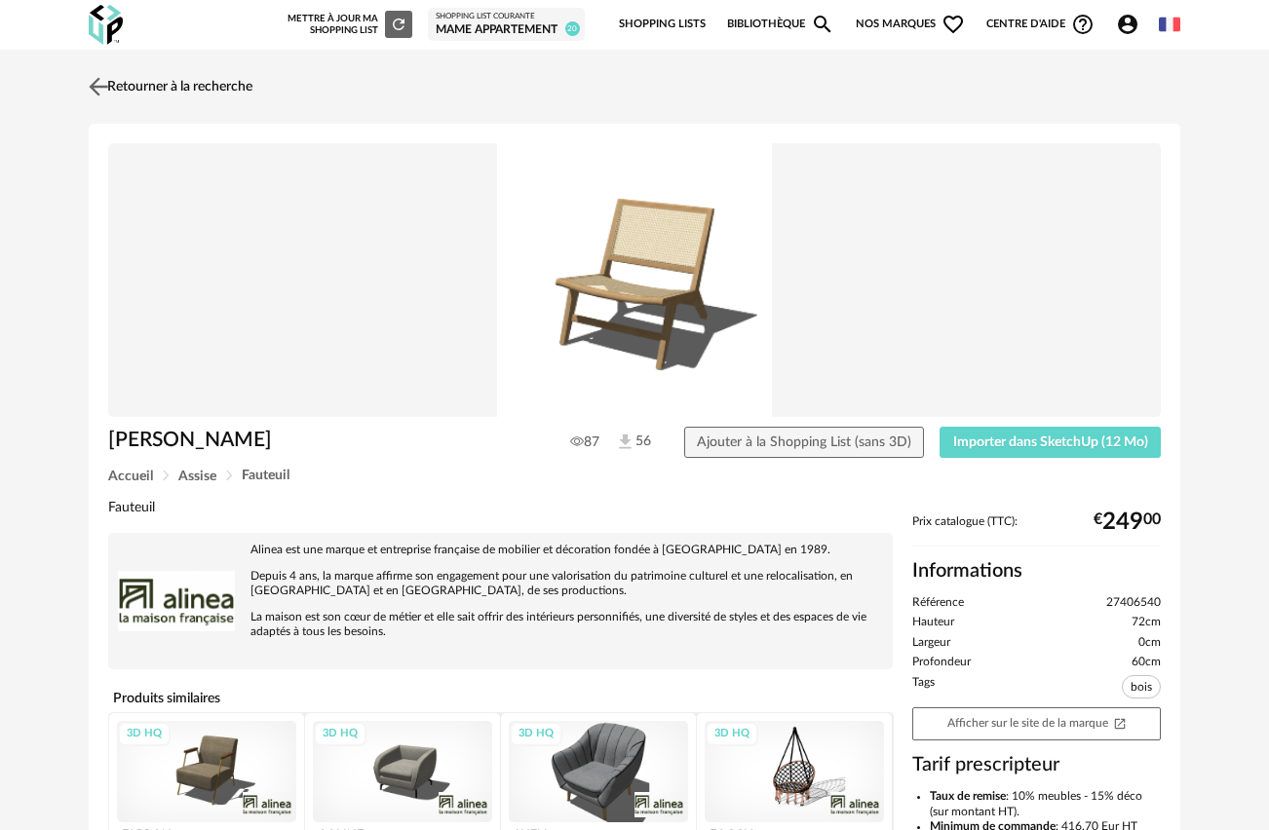
click at [96, 78] on img at bounding box center [99, 86] width 28 height 28
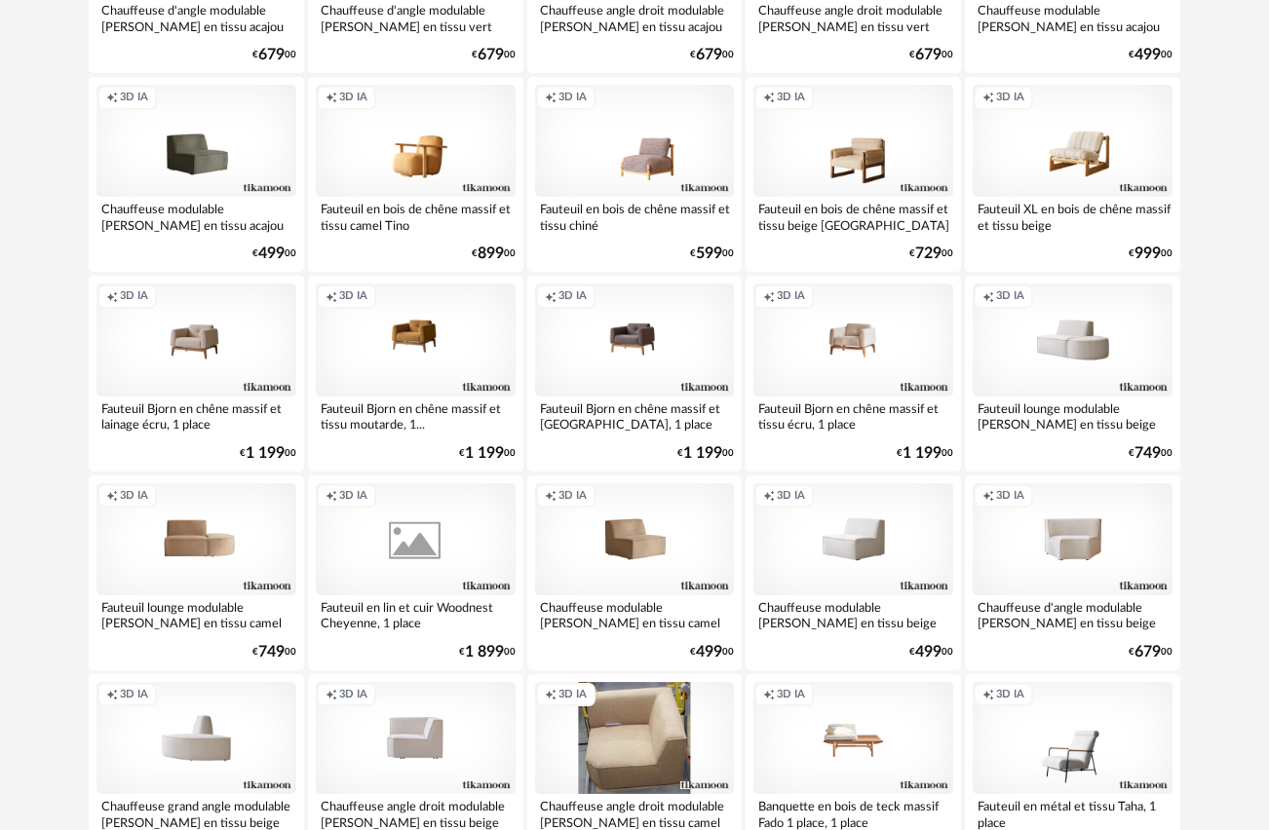
scroll to position [6554, 0]
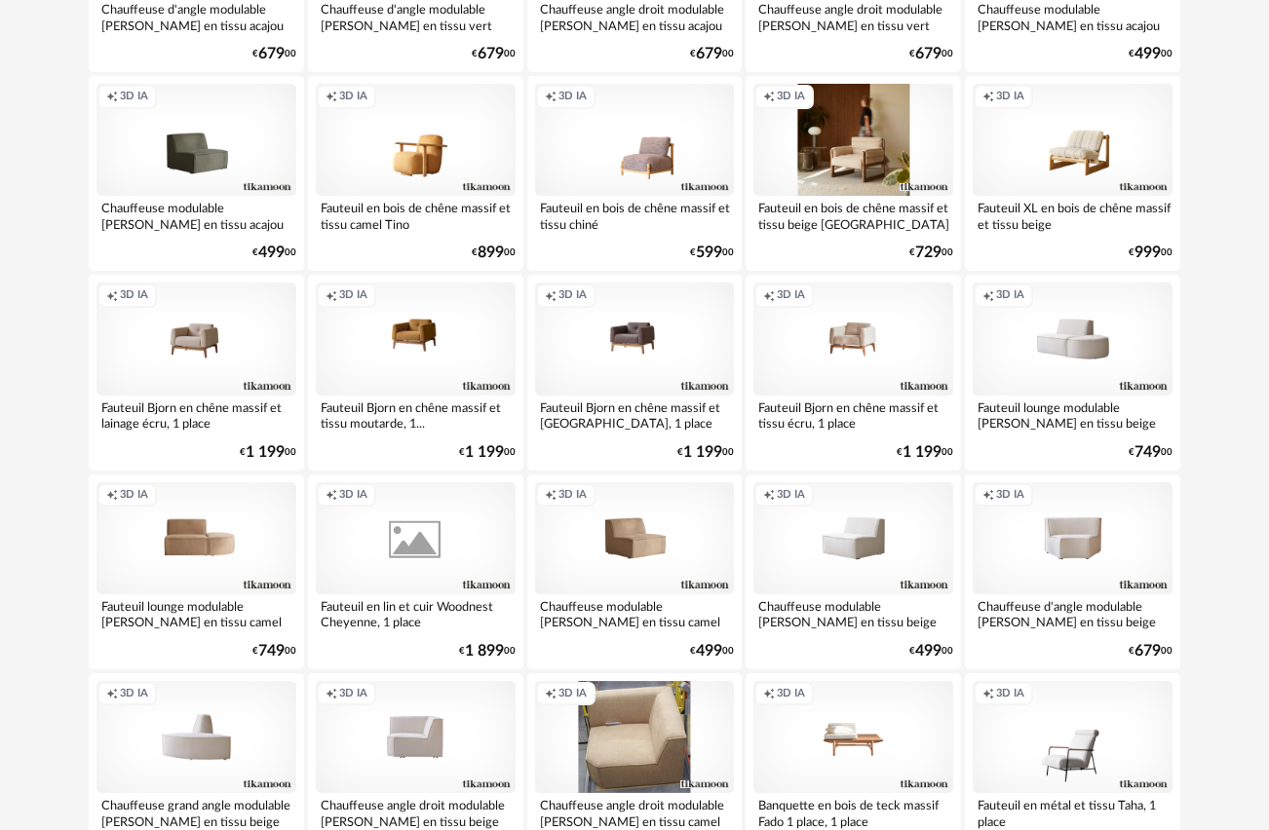
click at [845, 171] on div "Creation icon 3D IA" at bounding box center [853, 140] width 200 height 112
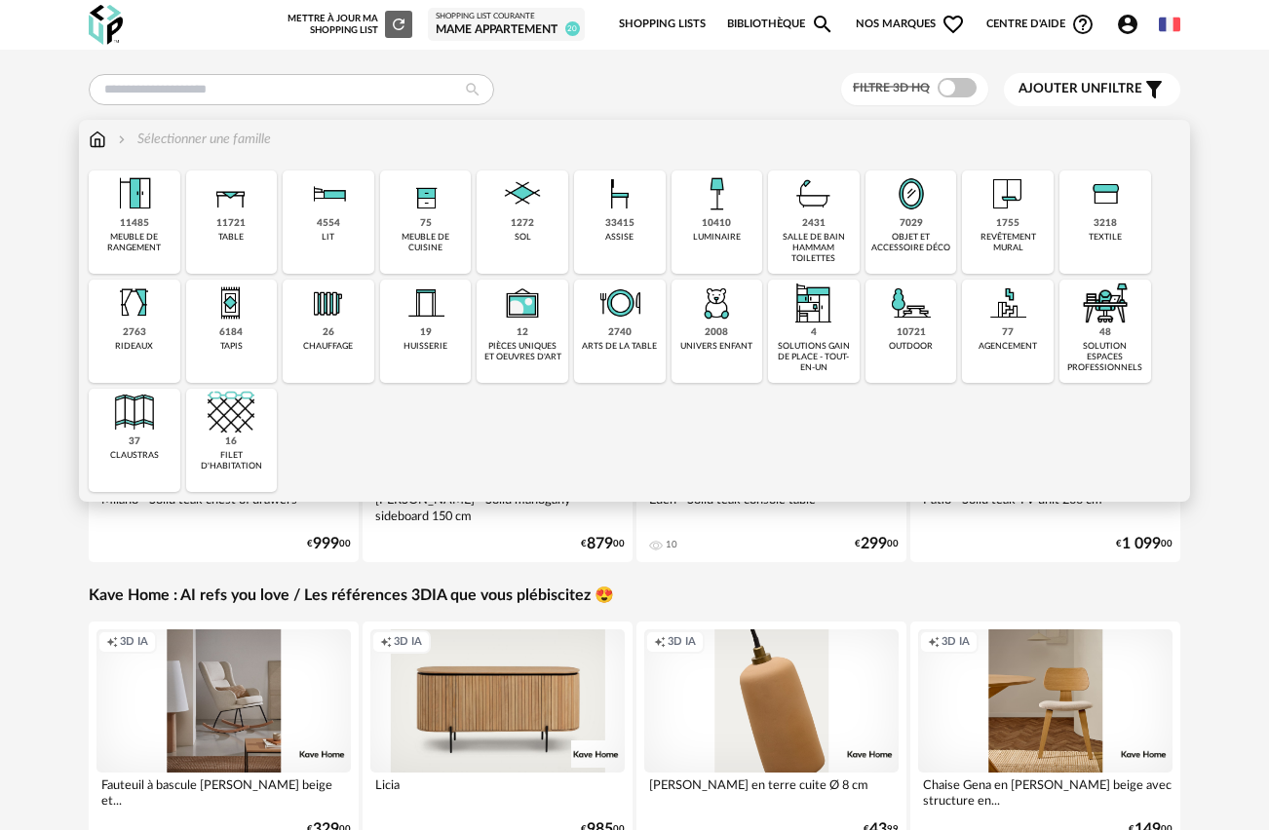
scroll to position [4, 0]
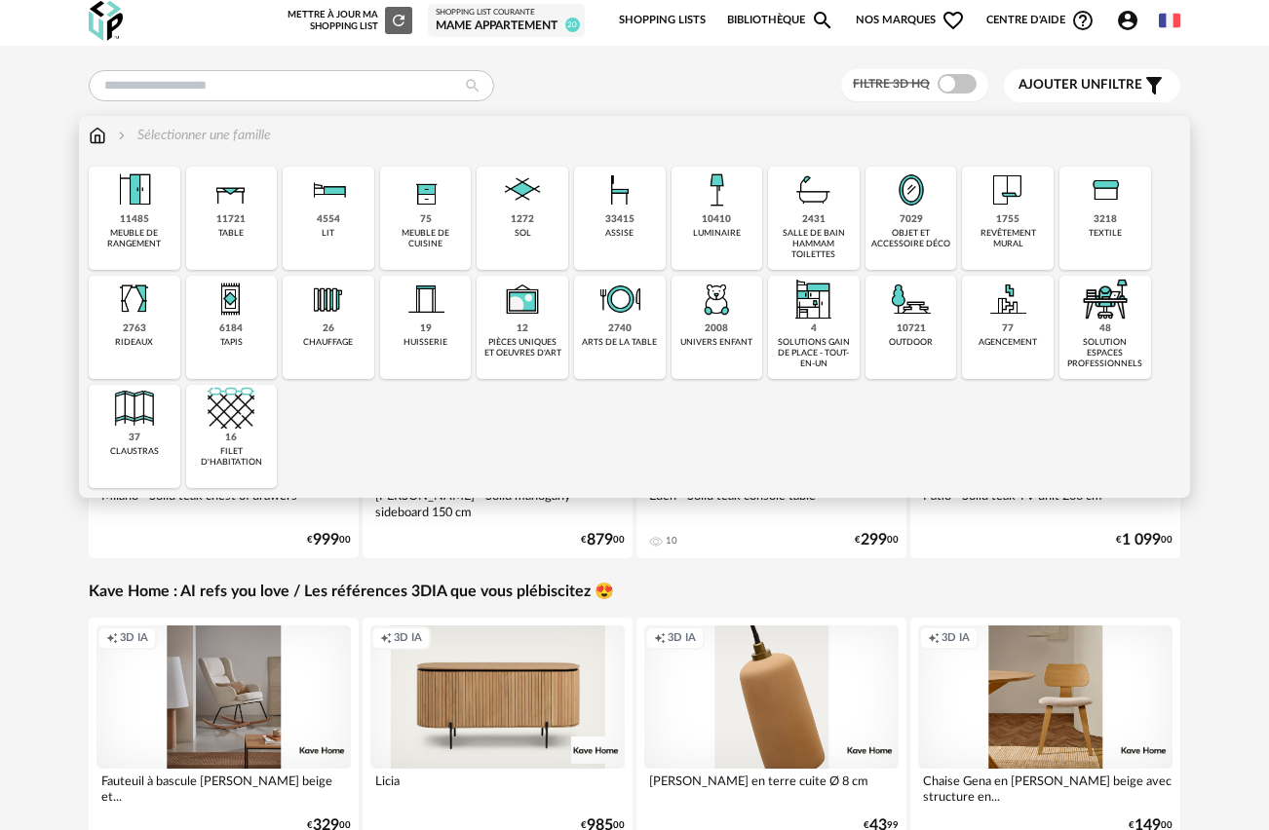
click at [709, 194] on img at bounding box center [716, 190] width 47 height 47
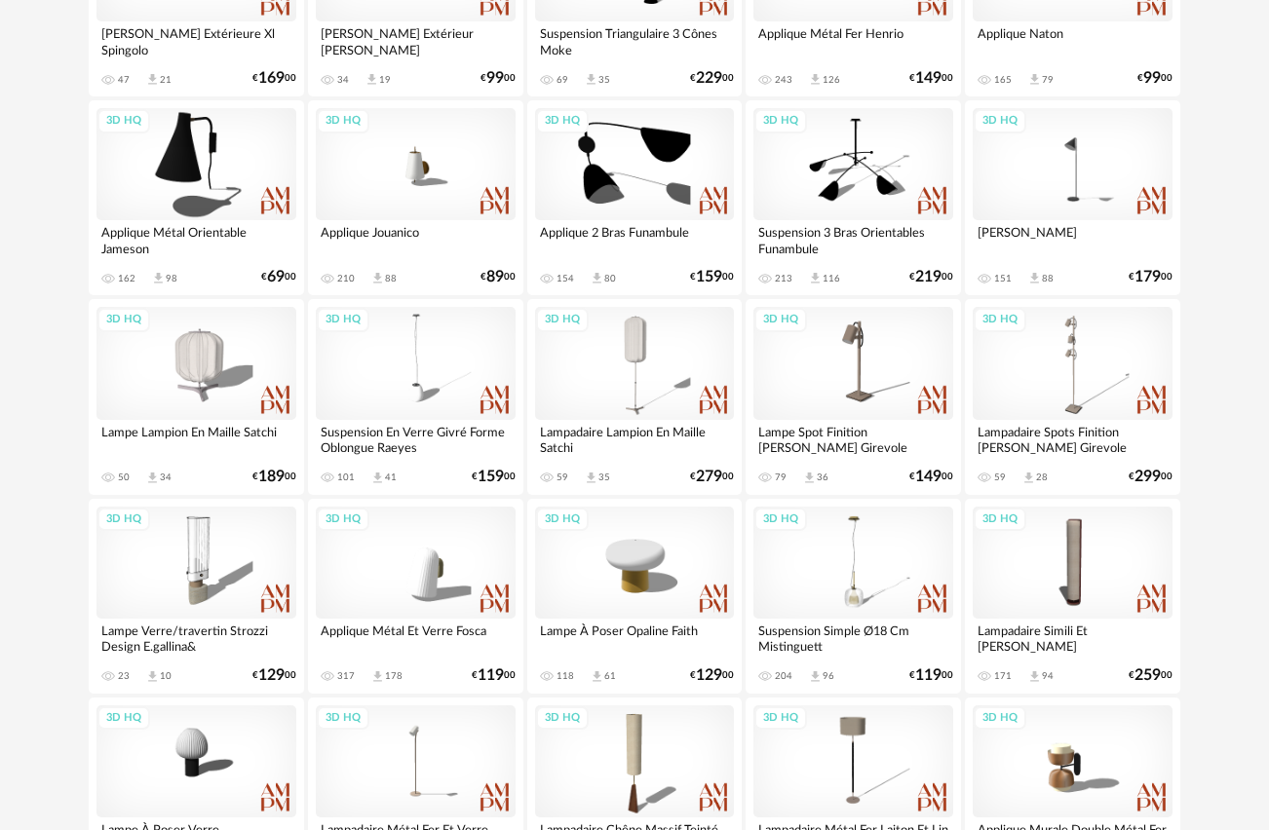
scroll to position [3535, 0]
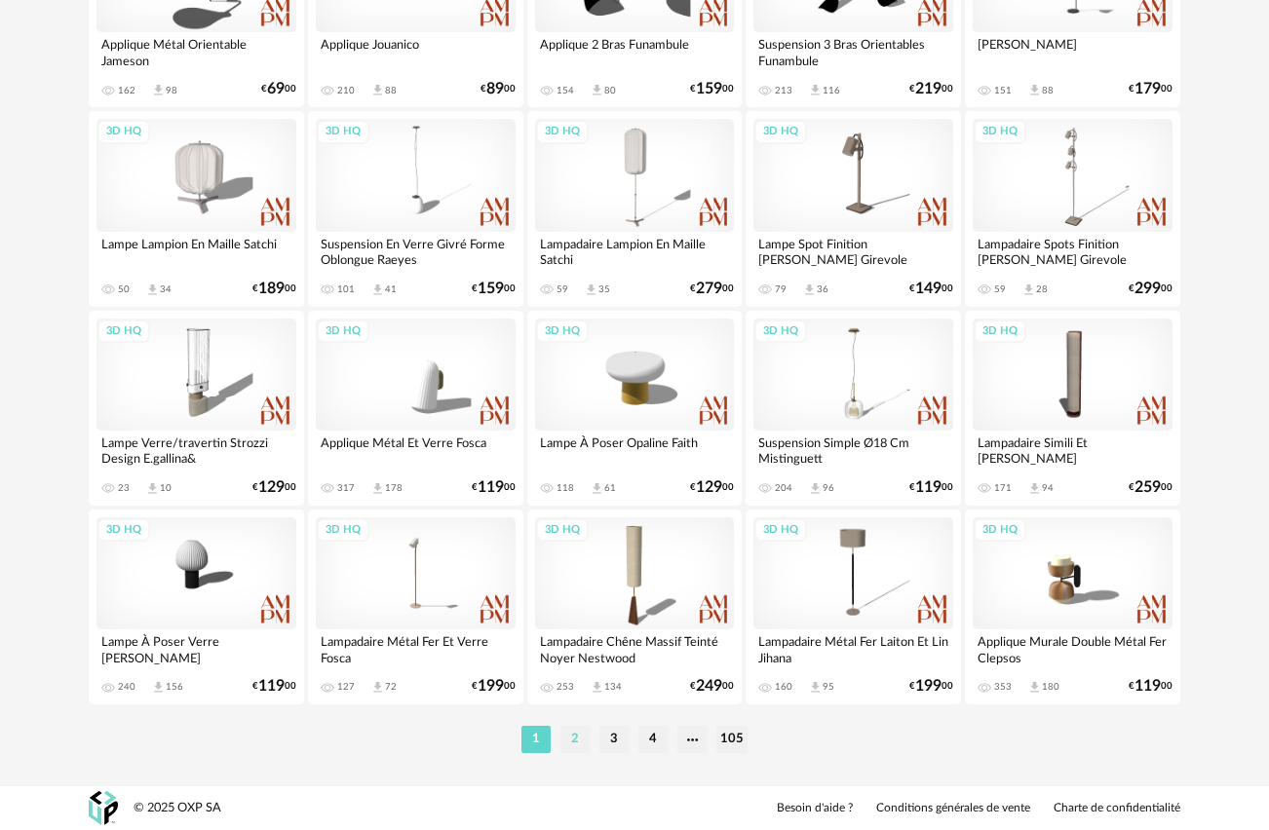
click at [576, 734] on li "2" at bounding box center [574, 739] width 29 height 27
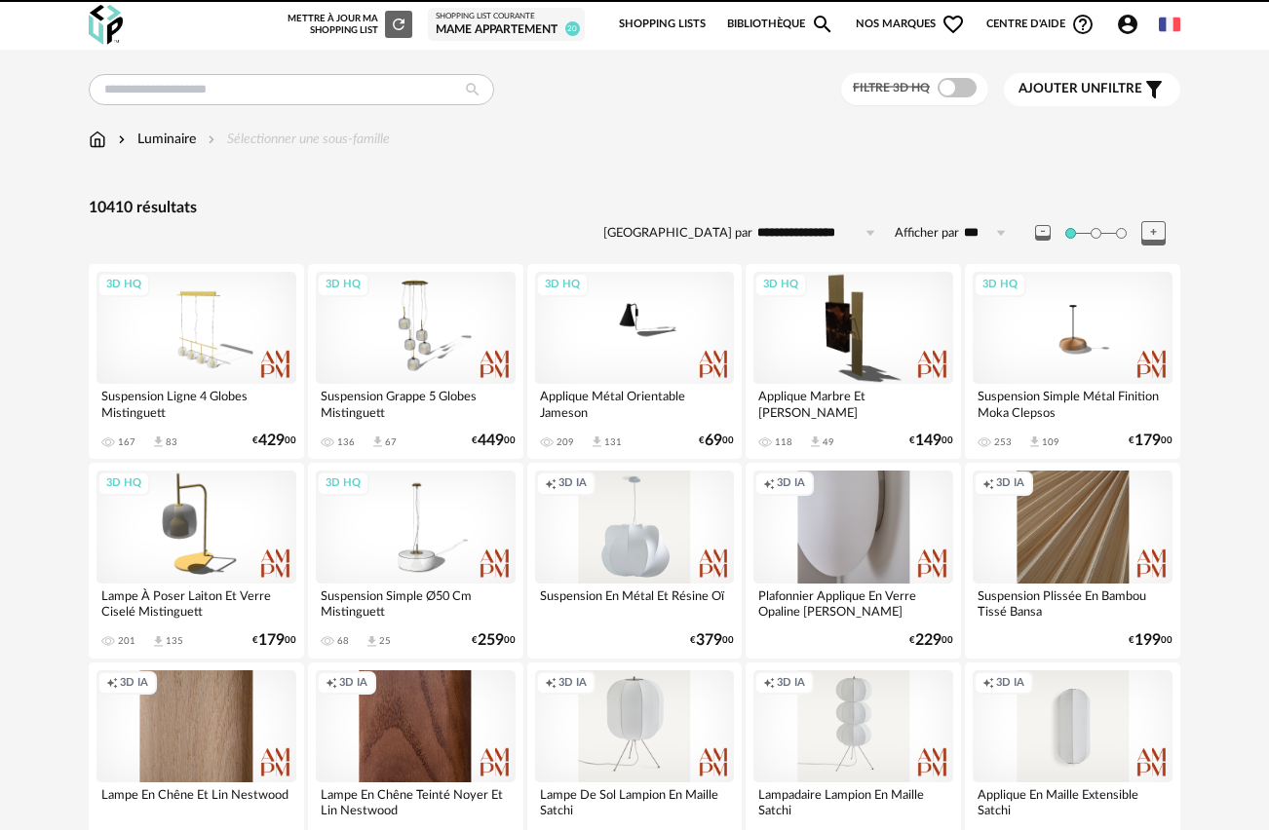
click at [96, 137] on img at bounding box center [98, 139] width 18 height 19
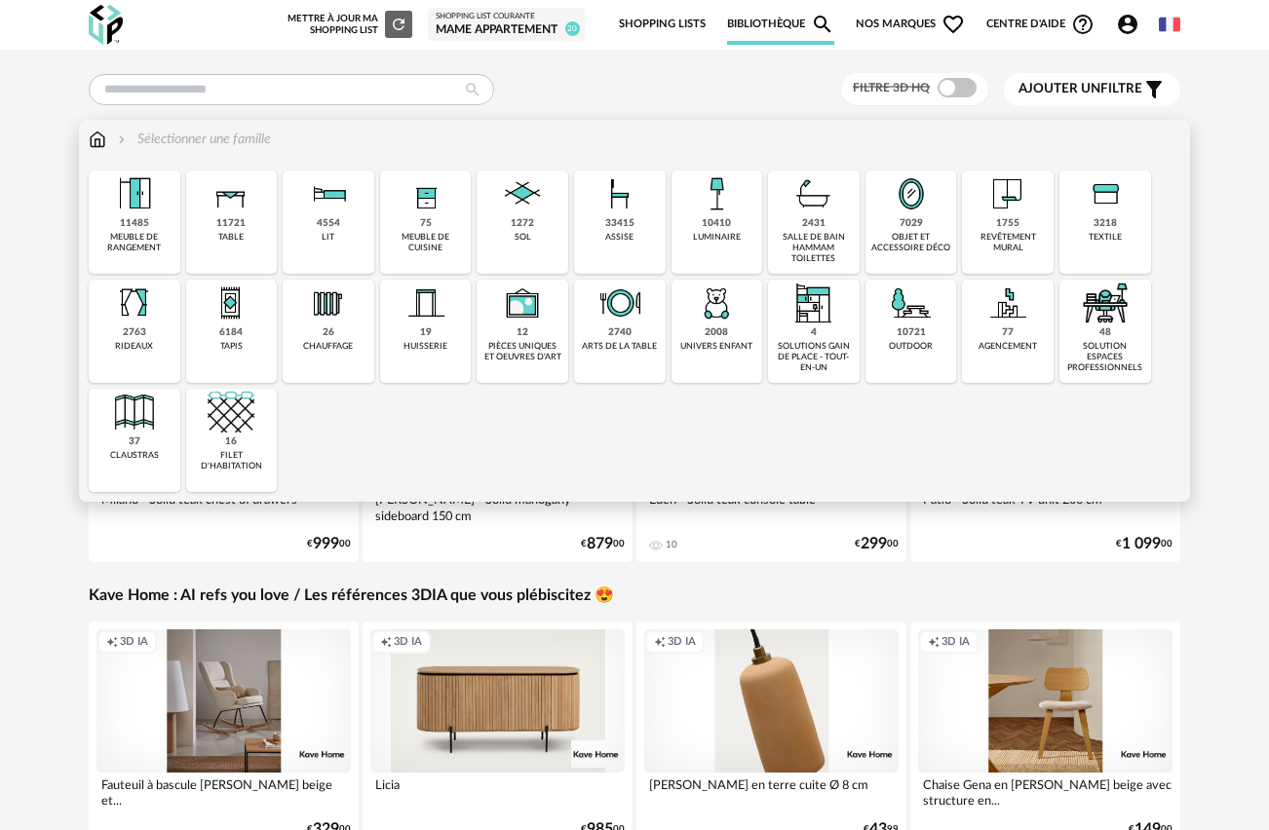
click at [235, 206] on img at bounding box center [231, 194] width 47 height 47
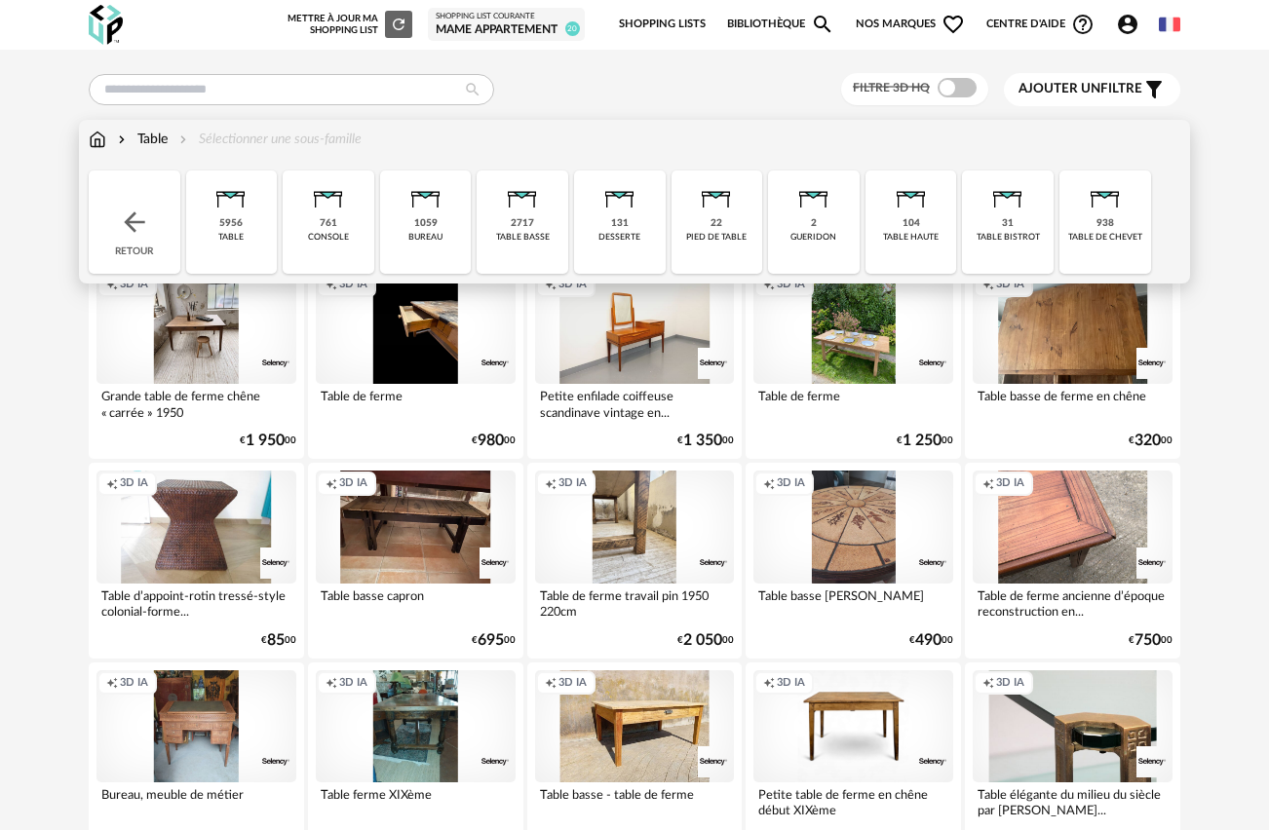
click at [525, 201] on img at bounding box center [522, 194] width 47 height 47
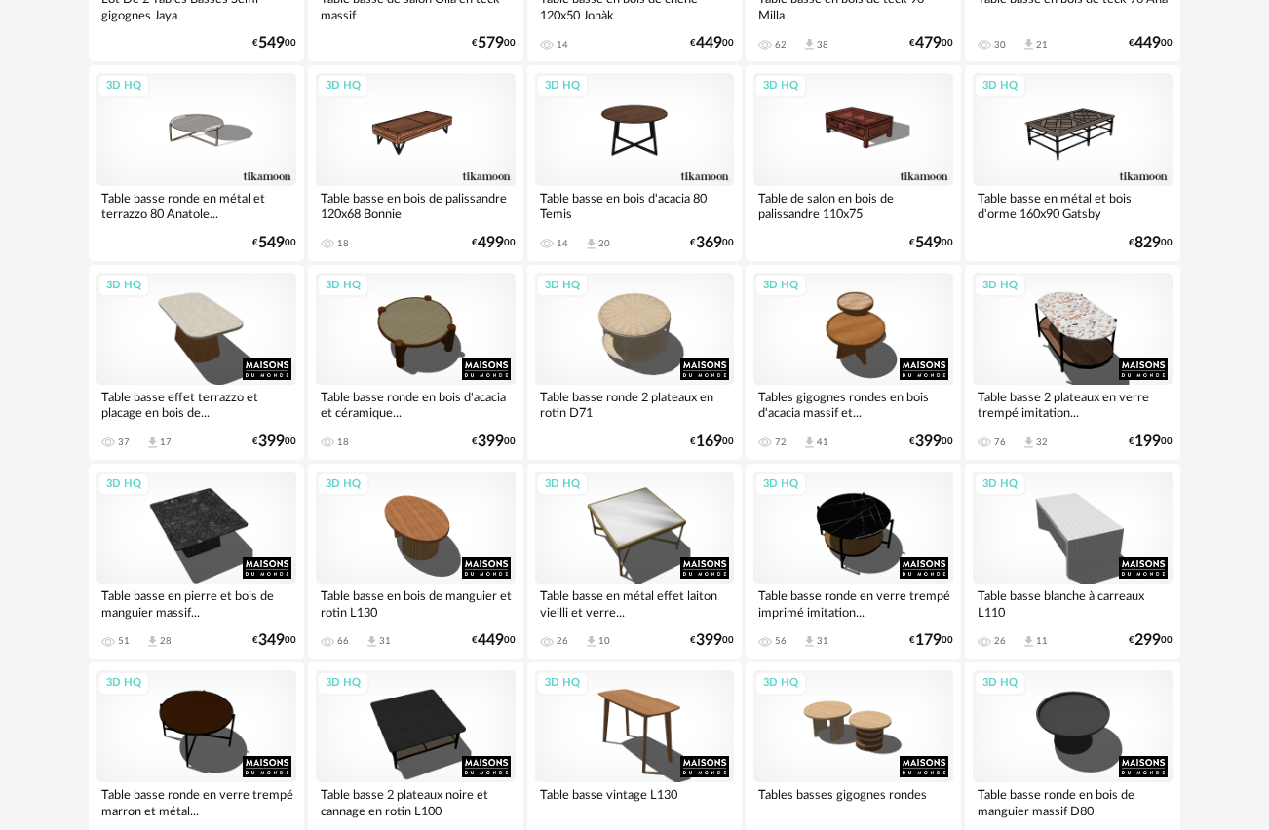
scroll to position [379, 0]
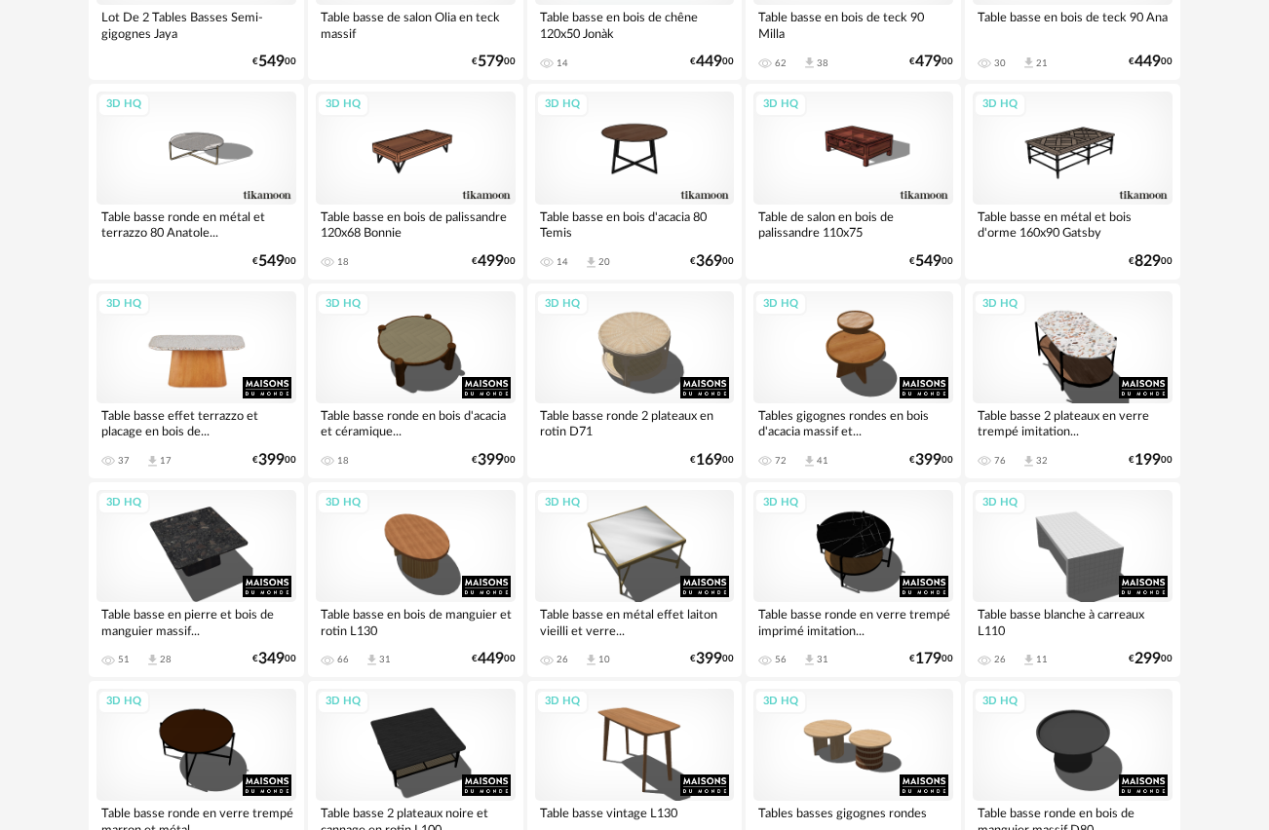
click at [171, 350] on div "3D HQ" at bounding box center [196, 347] width 200 height 112
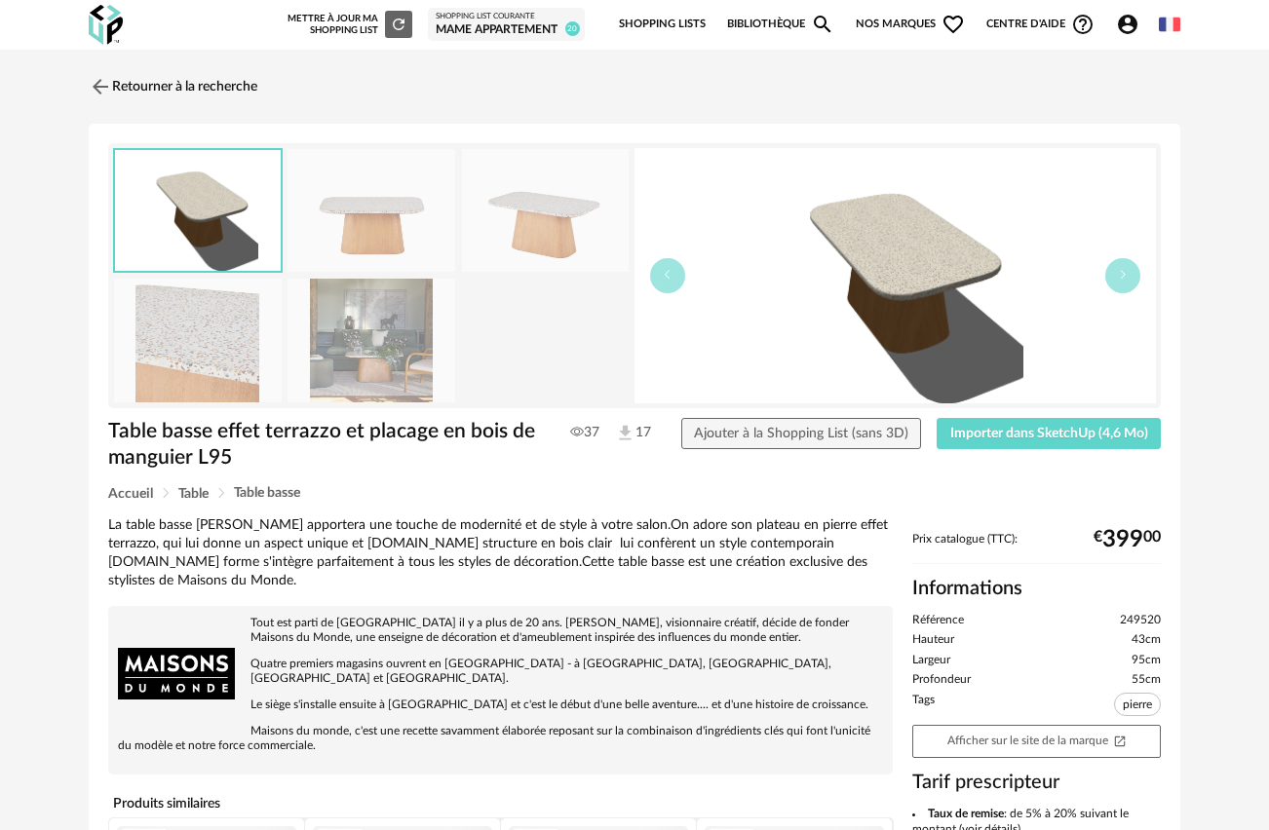
click at [387, 332] on img at bounding box center [371, 341] width 168 height 124
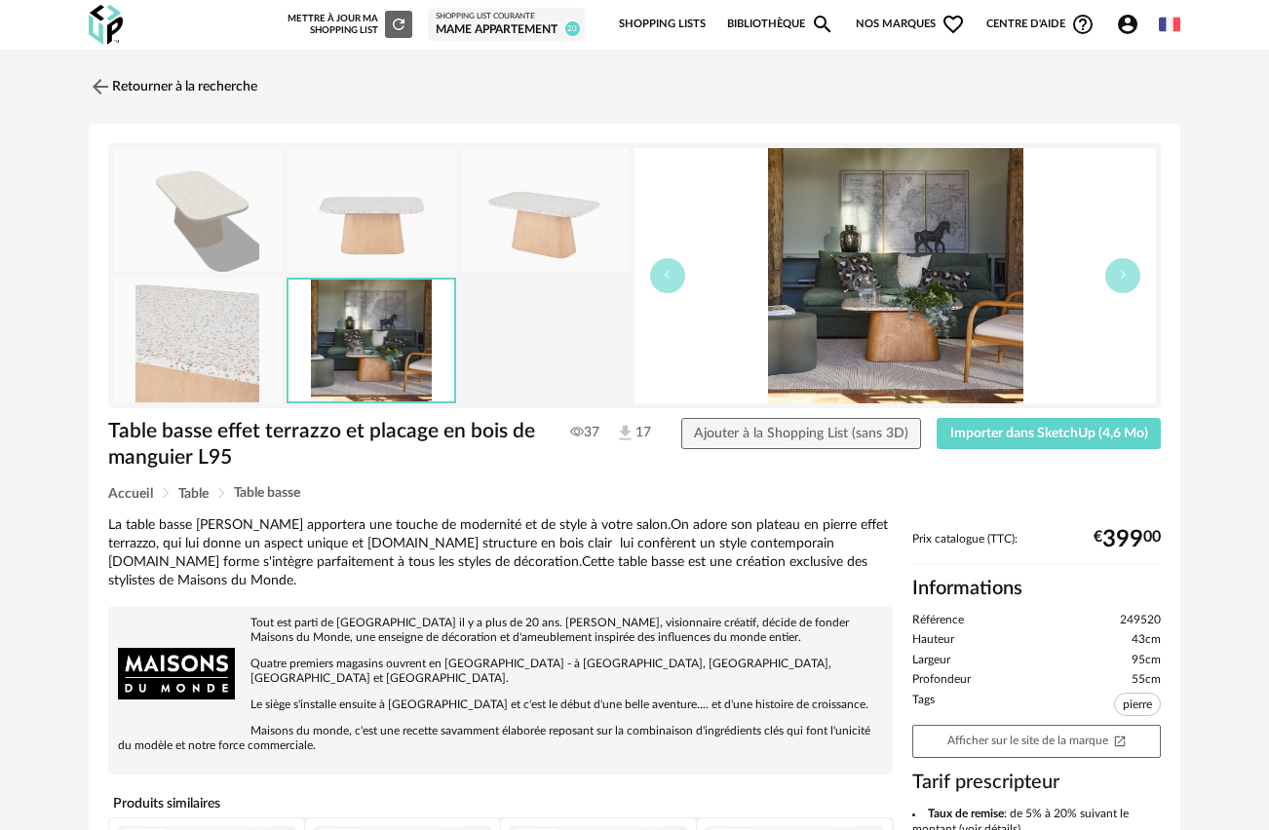
click at [379, 215] on img at bounding box center [371, 211] width 168 height 124
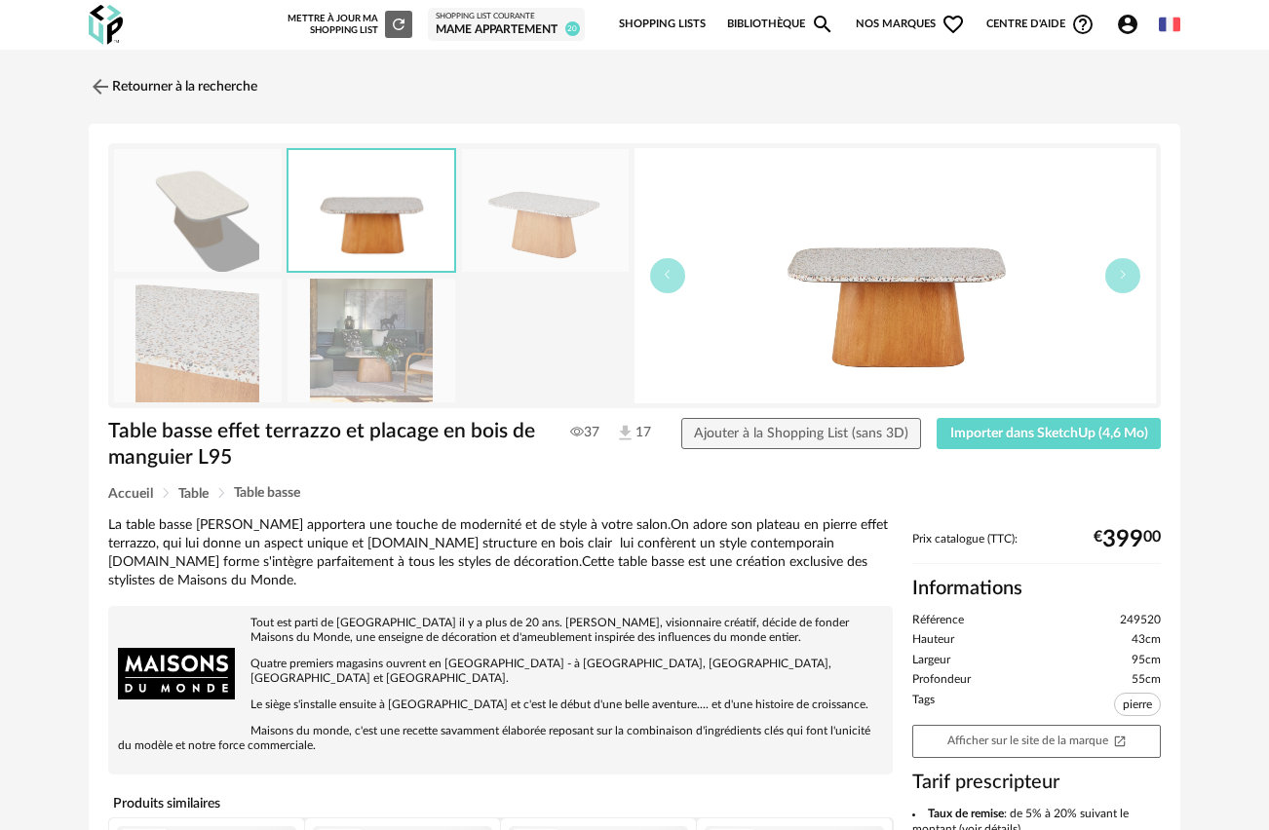
click at [549, 243] on img at bounding box center [546, 211] width 168 height 124
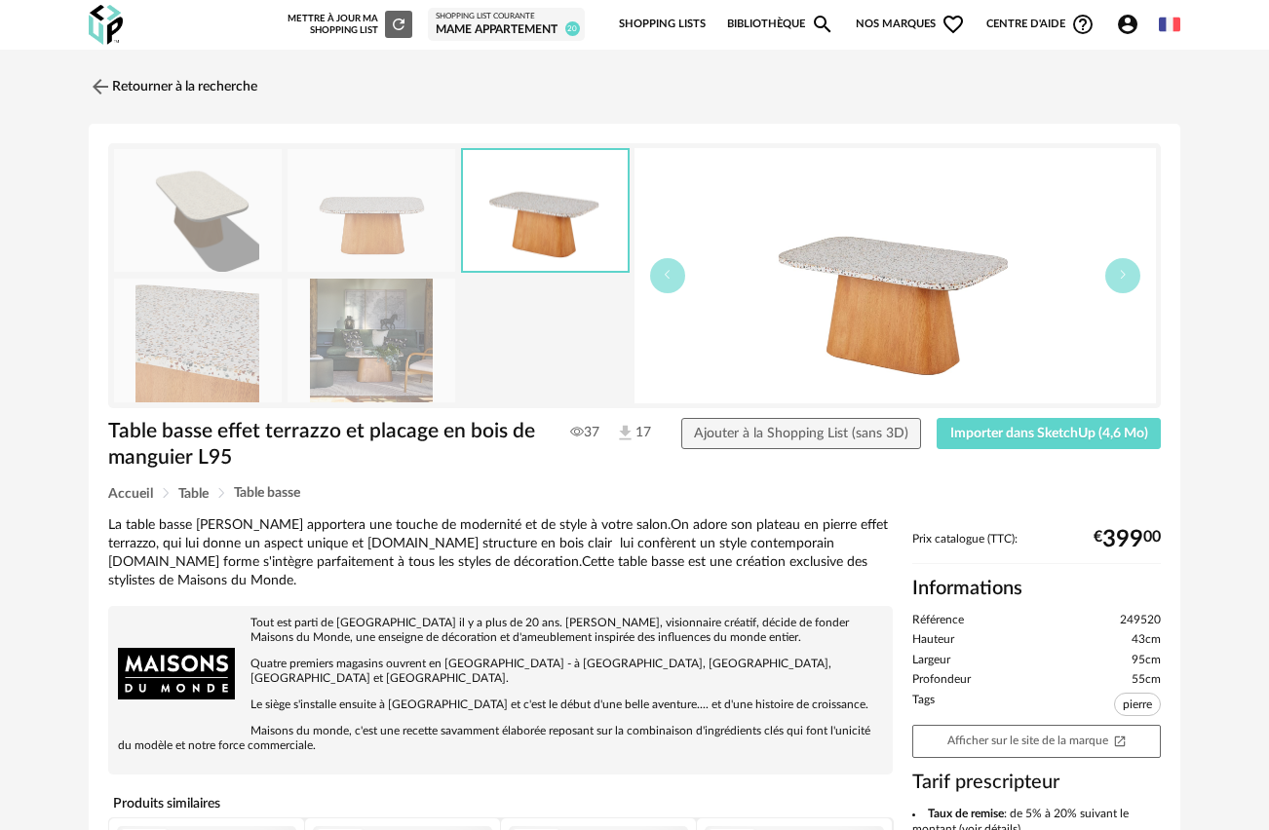
click at [857, 287] on img at bounding box center [894, 275] width 521 height 255
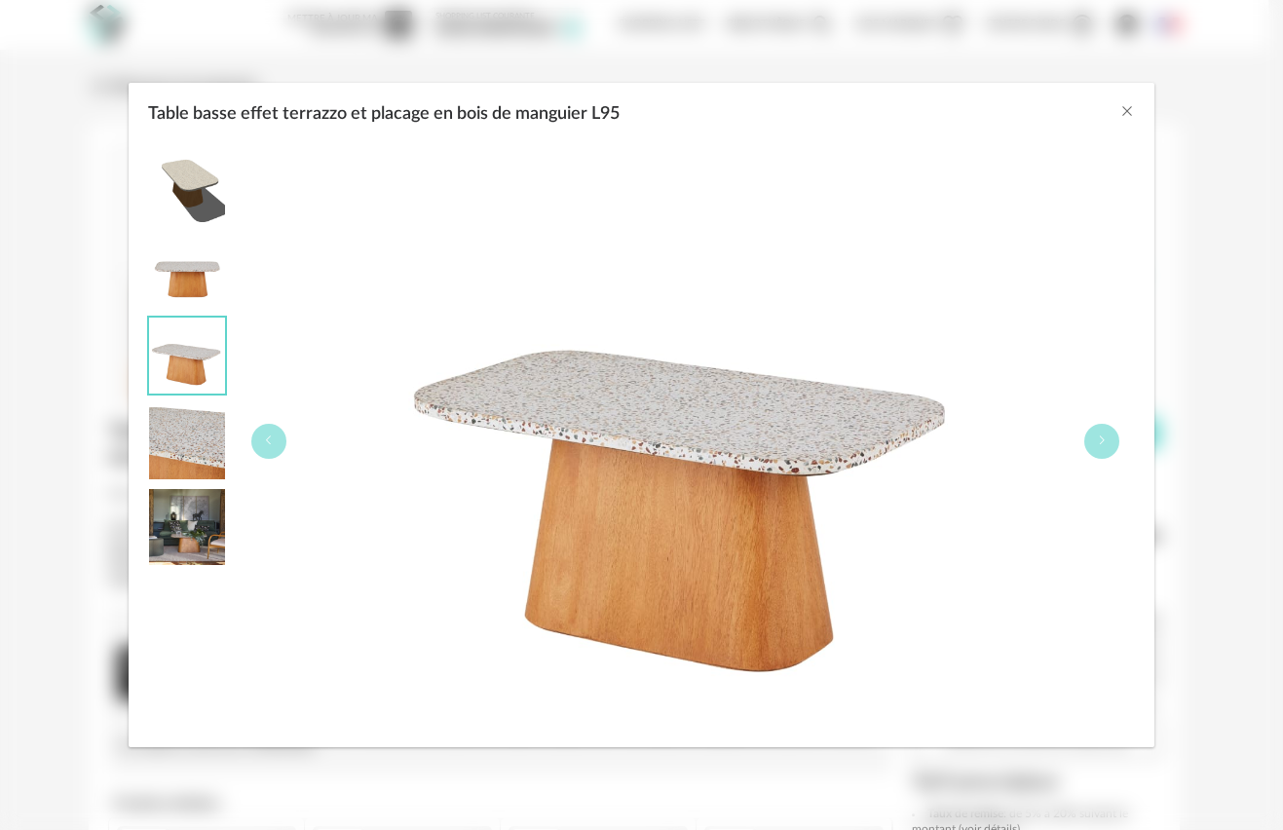
drag, startPoint x: 360, startPoint y: 210, endPoint x: 382, endPoint y: 356, distance: 147.9
click at [382, 356] on div "Table basse effet terrazzo et placage en bois de manguier L95" at bounding box center [686, 441] width 900 height 592
click at [1127, 116] on icon "Close" at bounding box center [1128, 111] width 16 height 16
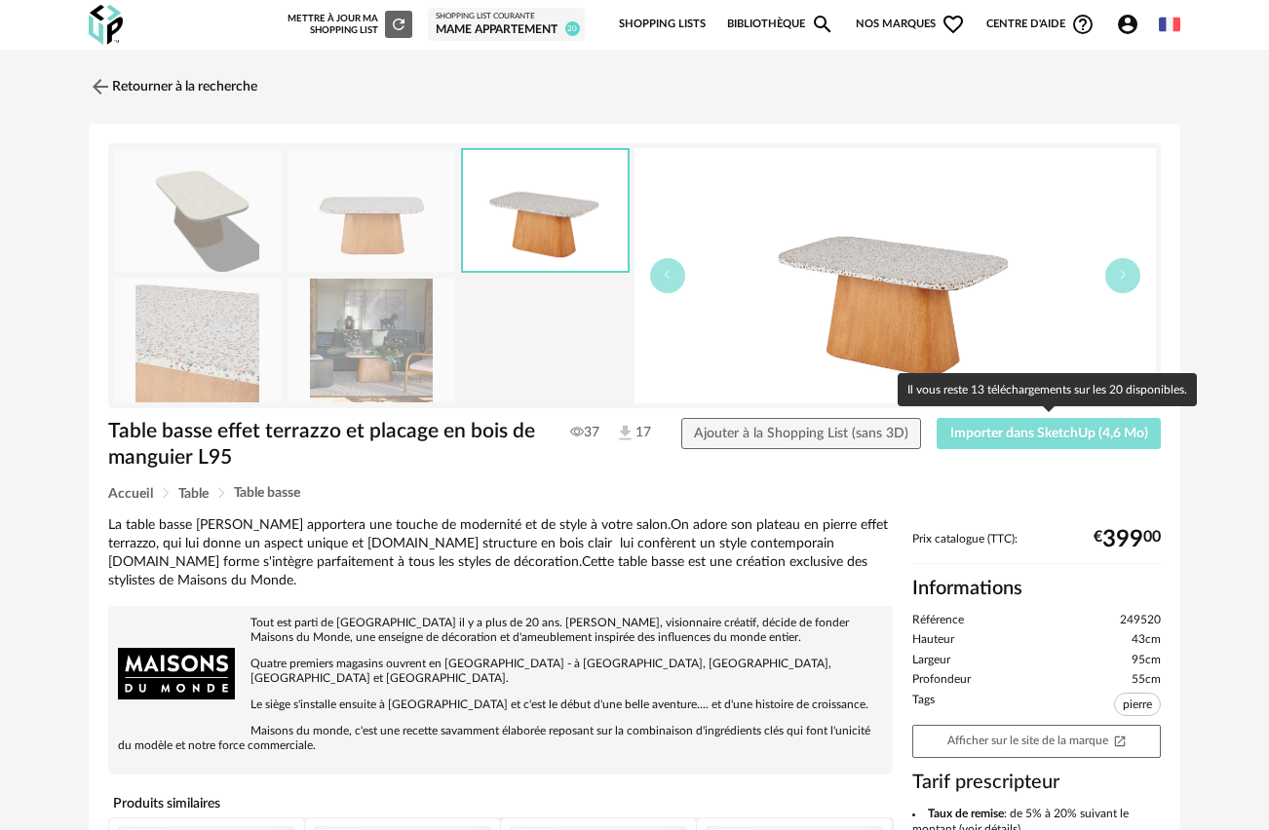
click at [1031, 433] on span "Importer dans SketchUp (4,6 Mo)" at bounding box center [1049, 434] width 198 height 14
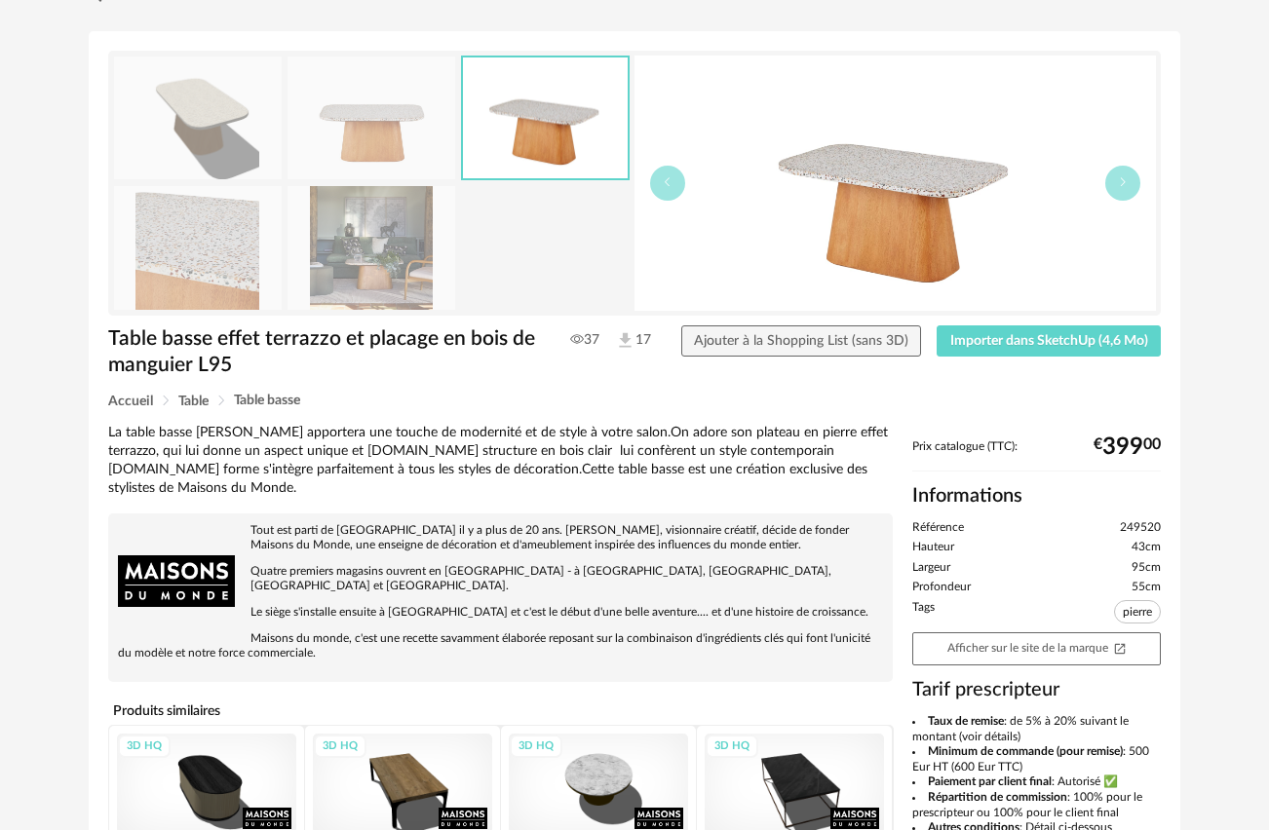
scroll to position [450, 0]
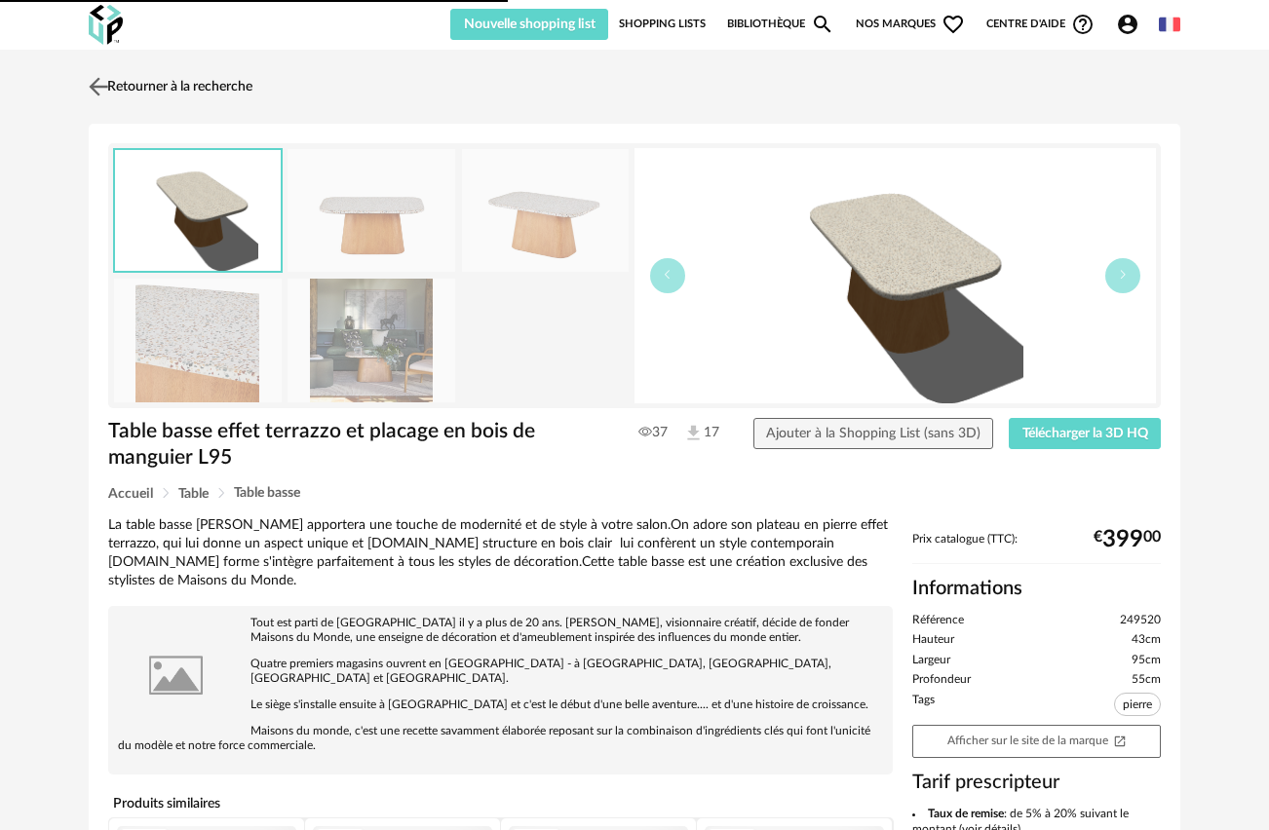
click at [104, 86] on img at bounding box center [99, 86] width 28 height 28
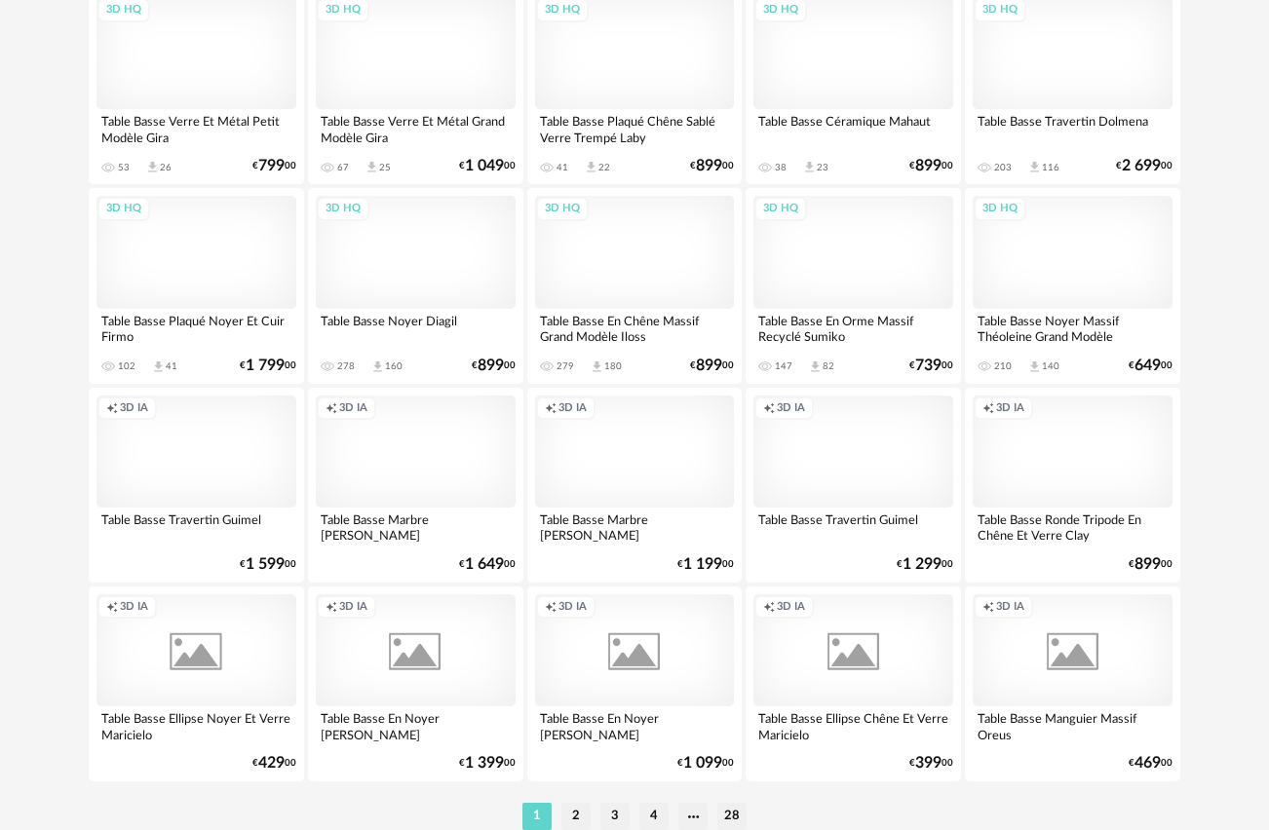
scroll to position [3535, 0]
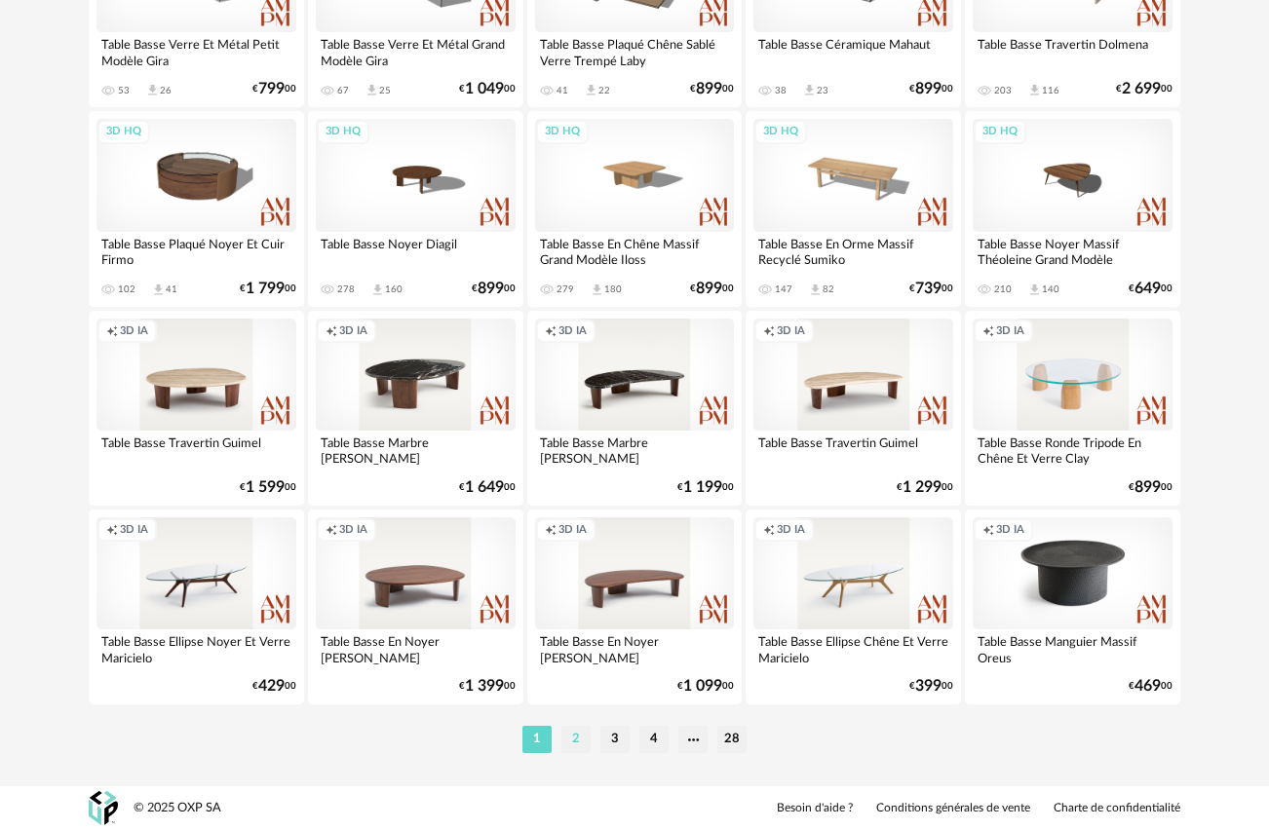
click at [570, 745] on li "2" at bounding box center [575, 739] width 29 height 27
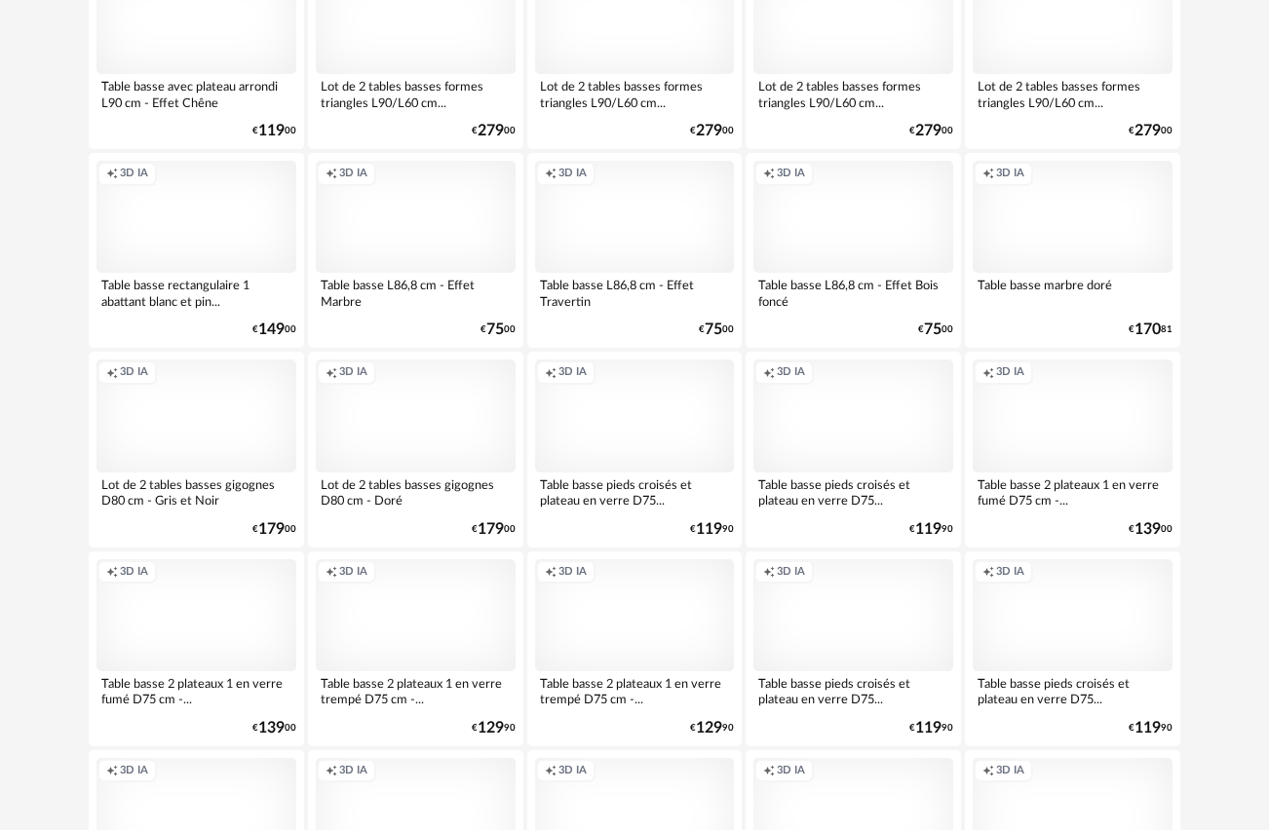
scroll to position [3290, 0]
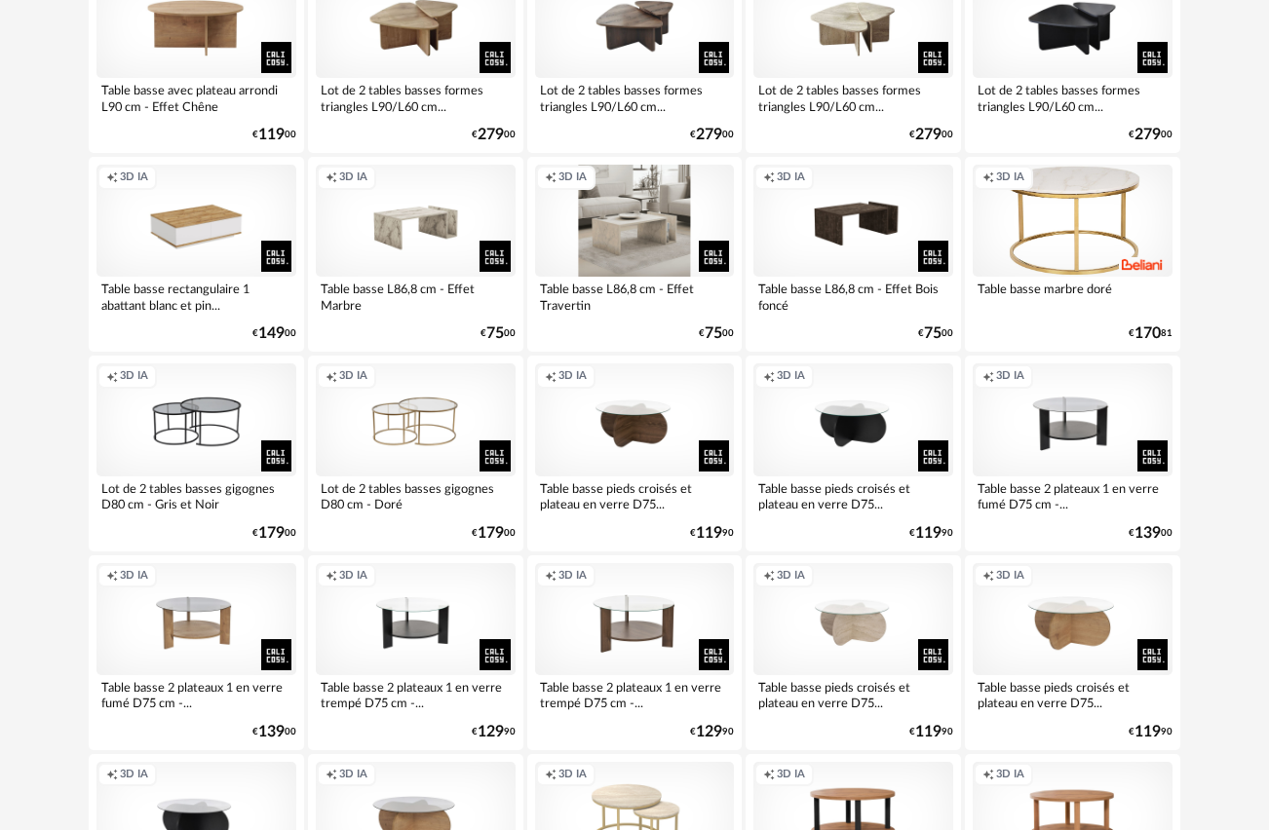
click at [620, 212] on div "Creation icon 3D IA" at bounding box center [635, 221] width 200 height 112
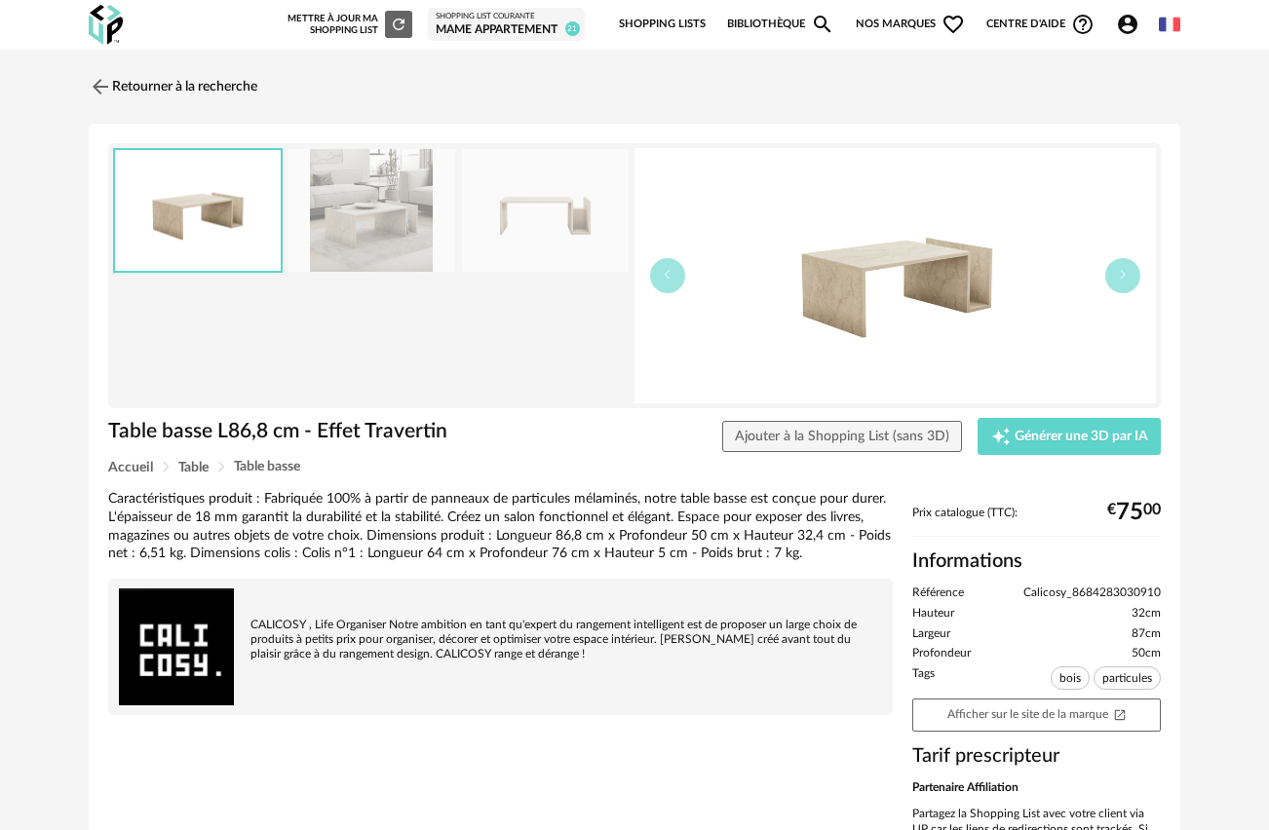
click at [374, 206] on img at bounding box center [371, 211] width 168 height 124
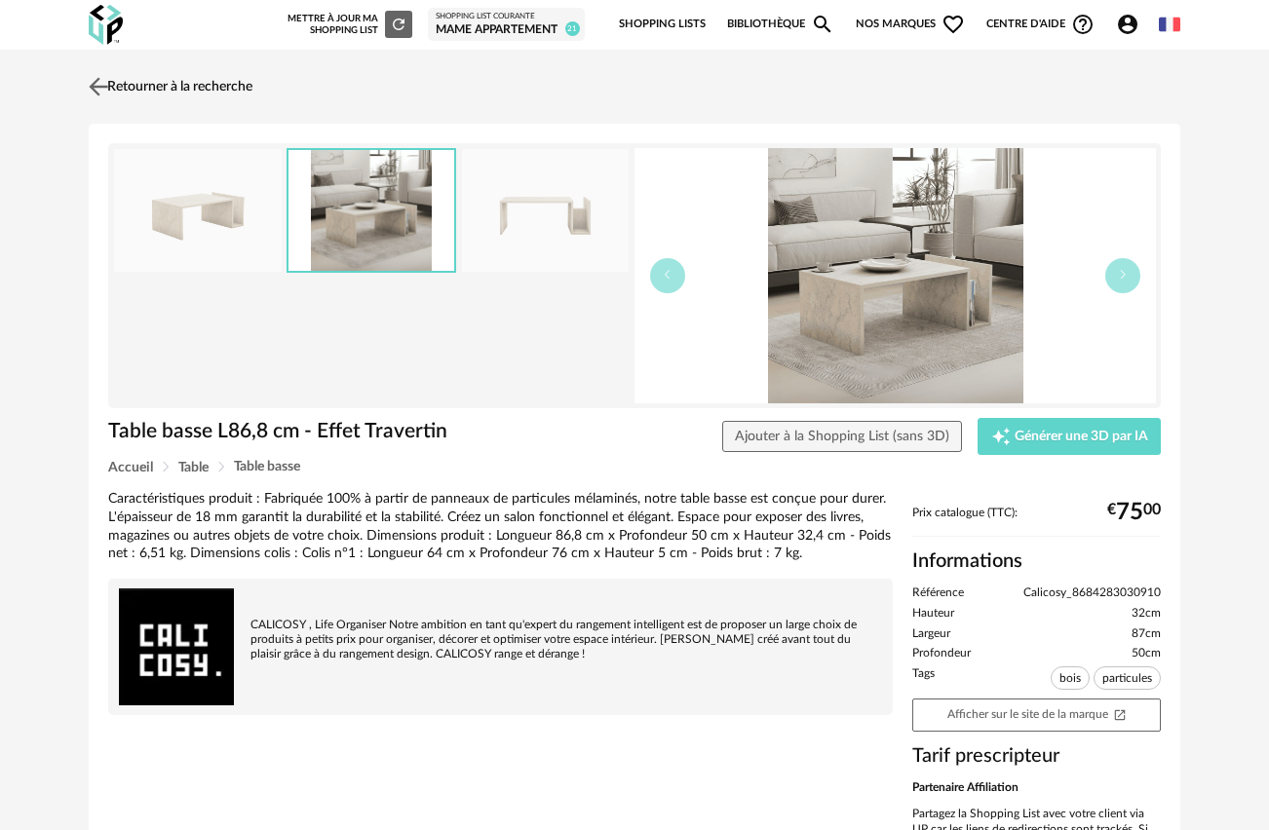
click at [96, 90] on img at bounding box center [99, 86] width 28 height 28
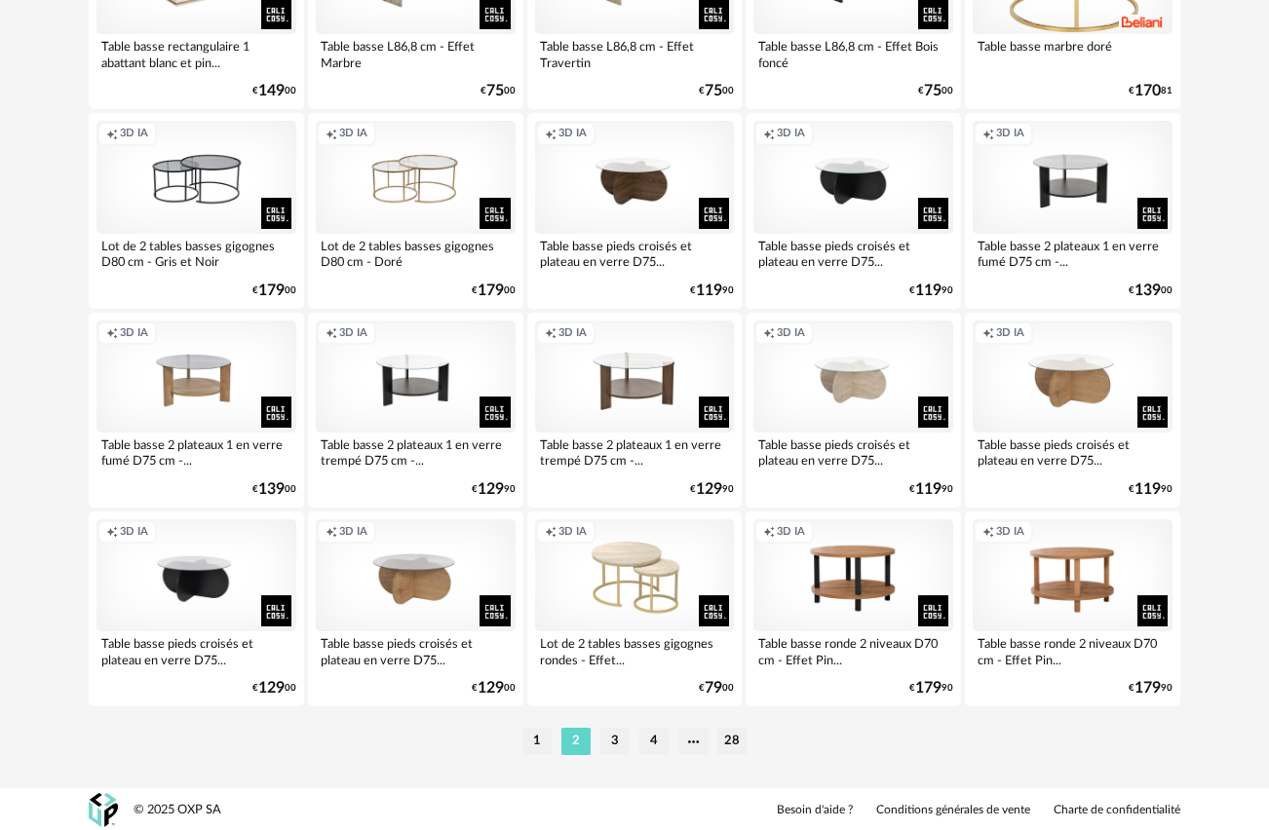
scroll to position [3535, 0]
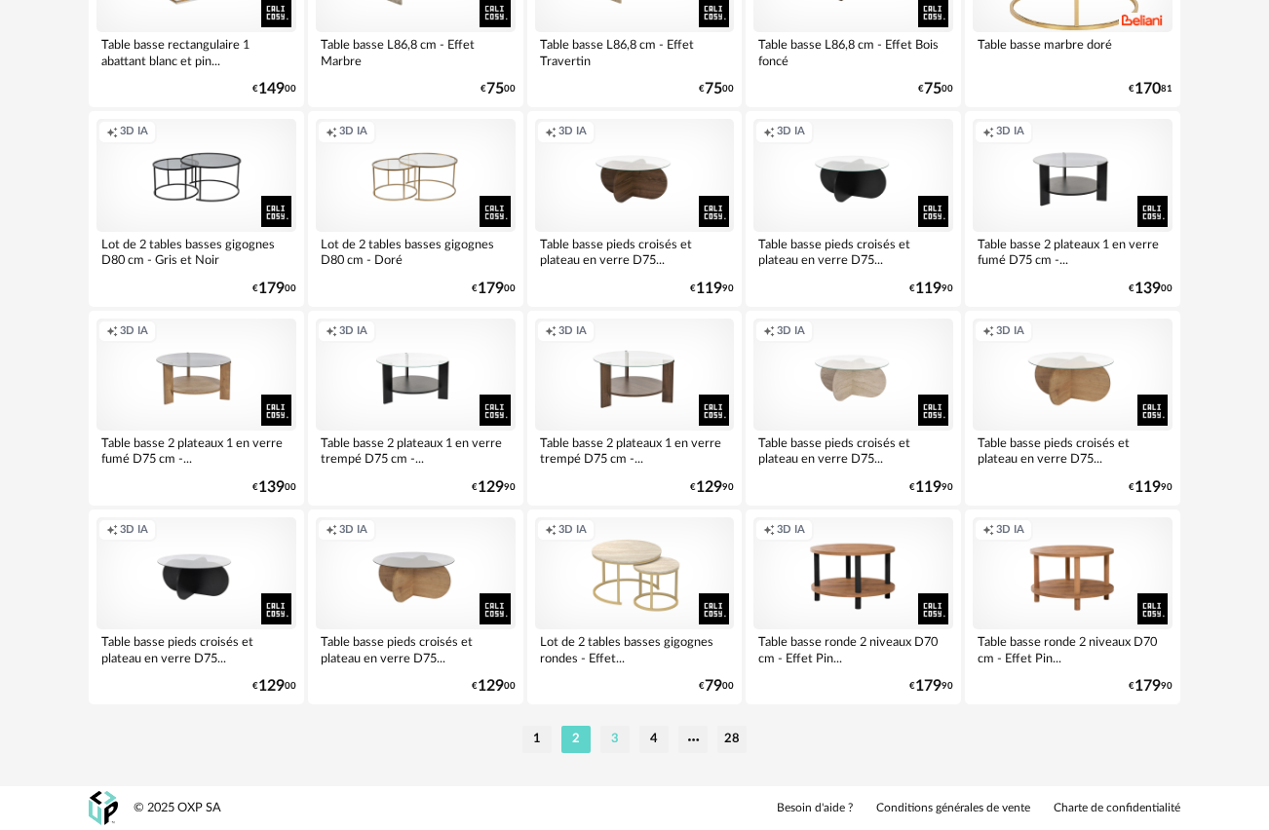
click at [621, 738] on li "3" at bounding box center [614, 739] width 29 height 27
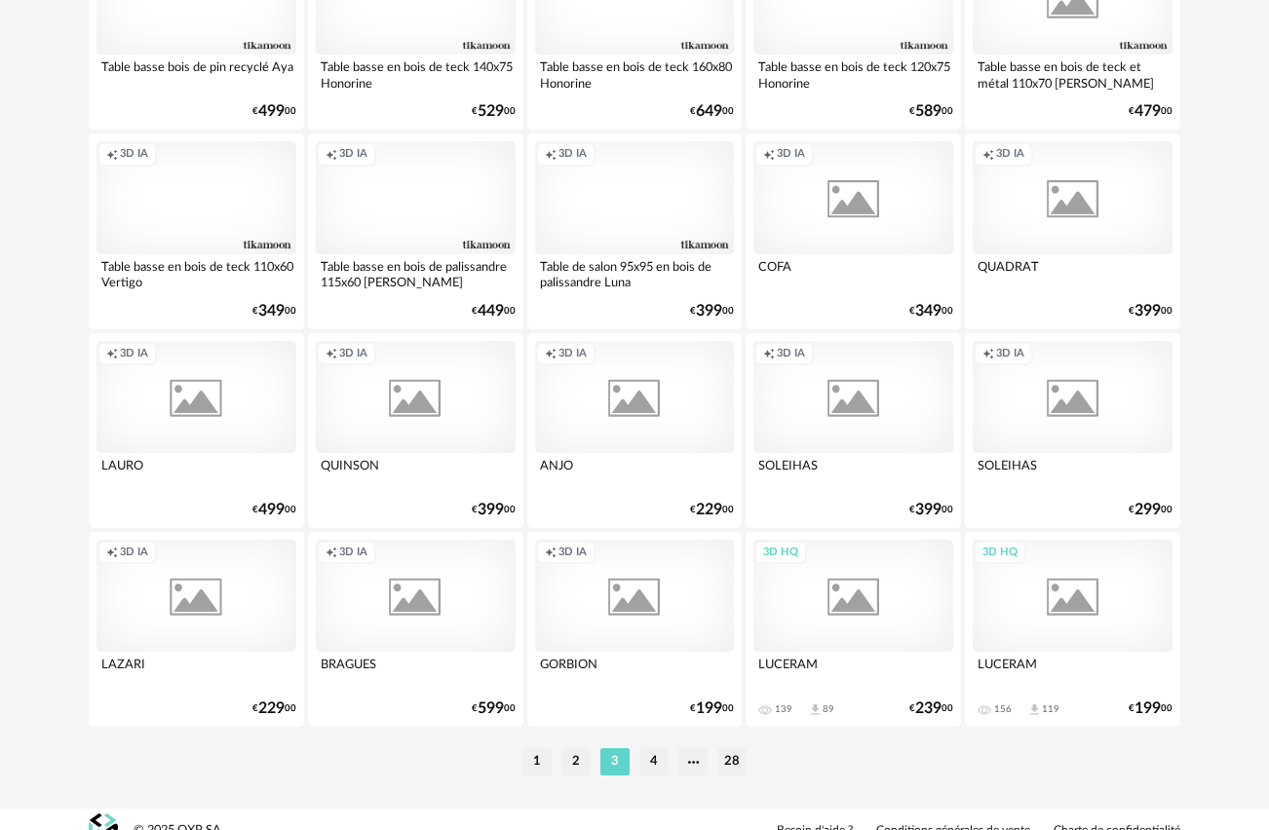
scroll to position [3535, 0]
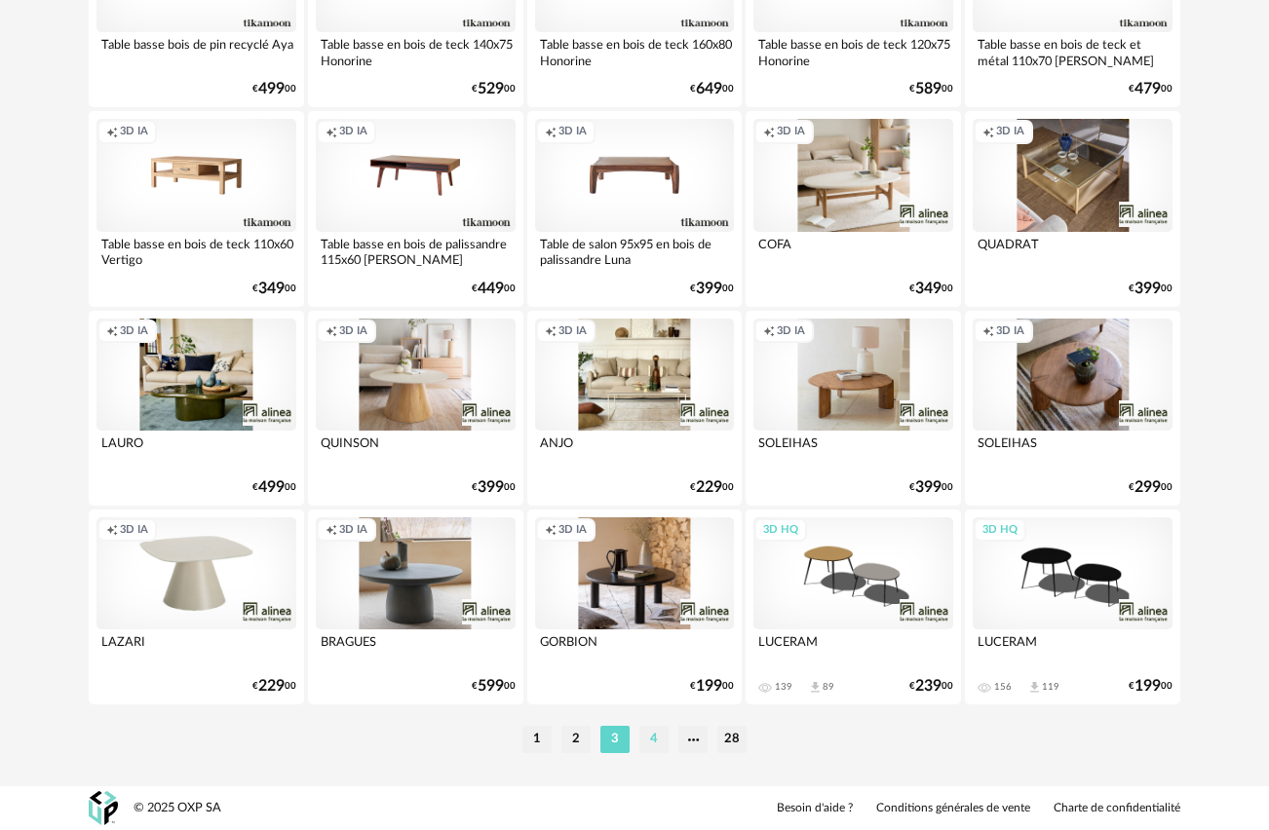
click at [652, 739] on li "4" at bounding box center [653, 739] width 29 height 27
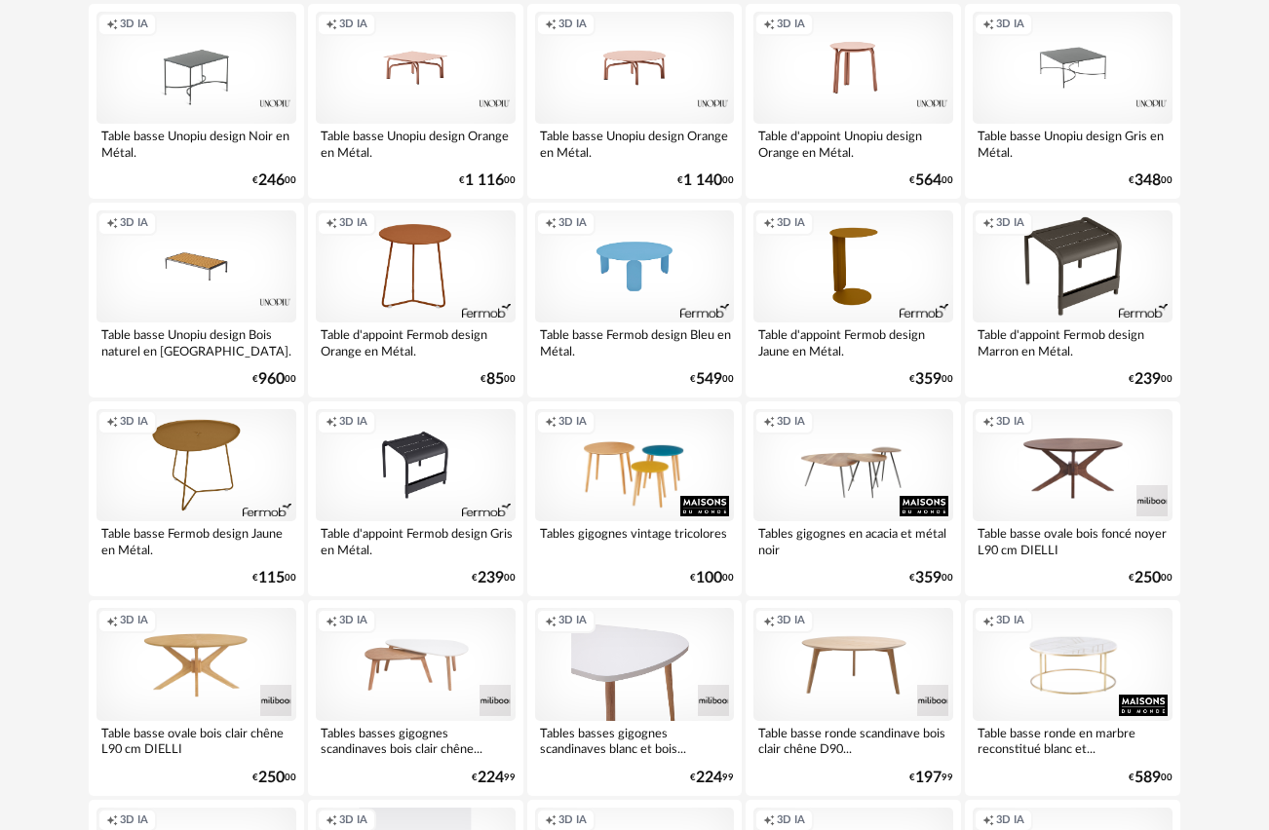
scroll to position [3535, 0]
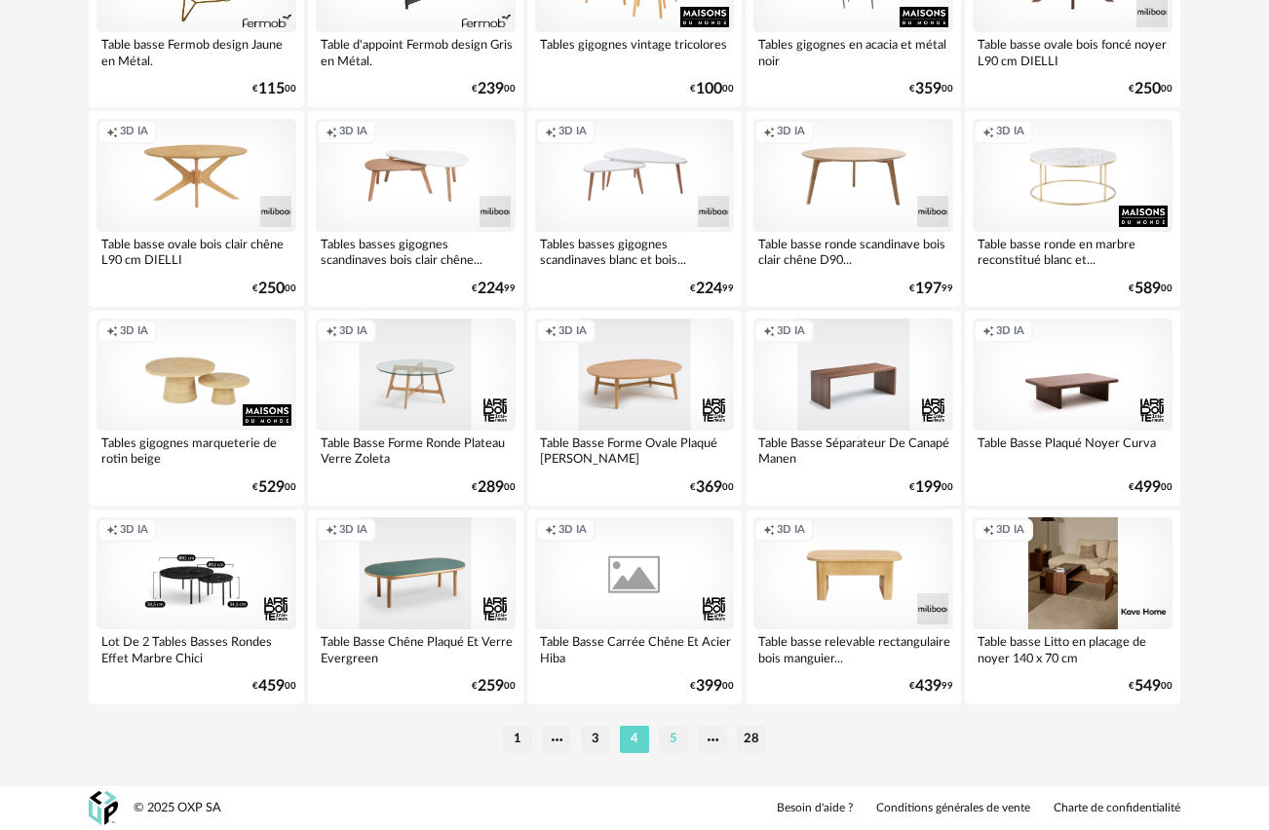
click at [675, 741] on li "5" at bounding box center [673, 739] width 29 height 27
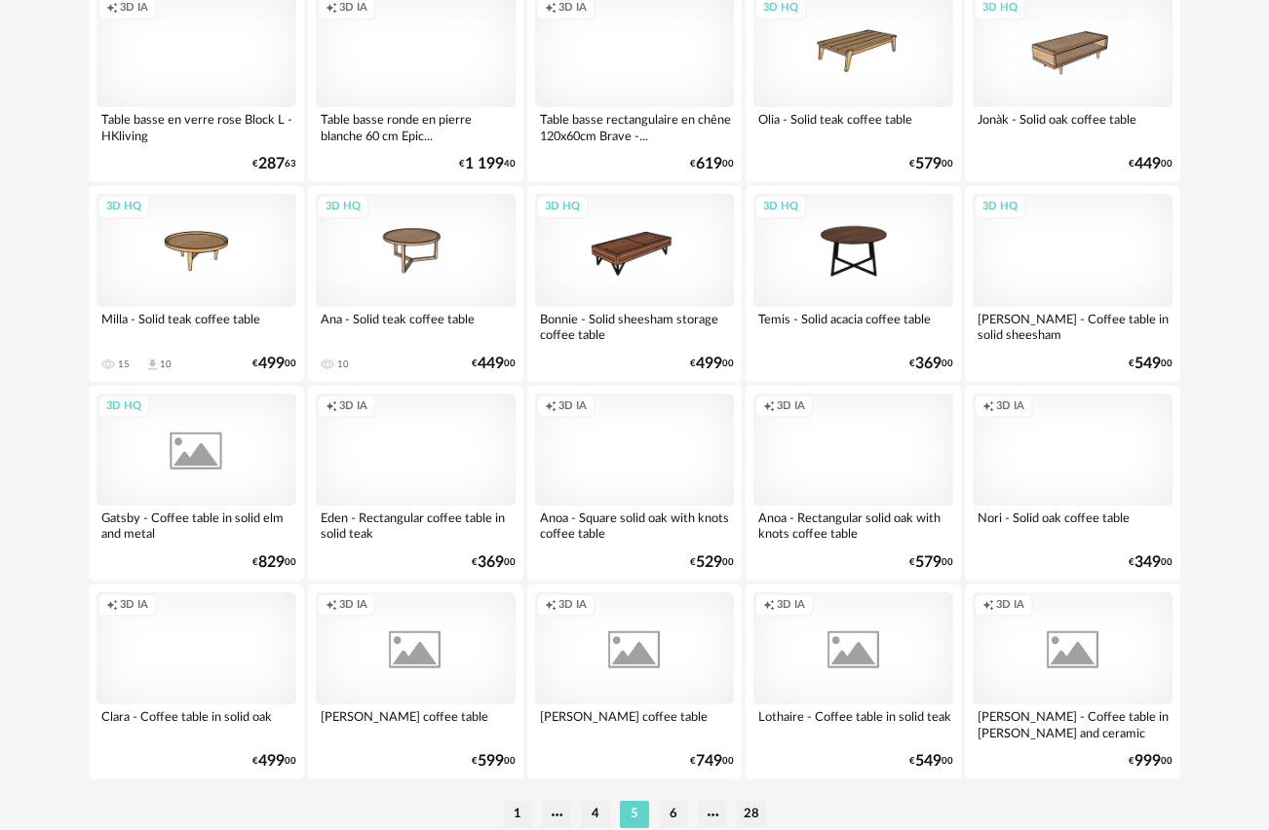
scroll to position [3535, 0]
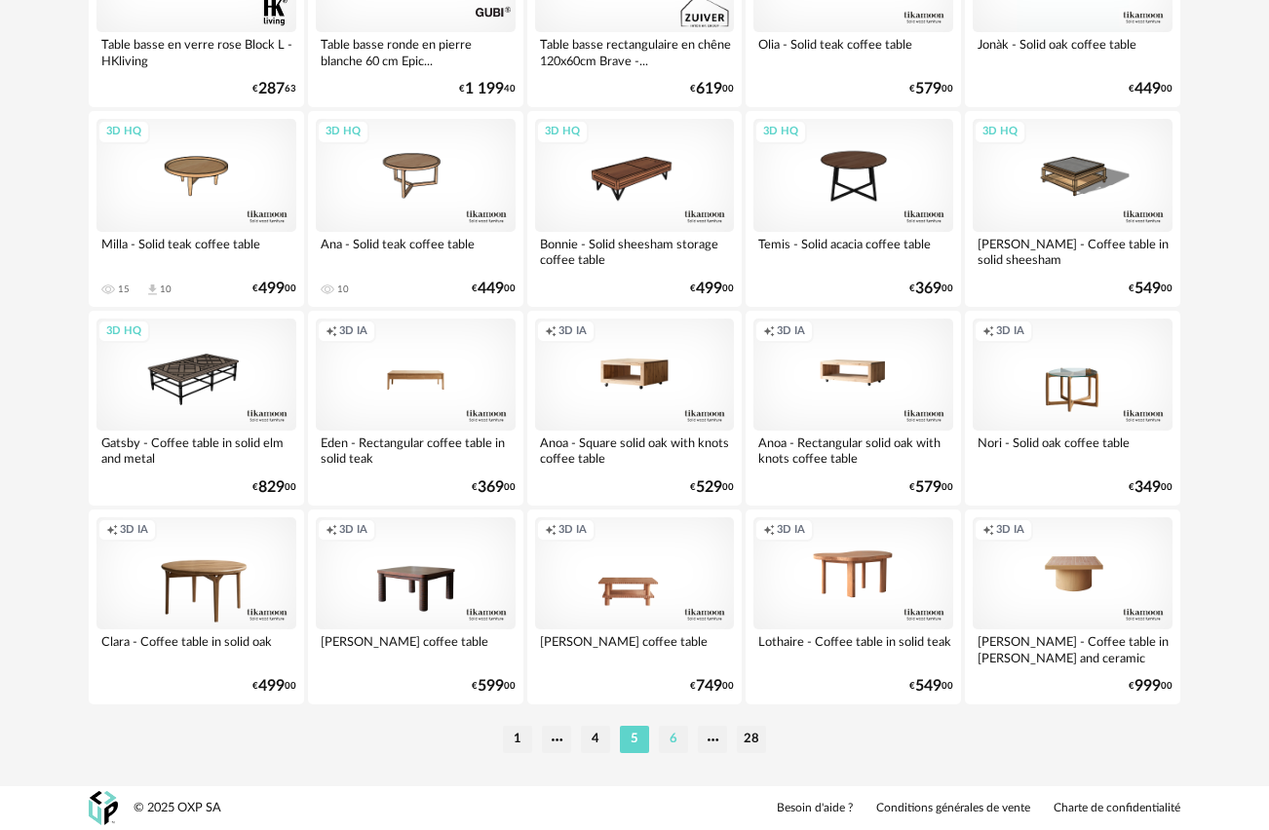
click at [682, 739] on li "6" at bounding box center [673, 739] width 29 height 27
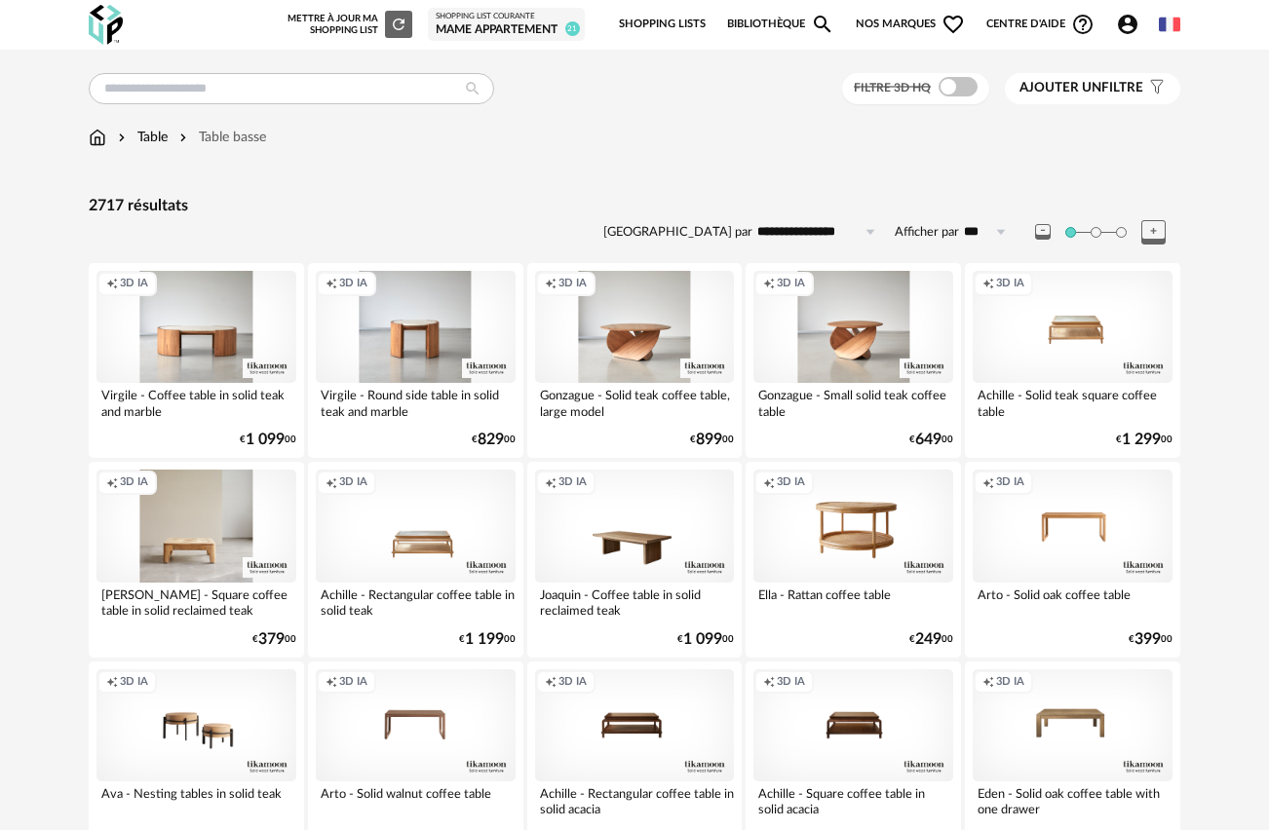
click at [956, 101] on div "Filtre 3D HQ" at bounding box center [915, 89] width 147 height 32
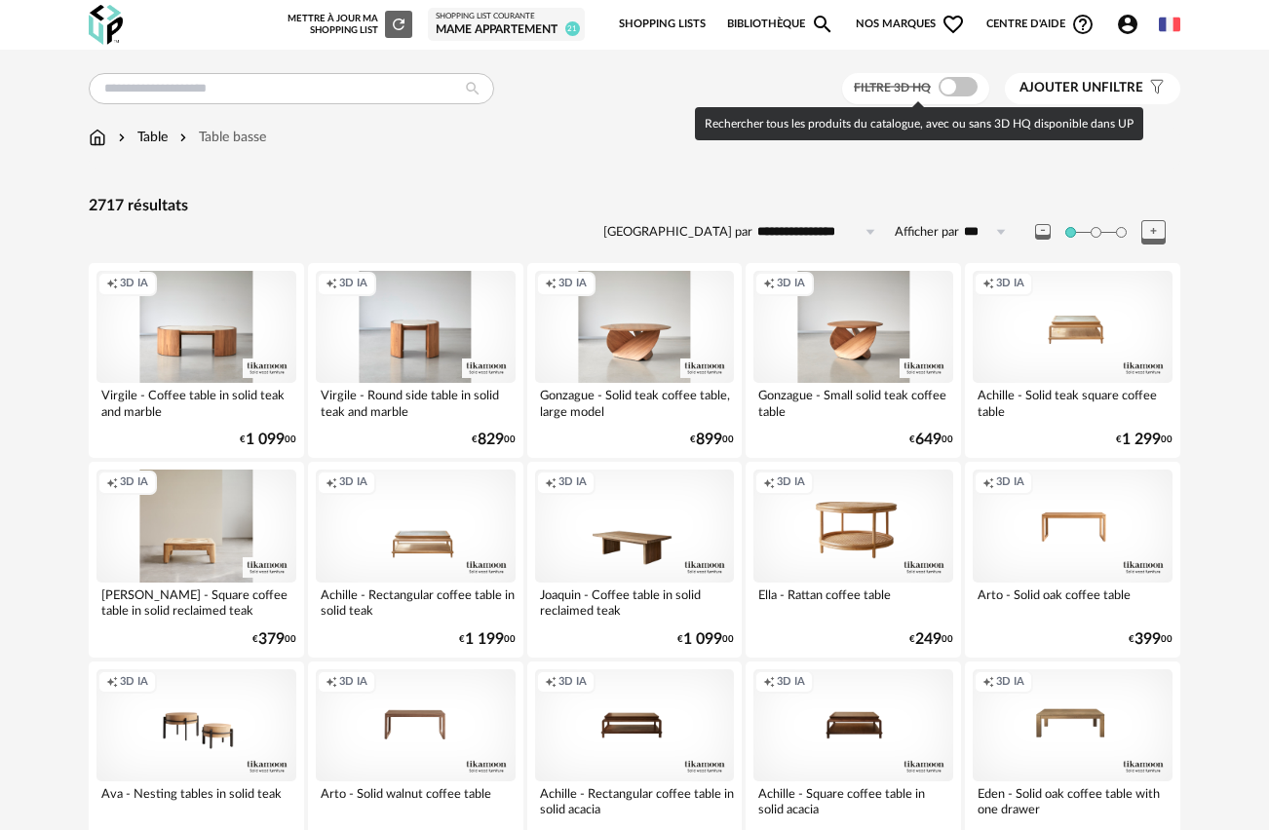
click at [957, 94] on span at bounding box center [957, 86] width 39 height 19
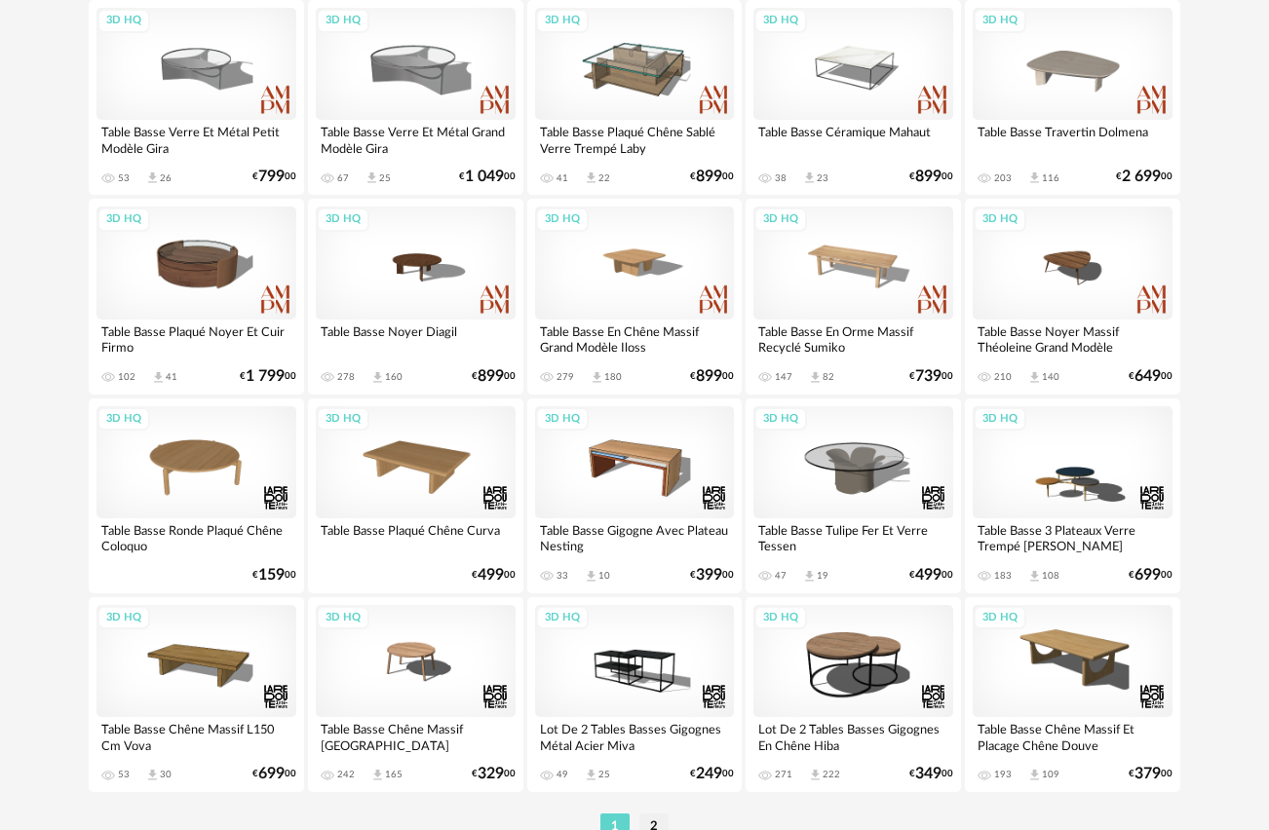
scroll to position [3535, 0]
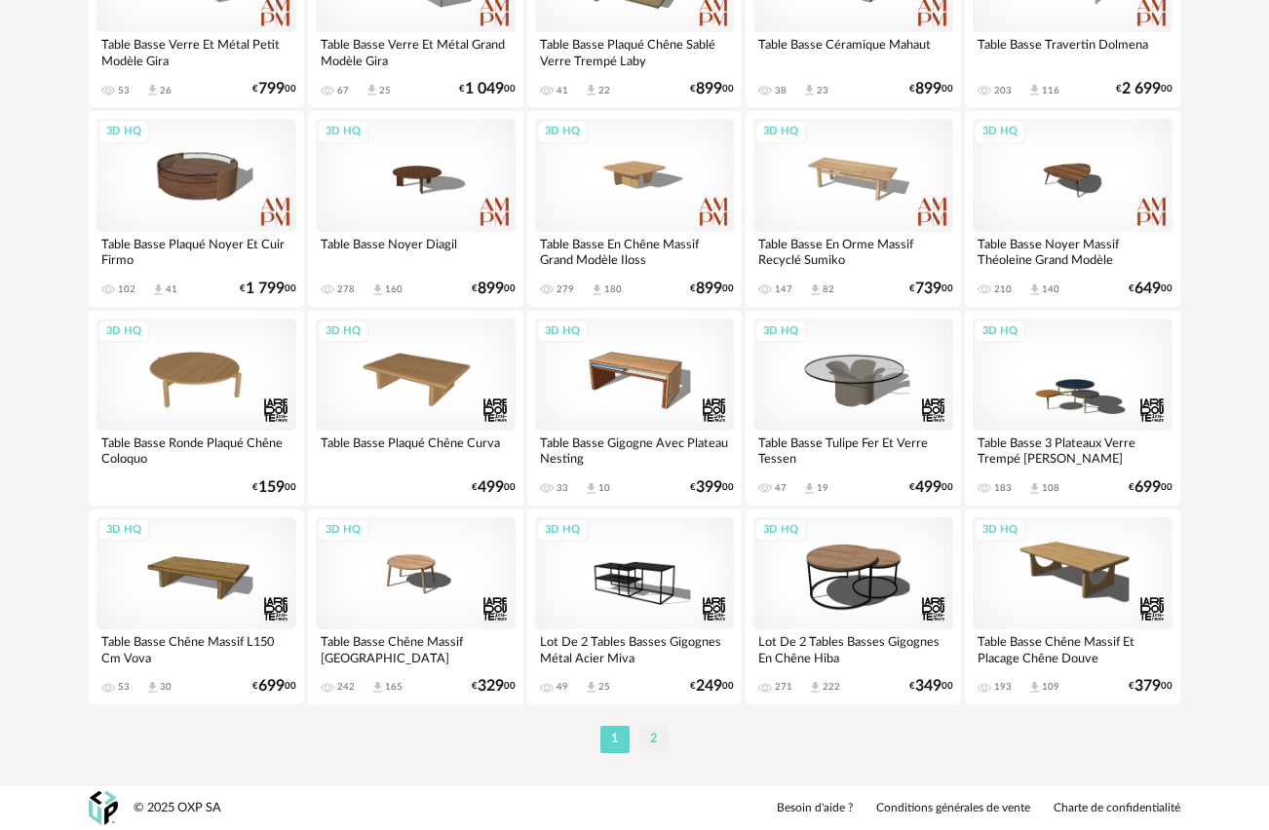
click at [656, 743] on li "2" at bounding box center [653, 739] width 29 height 27
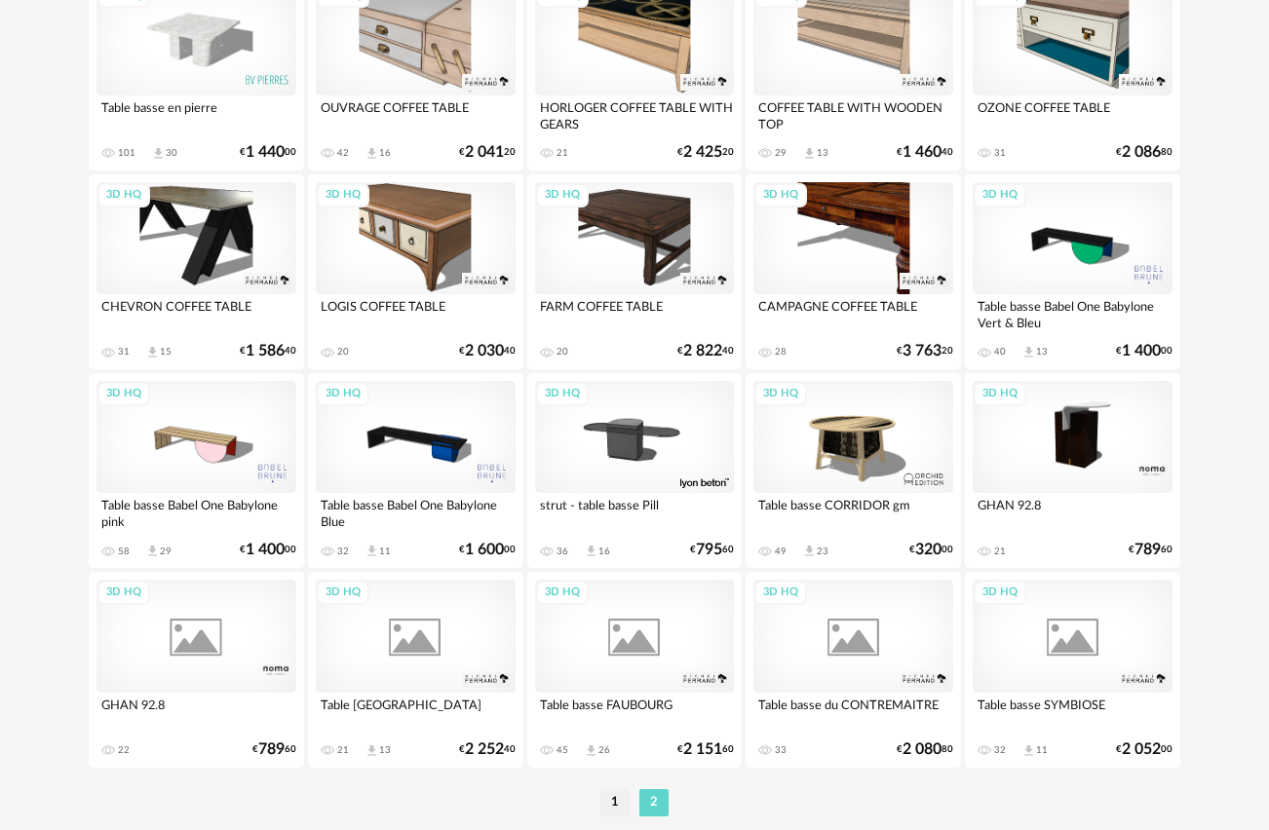
scroll to position [1944, 0]
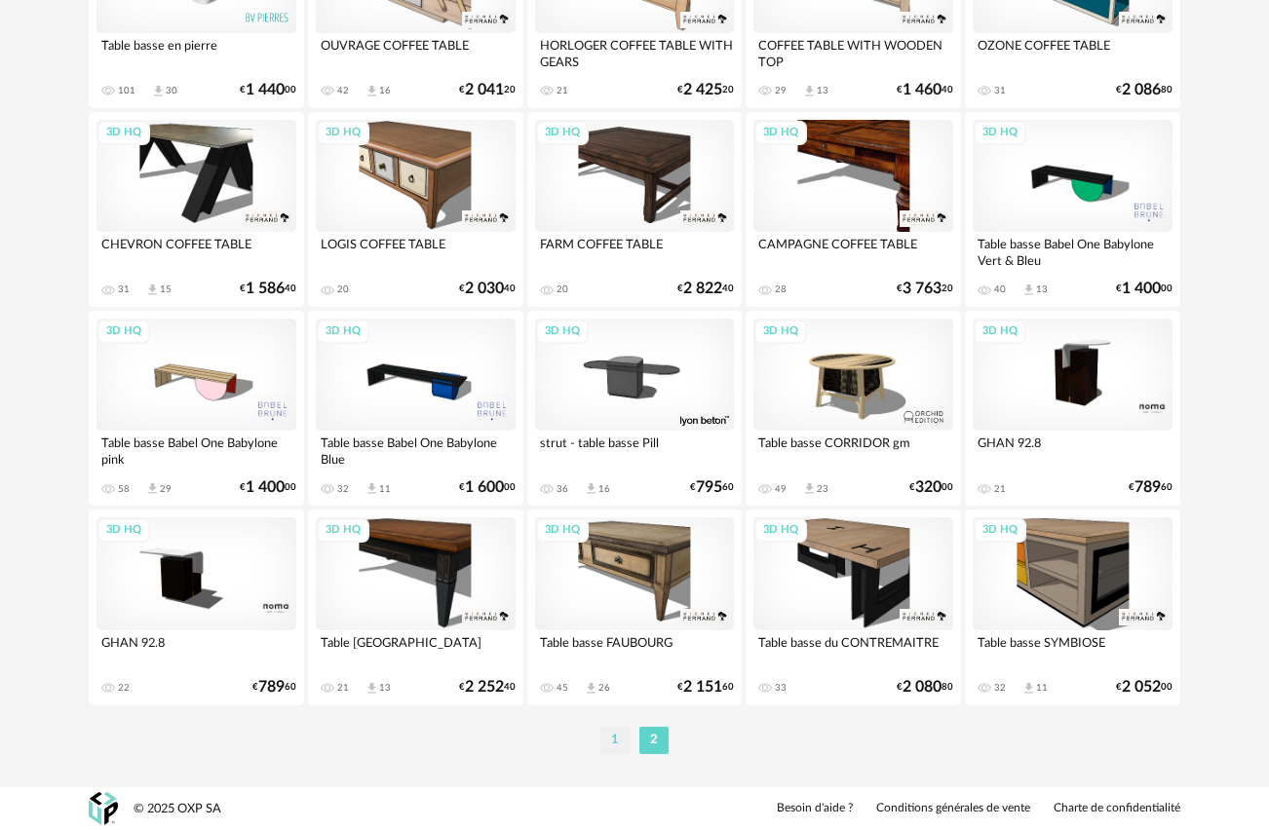
click at [624, 745] on li "1" at bounding box center [614, 740] width 29 height 27
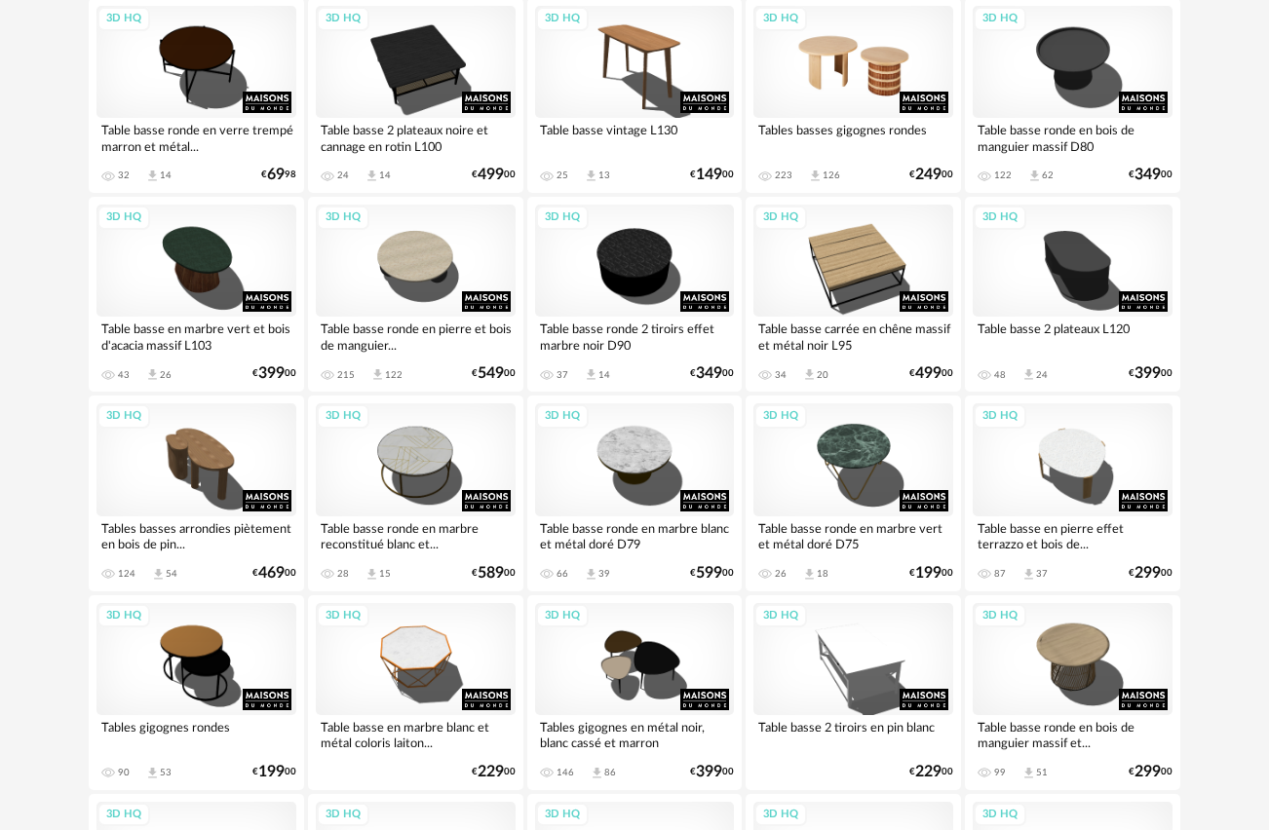
scroll to position [1244, 0]
